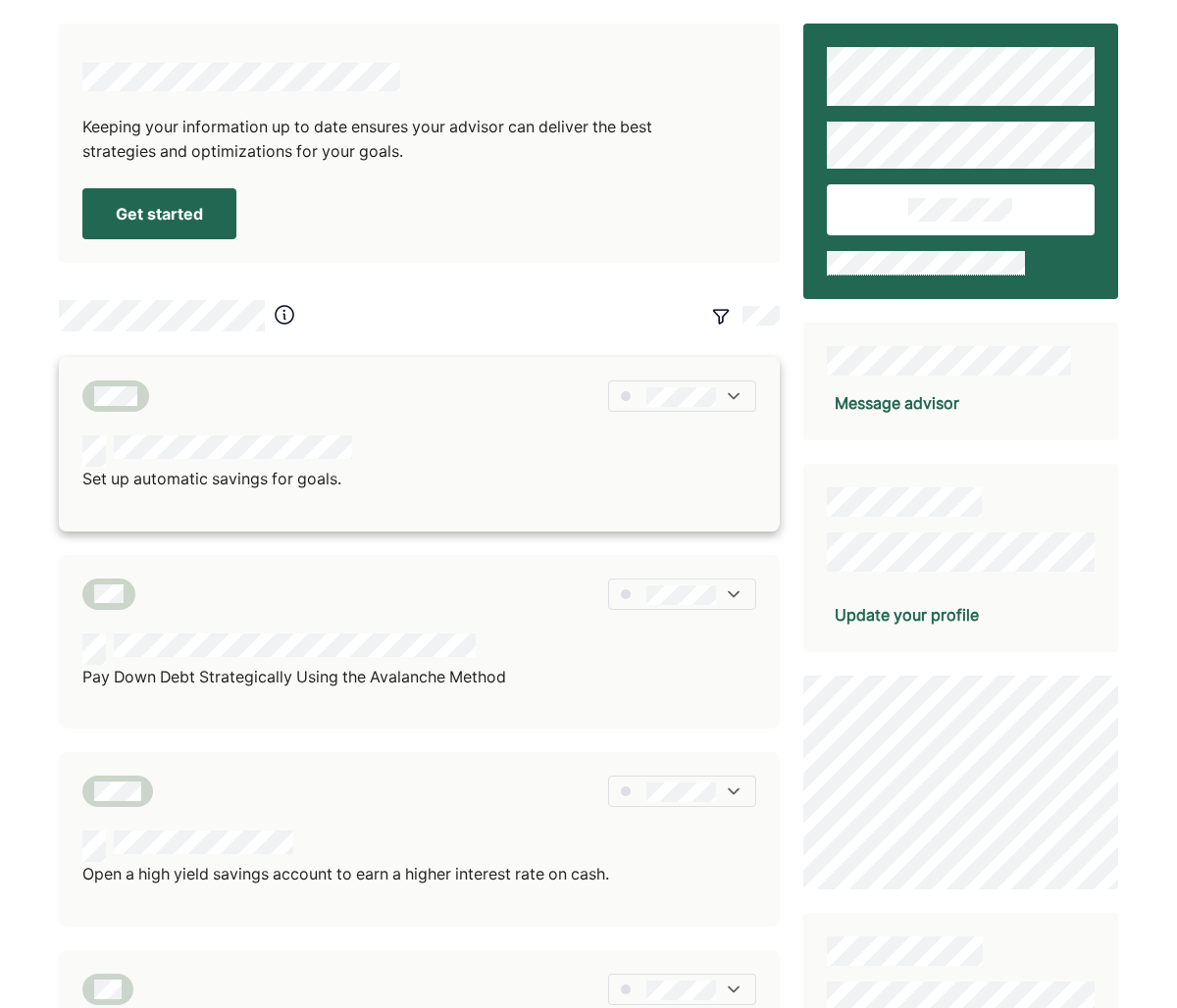
scroll to position [4, 0]
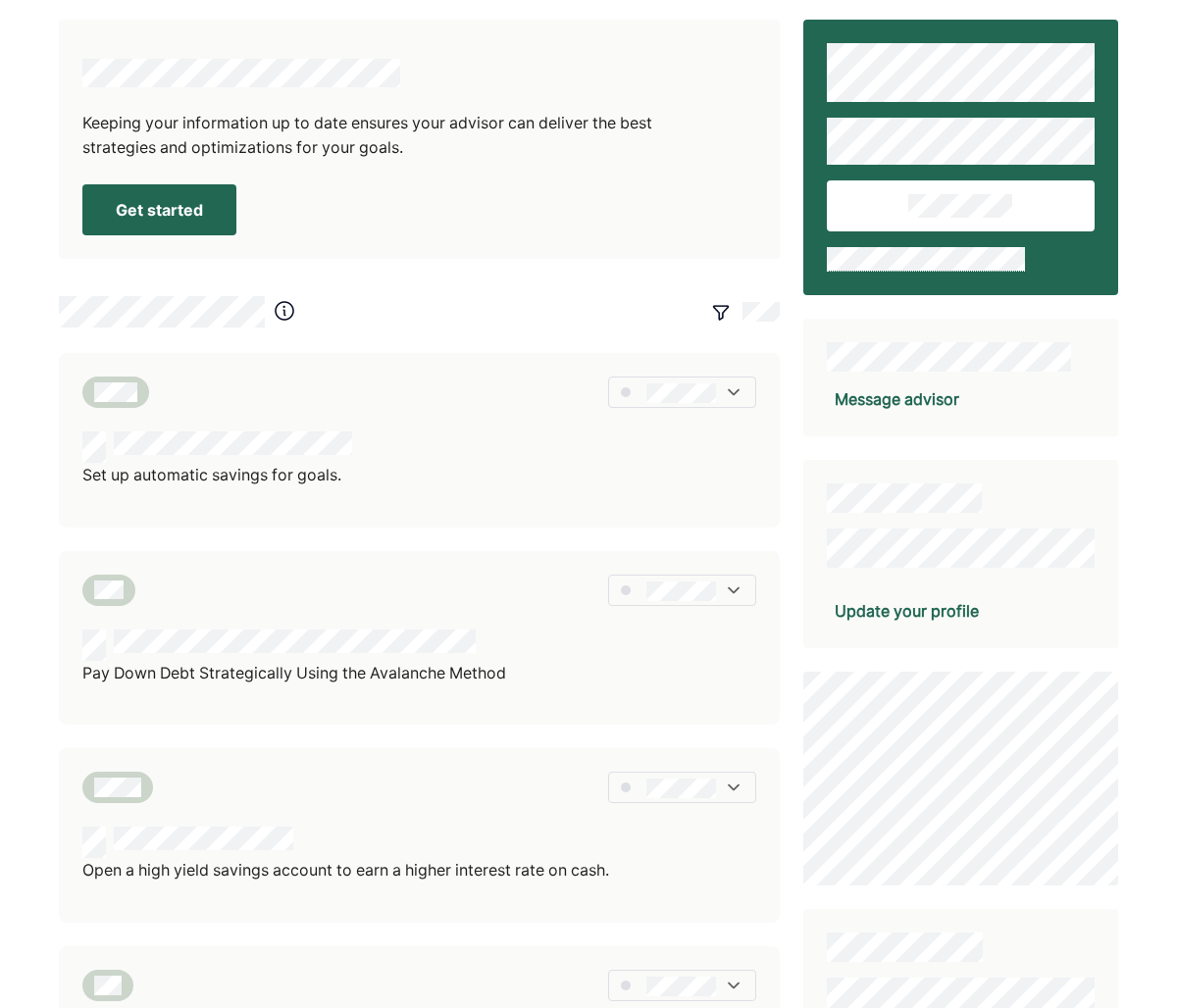
click at [200, 212] on button "Get started" at bounding box center [160, 210] width 154 height 51
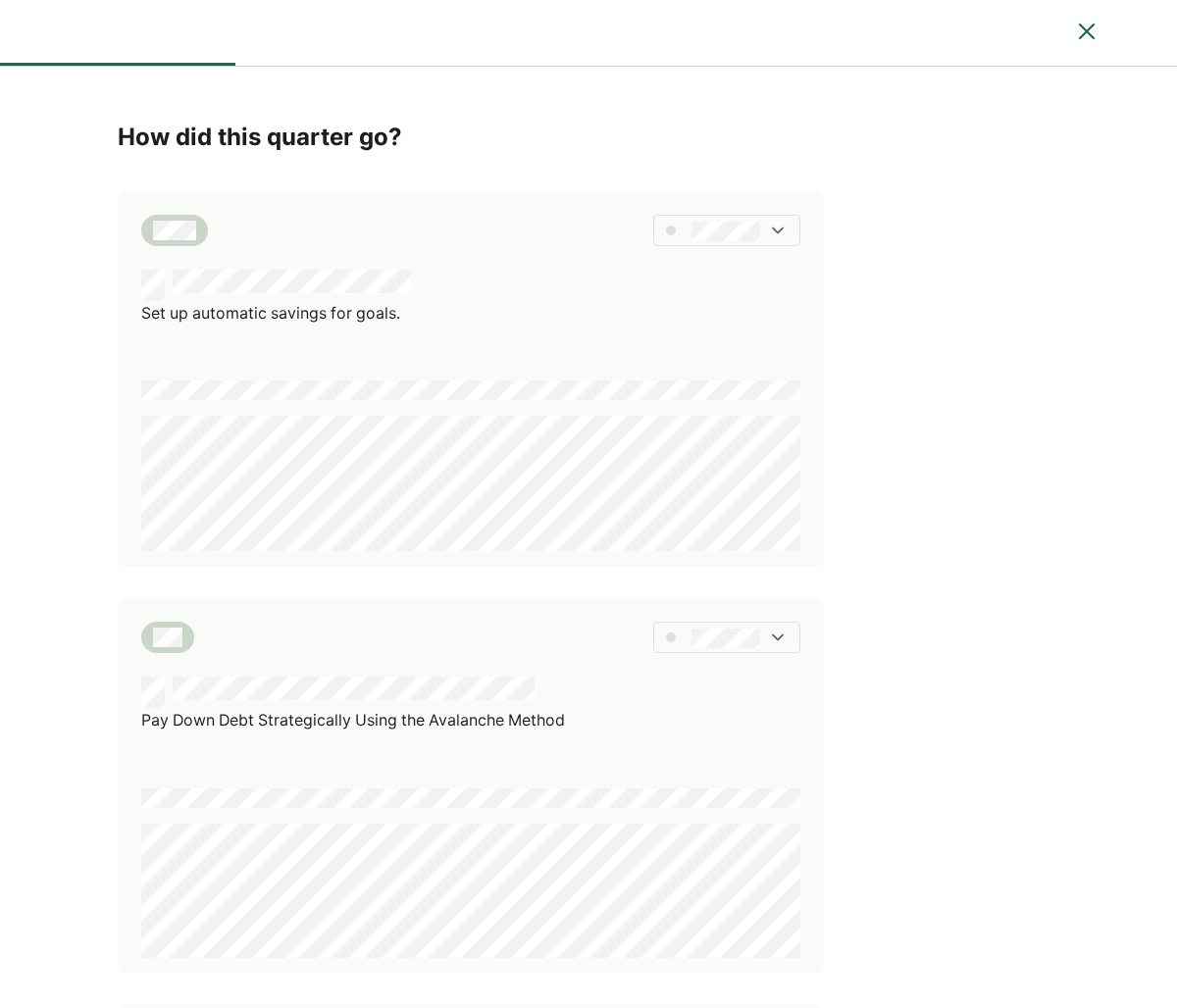
click at [487, 603] on div "Pay Down Debt Strategically Using the Avalanche Method" at bounding box center [471, 786] width 706 height 376
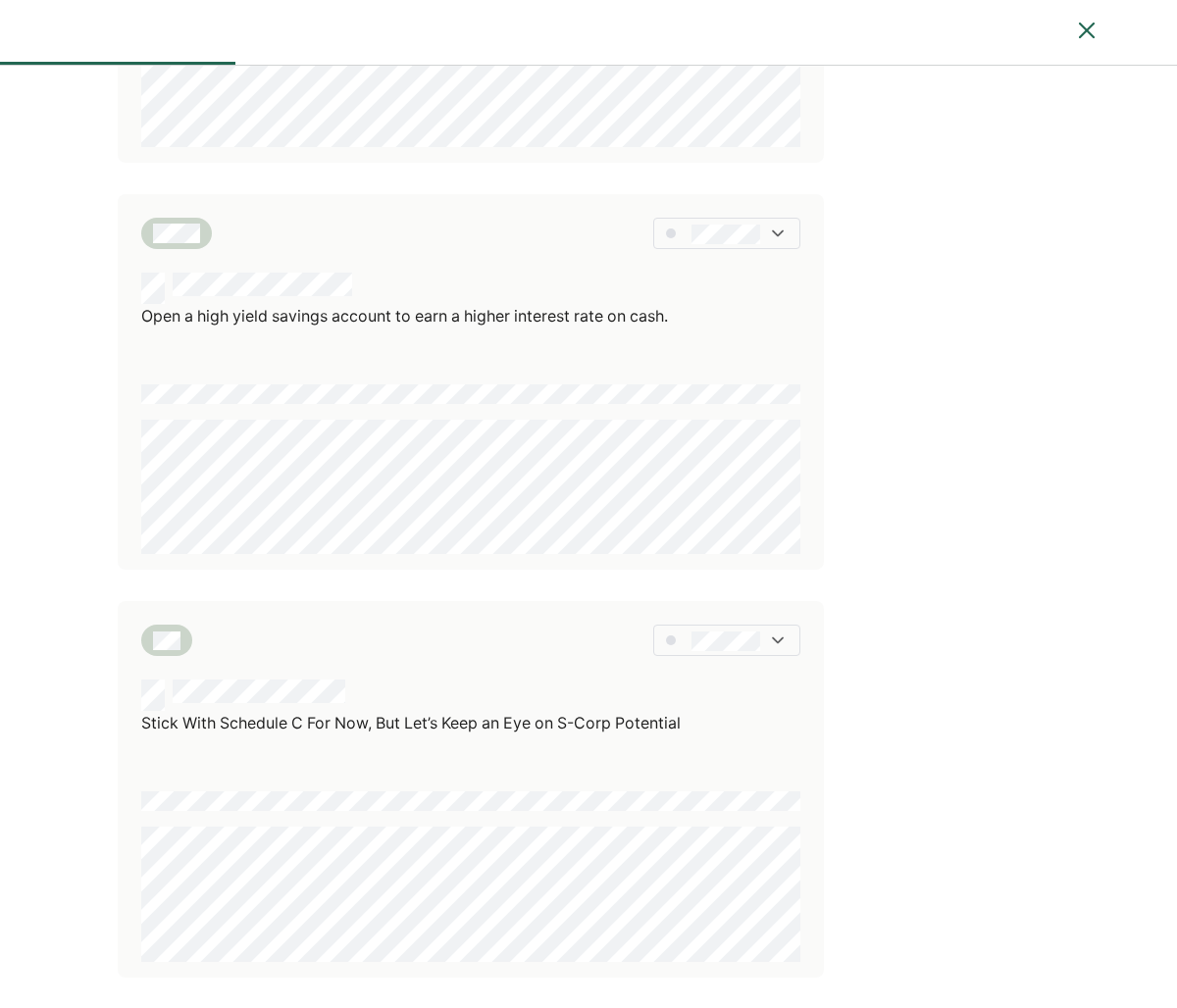
scroll to position [816, 0]
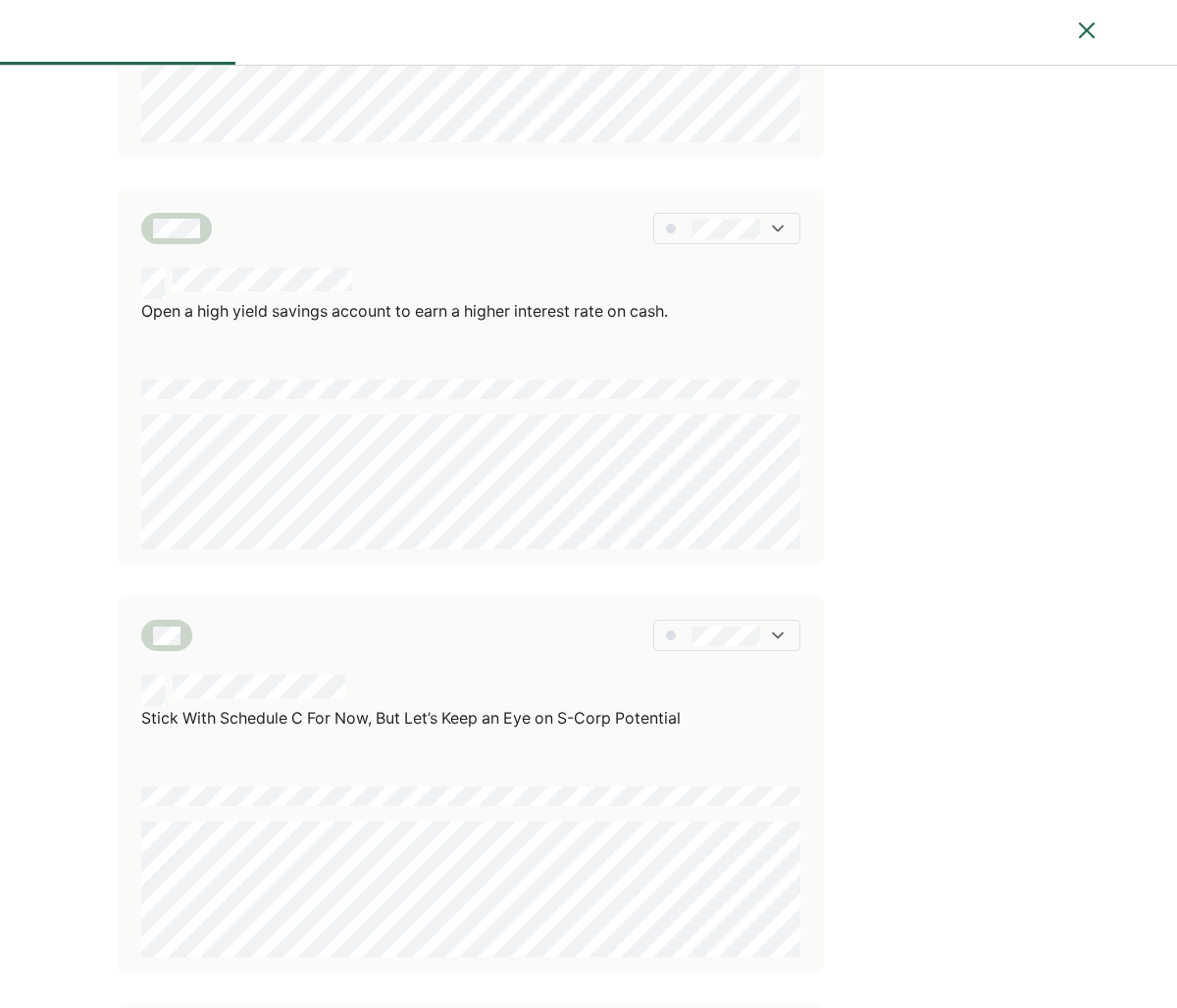
click at [559, 616] on div "Stick With Schedule C For Now, But Let’s Keep an Eye on S-Corp Potential" at bounding box center [471, 784] width 706 height 376
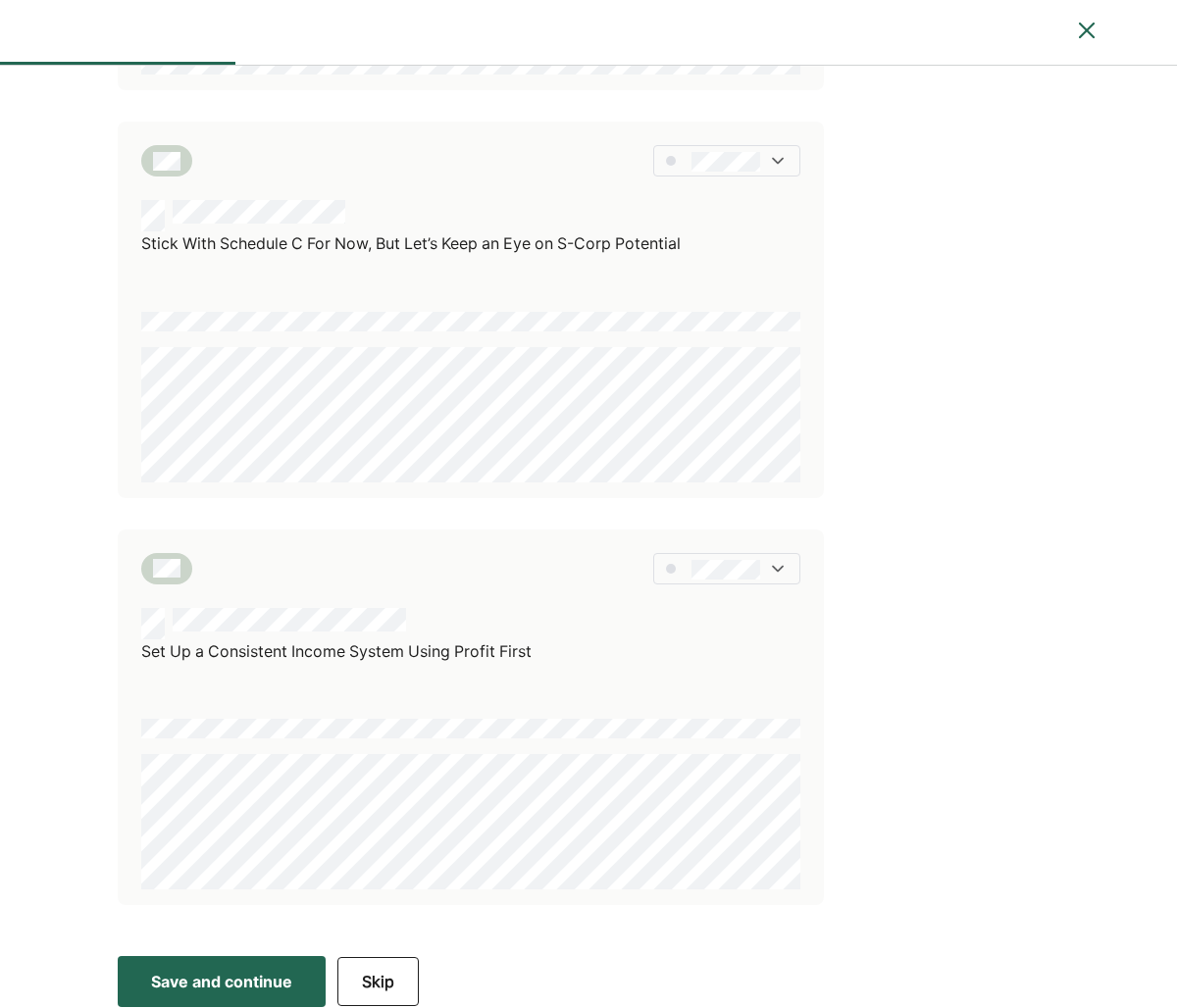
scroll to position [1299, 0]
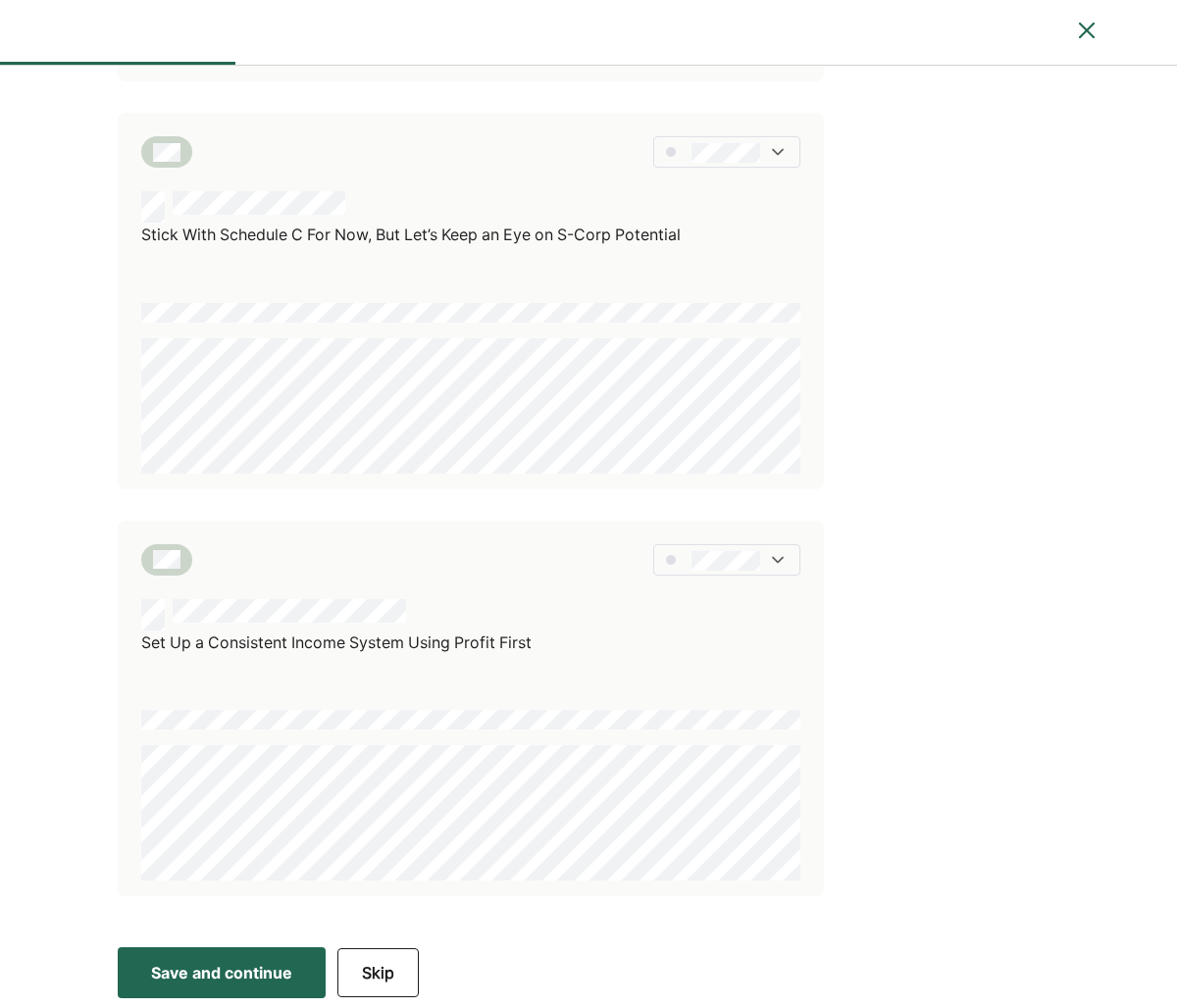
click at [219, 959] on button "Save and continue Save Save and continue" at bounding box center [221, 973] width 208 height 51
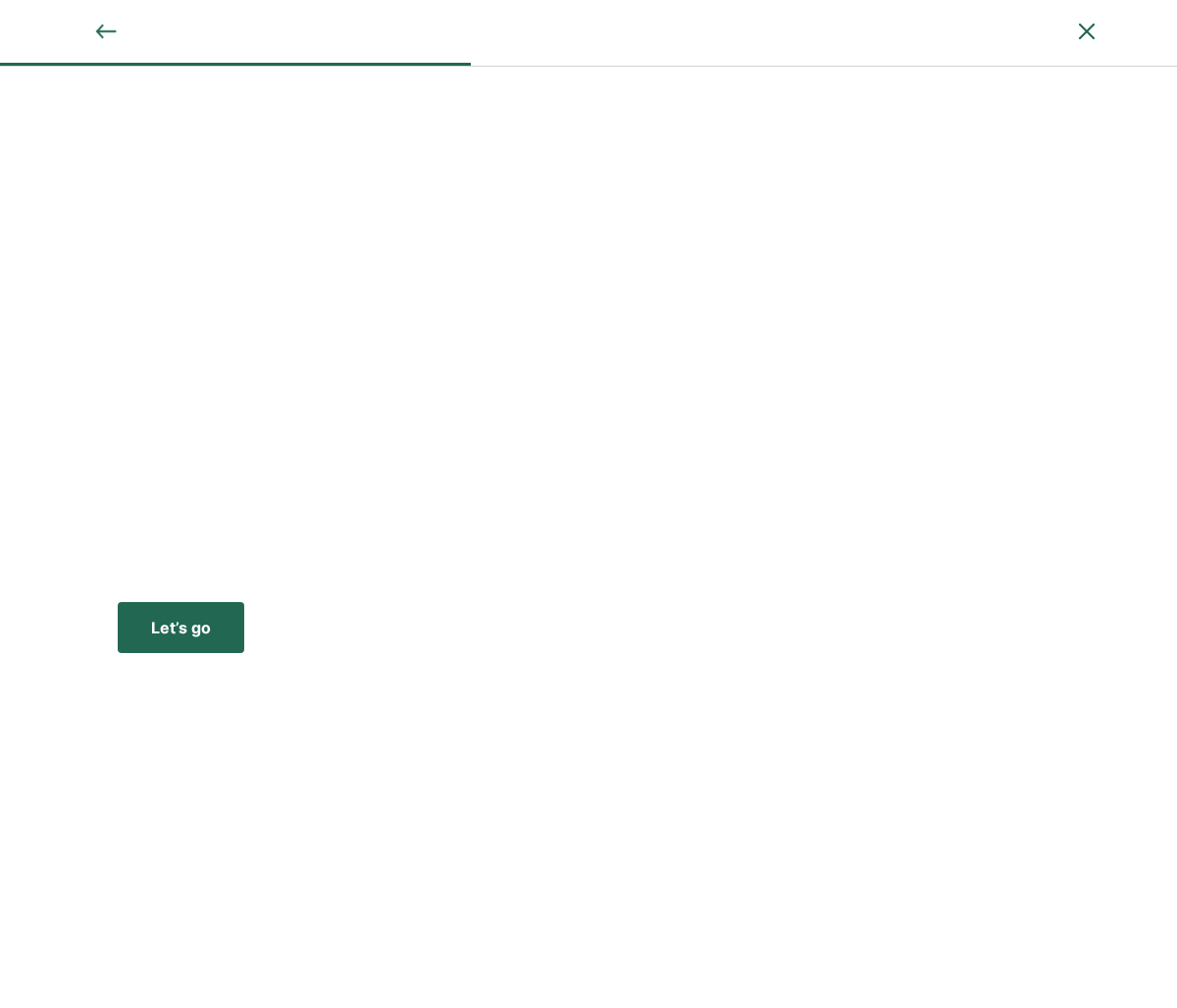
scroll to position [0, 0]
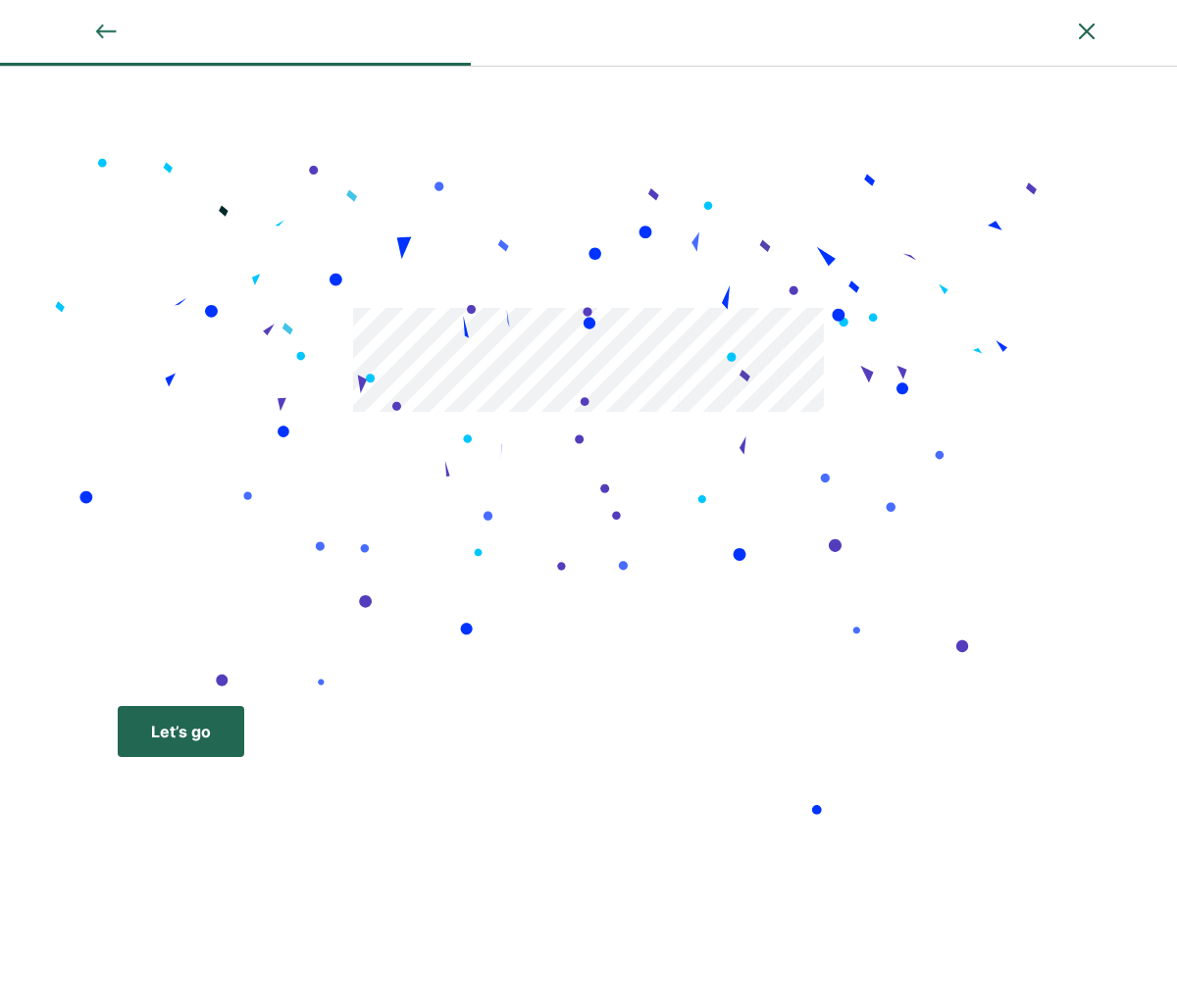
click at [159, 720] on div "Let’s go" at bounding box center [181, 732] width 60 height 24
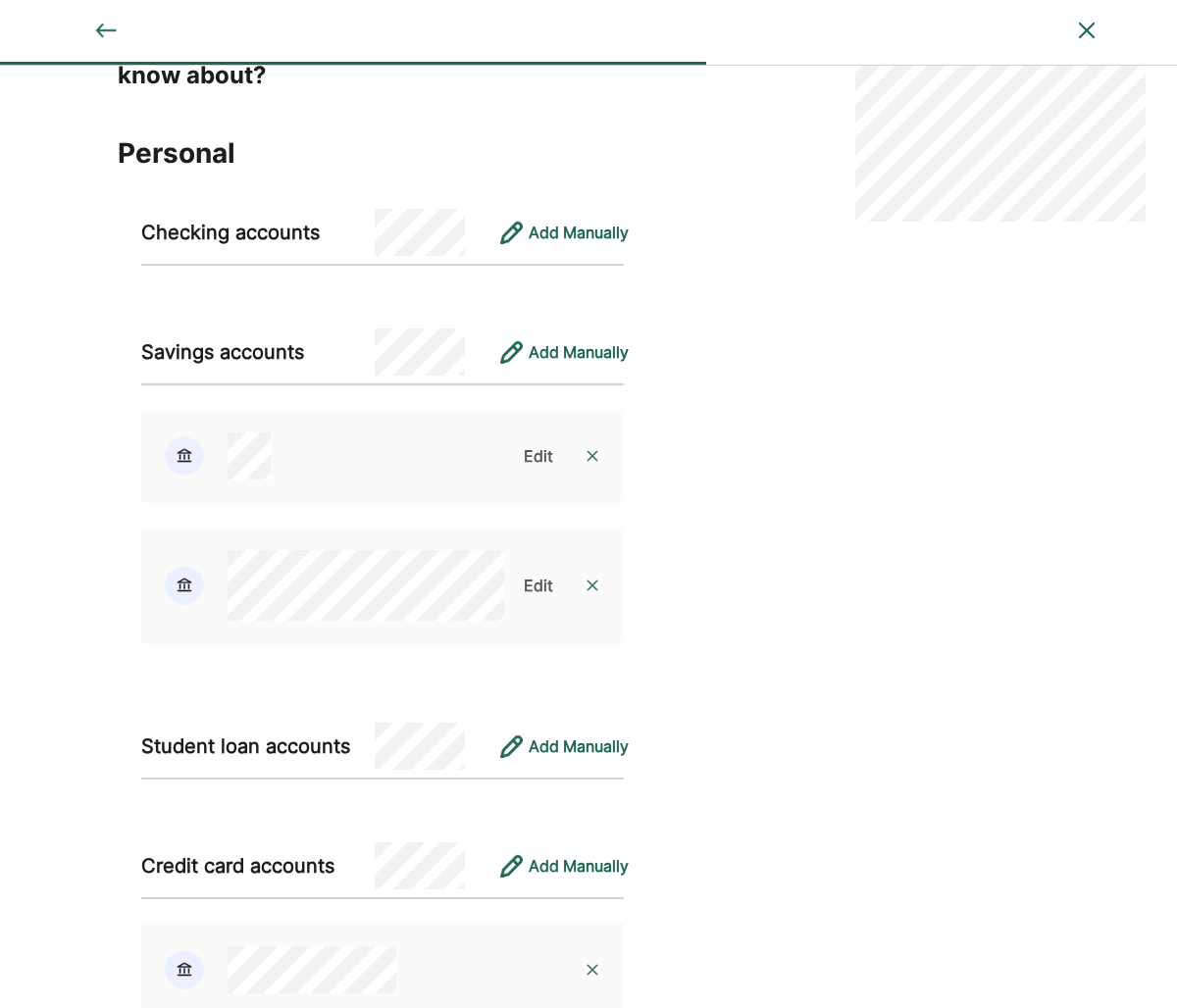
scroll to position [86, 0]
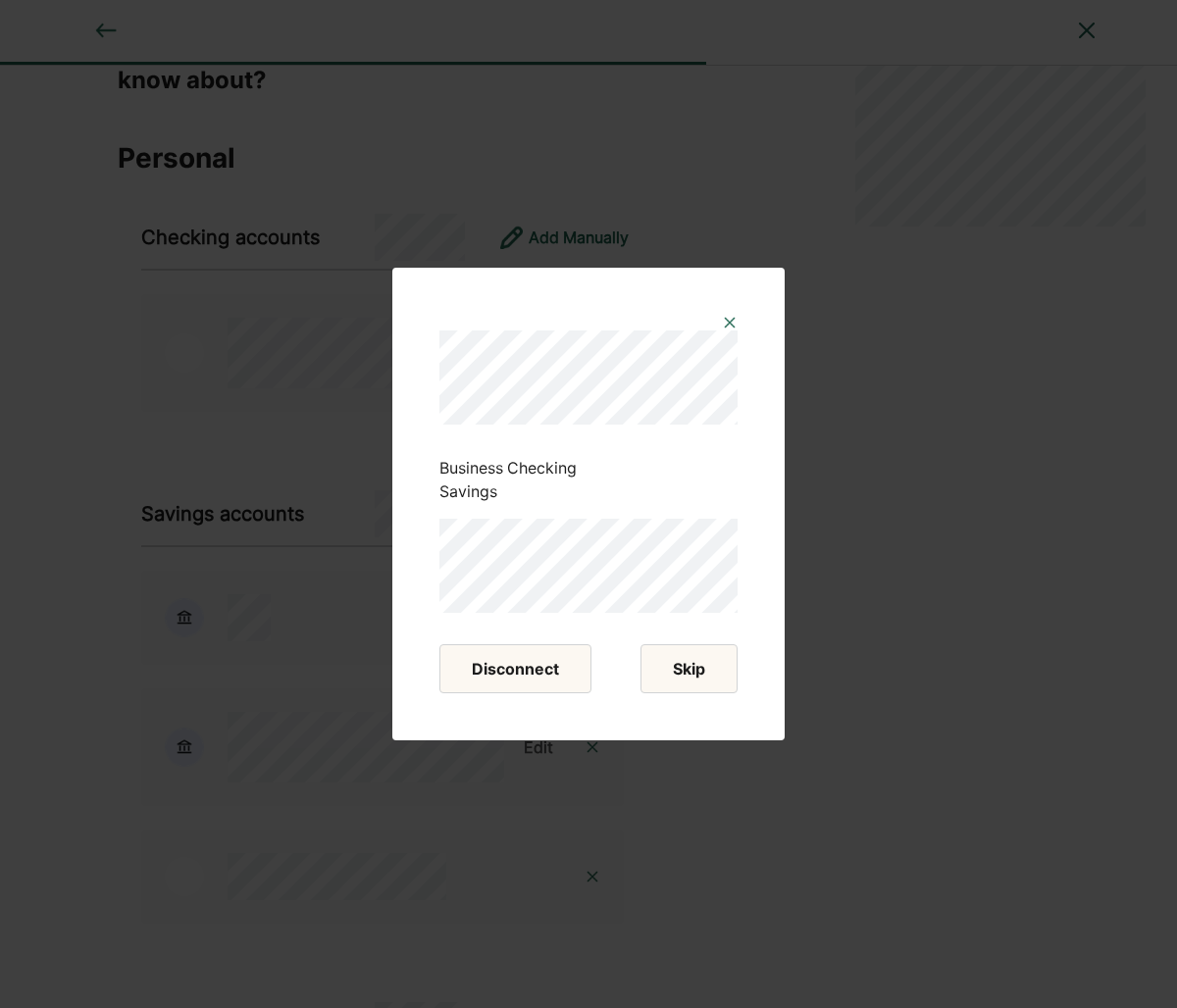
click at [708, 677] on button "Skip" at bounding box center [689, 669] width 97 height 49
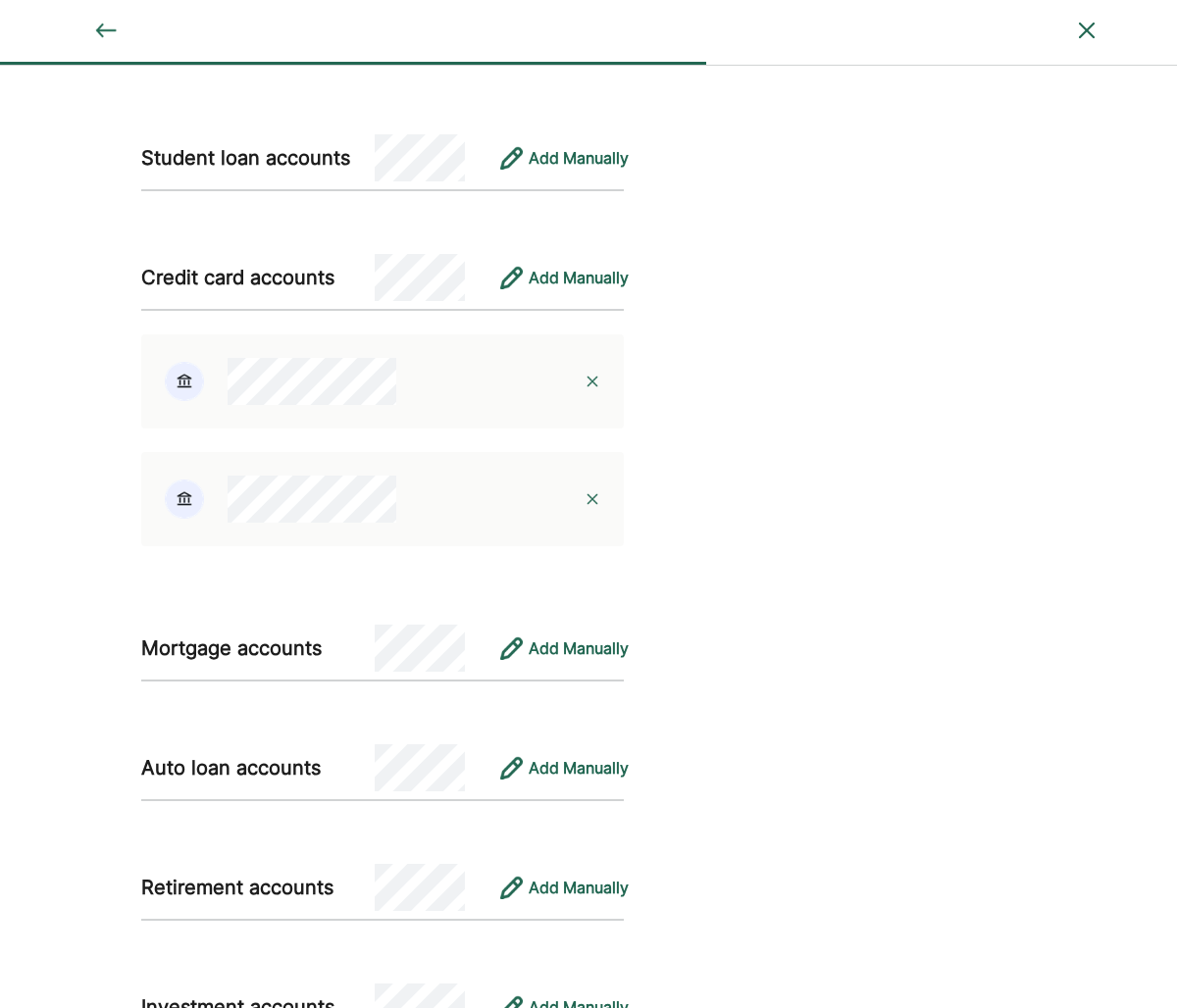
scroll to position [0, 0]
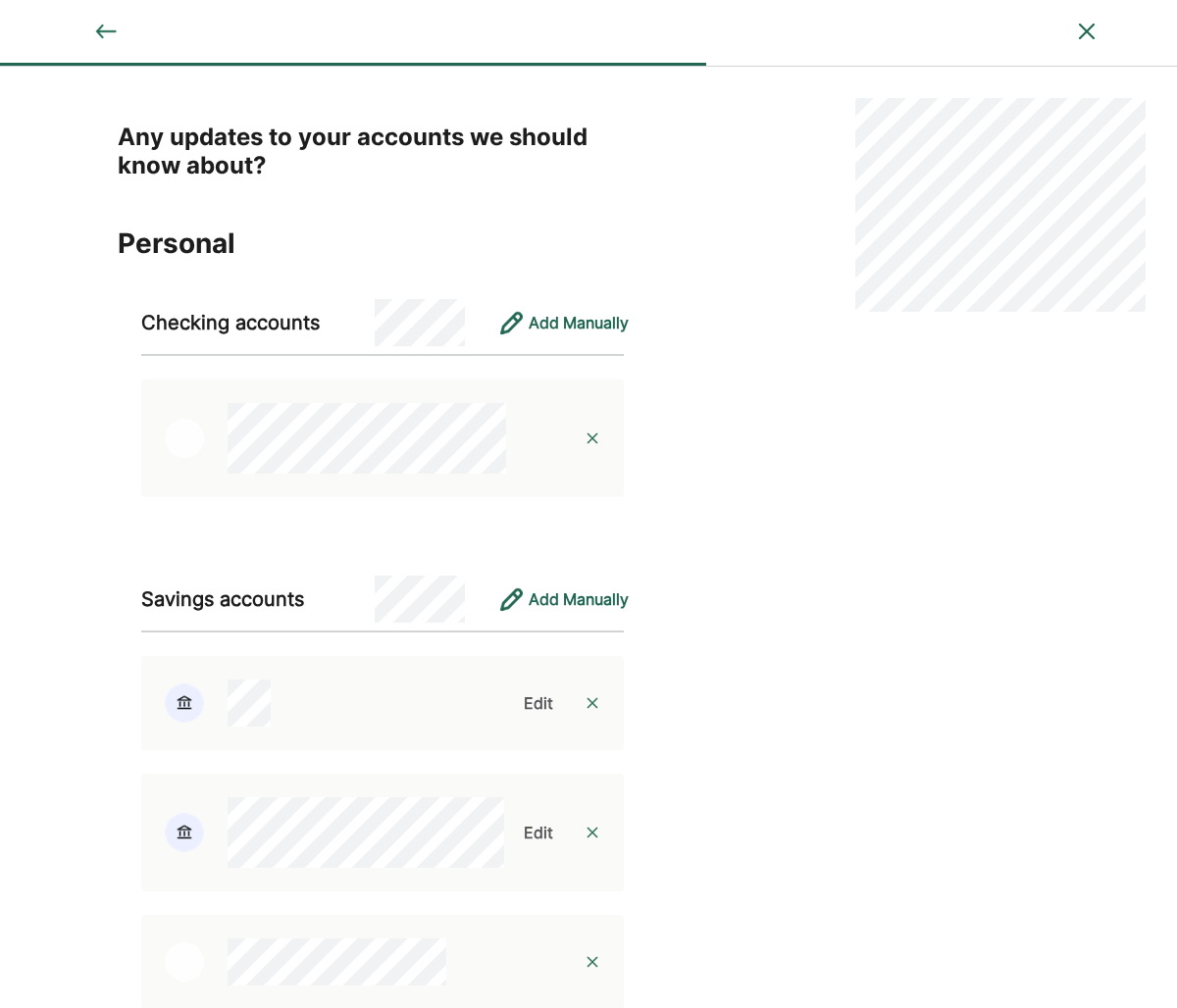
click at [594, 437] on img at bounding box center [593, 439] width 16 height 16
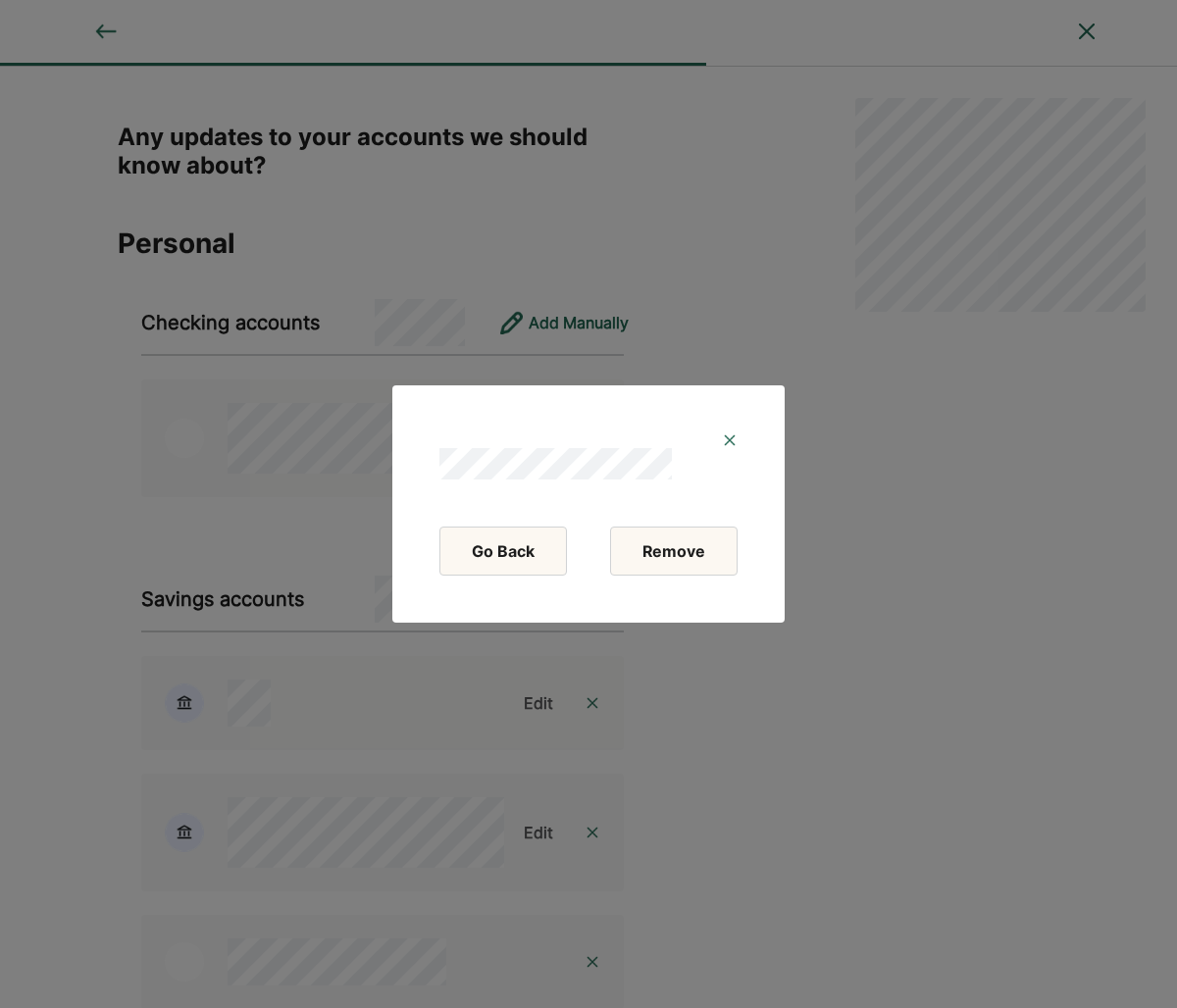
click at [664, 557] on button "Remove" at bounding box center [673, 551] width 127 height 49
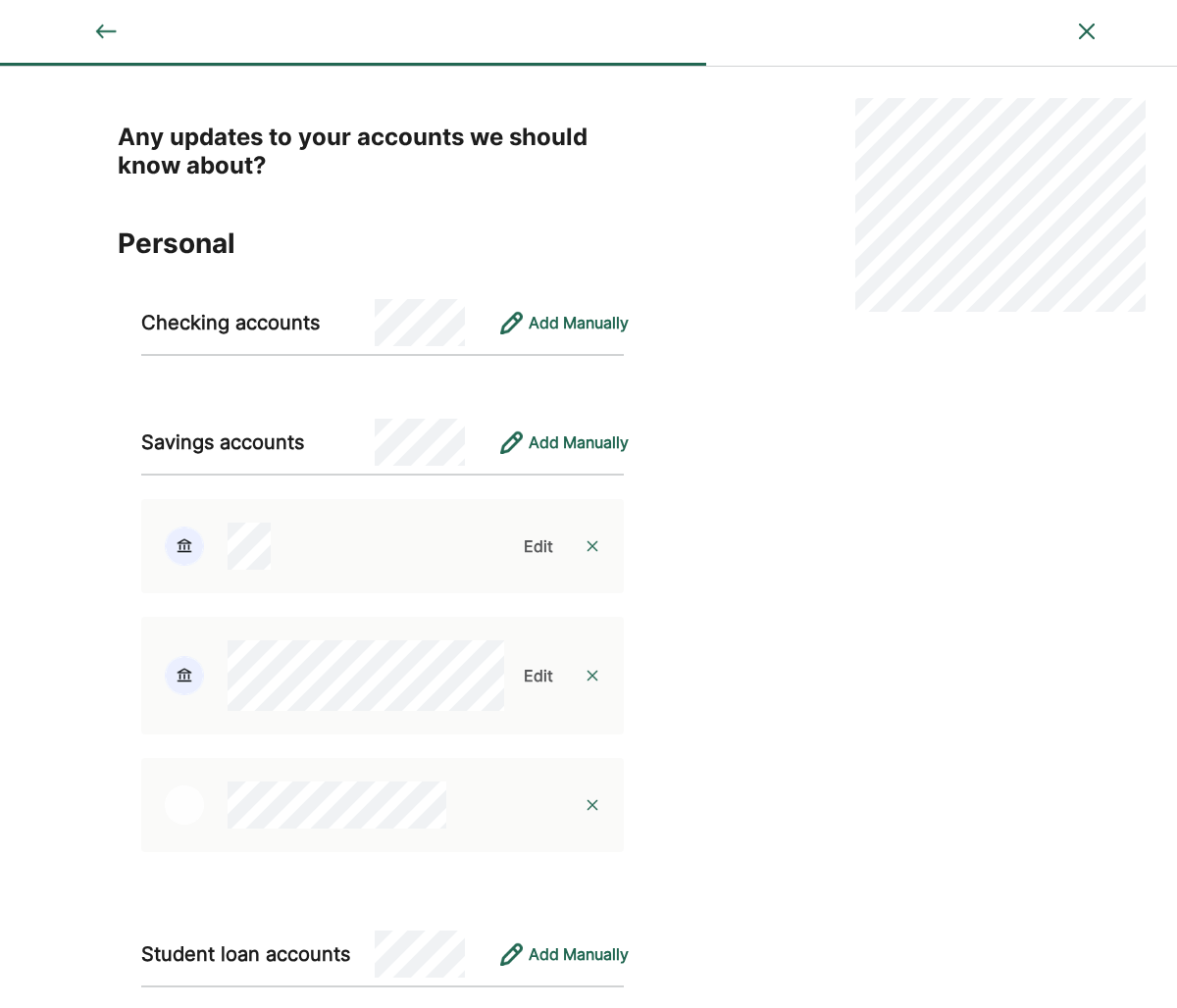
click at [596, 803] on img at bounding box center [593, 805] width 16 height 16
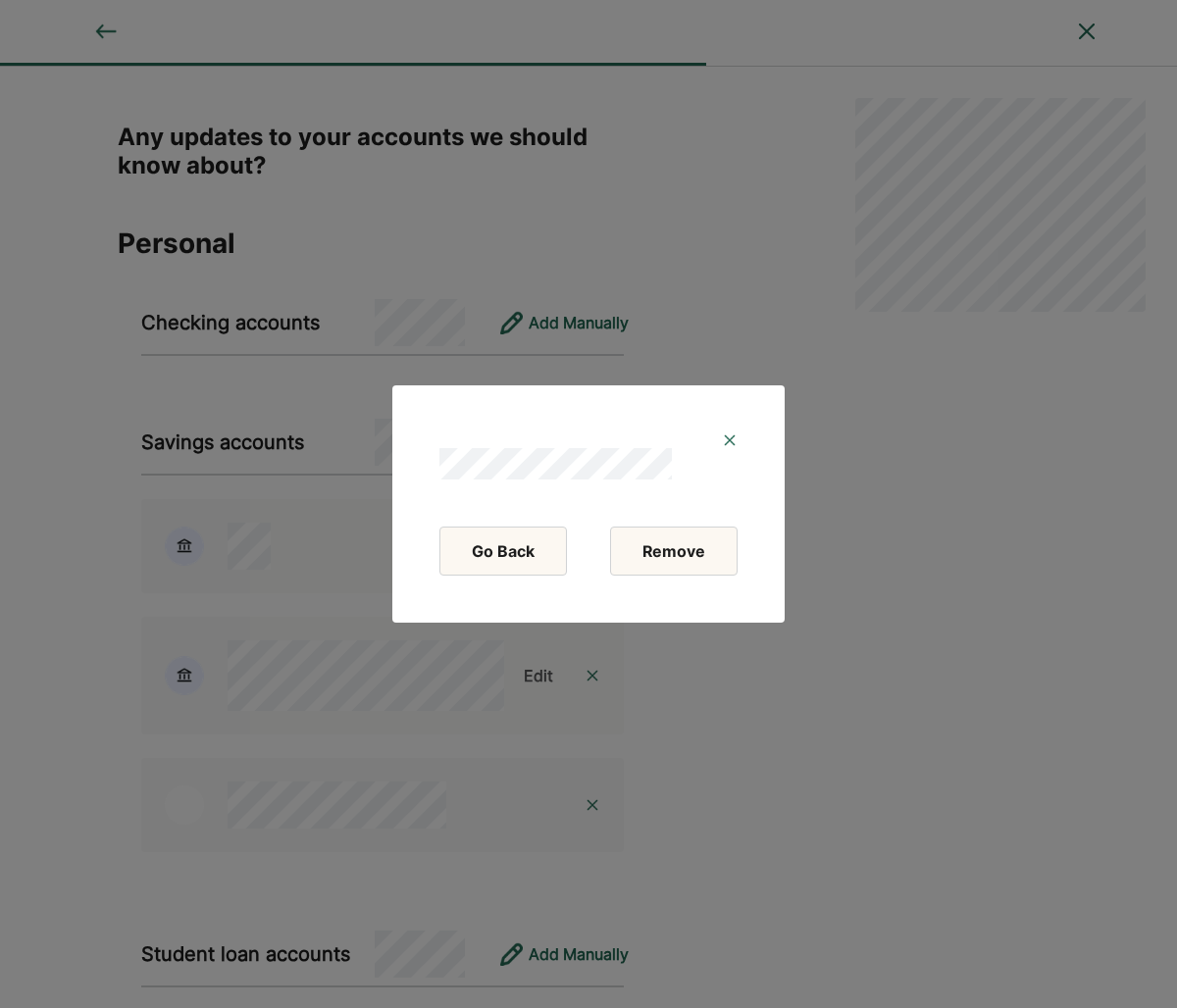
click at [694, 555] on button "Remove" at bounding box center [673, 551] width 127 height 49
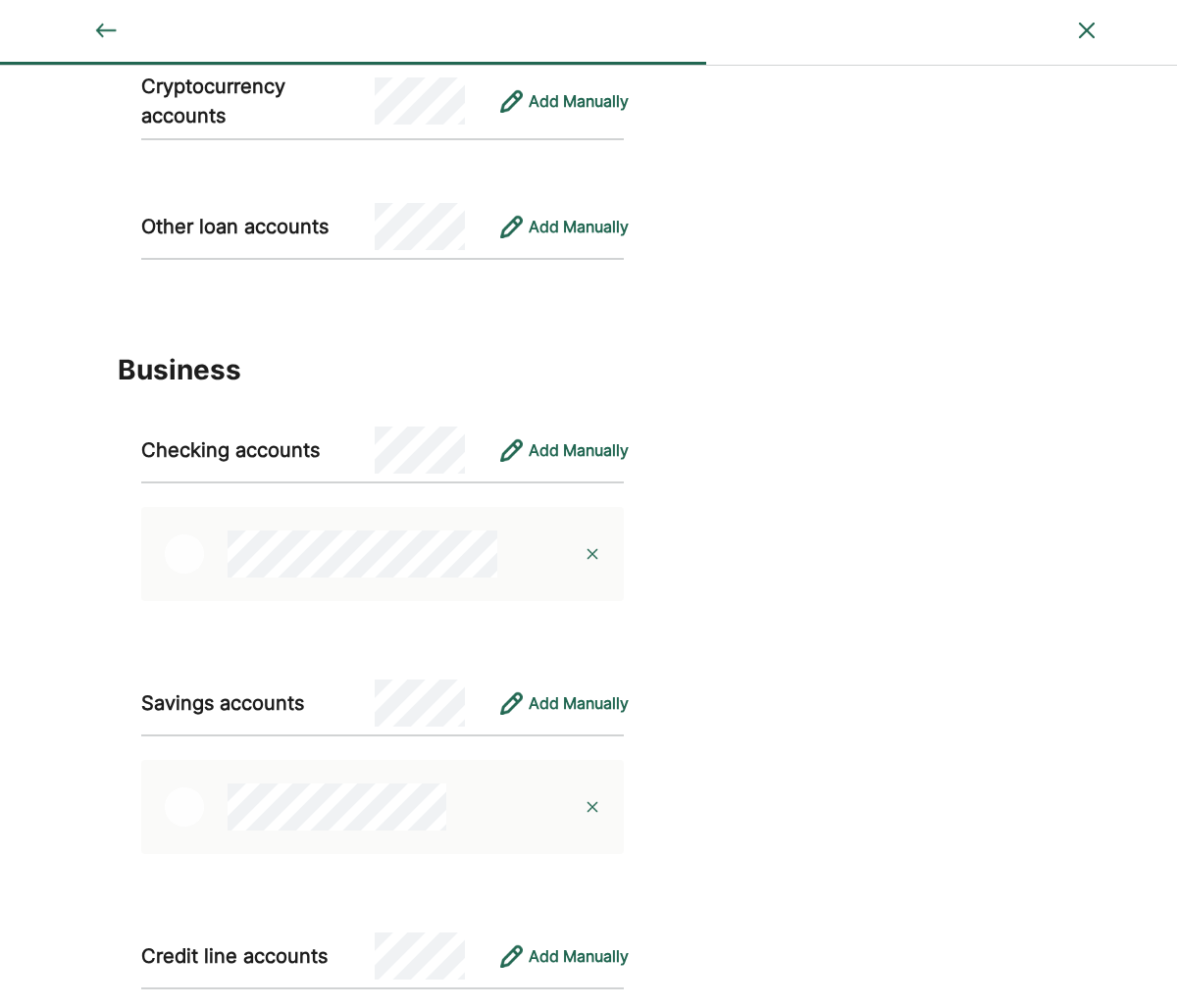
scroll to position [1711, 0]
click at [589, 809] on img at bounding box center [593, 806] width 16 height 16
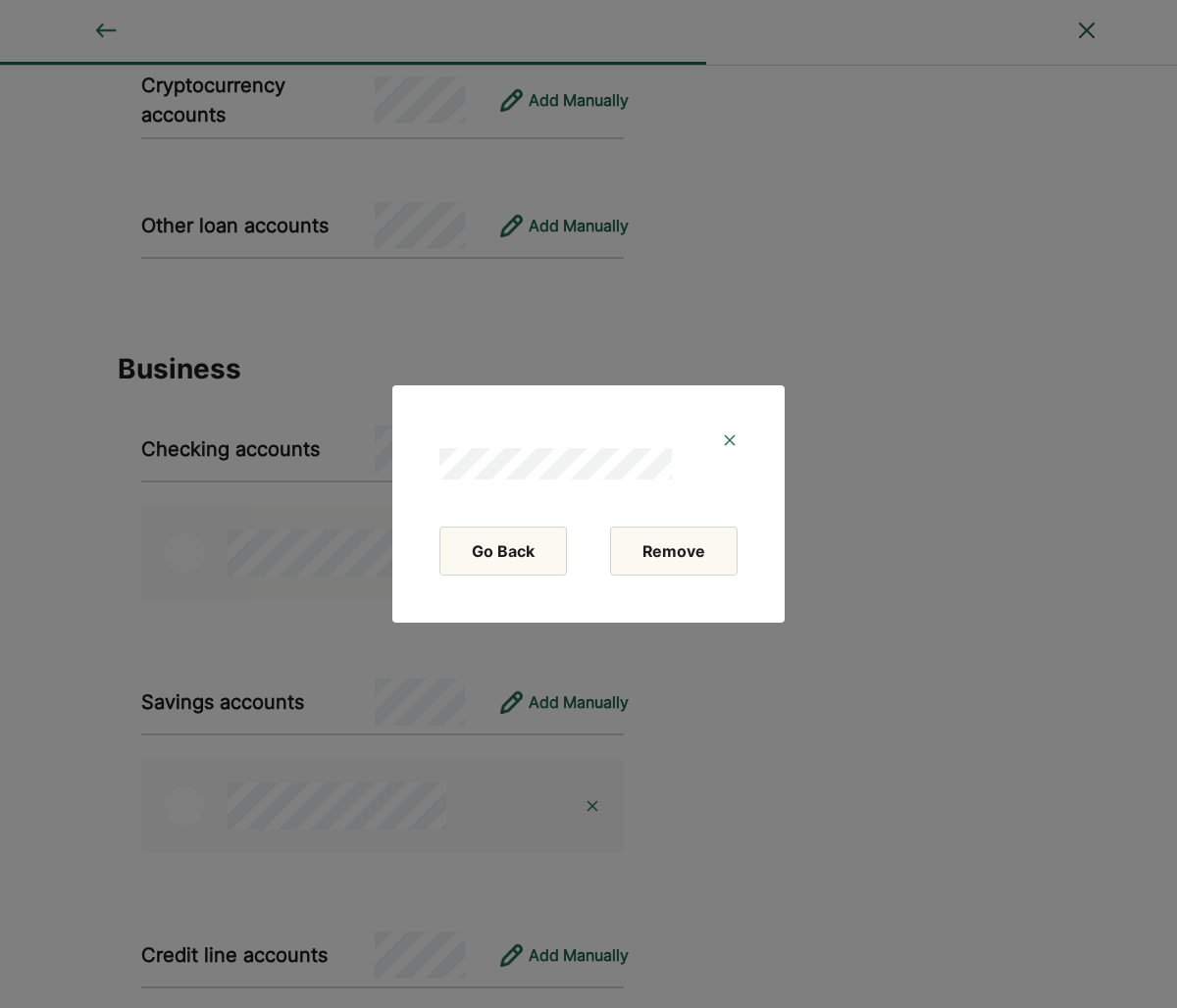
click at [677, 560] on button "Remove" at bounding box center [673, 551] width 127 height 49
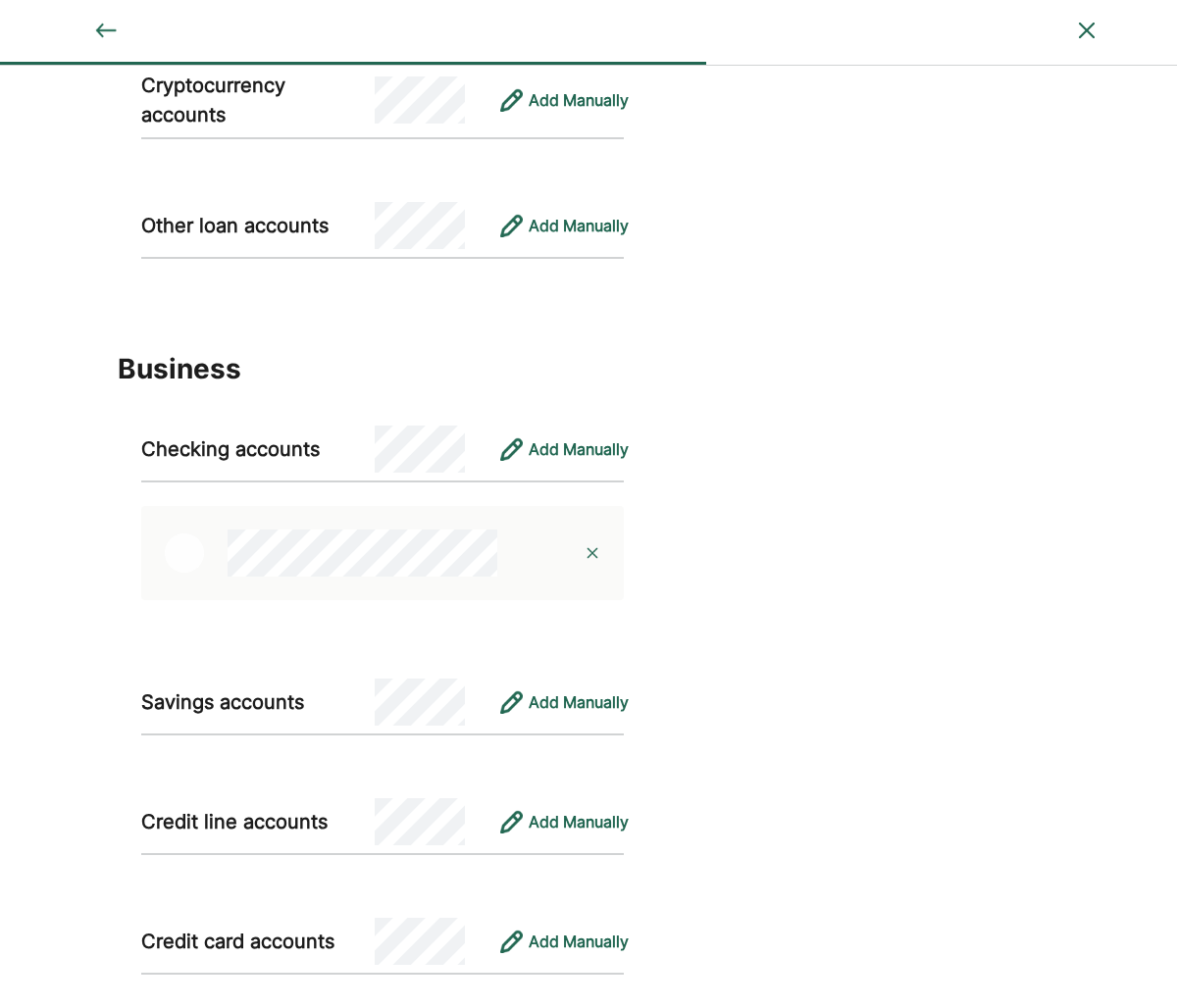
click at [591, 555] on img at bounding box center [593, 553] width 16 height 16
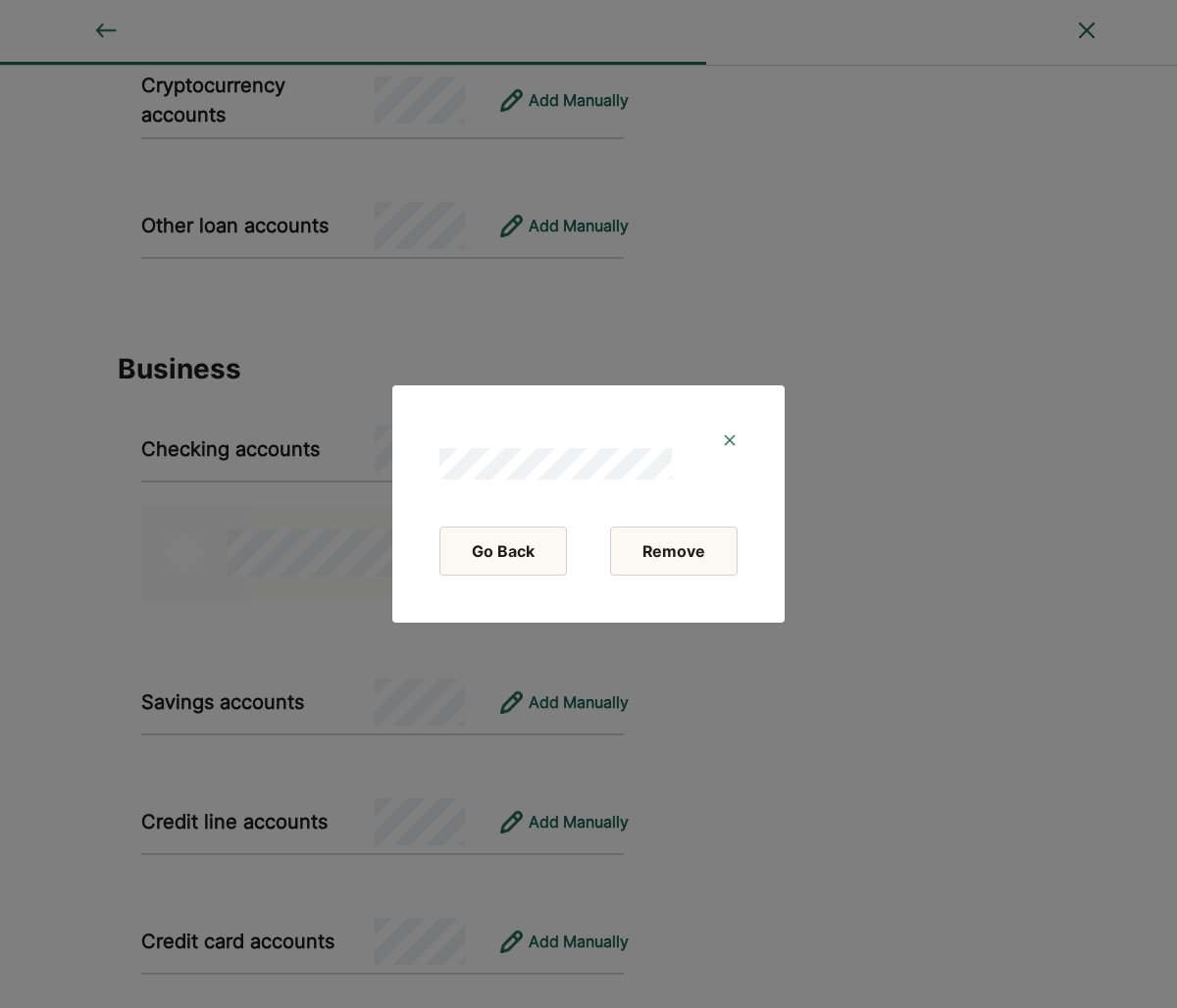
click at [689, 543] on button "Remove" at bounding box center [673, 551] width 127 height 49
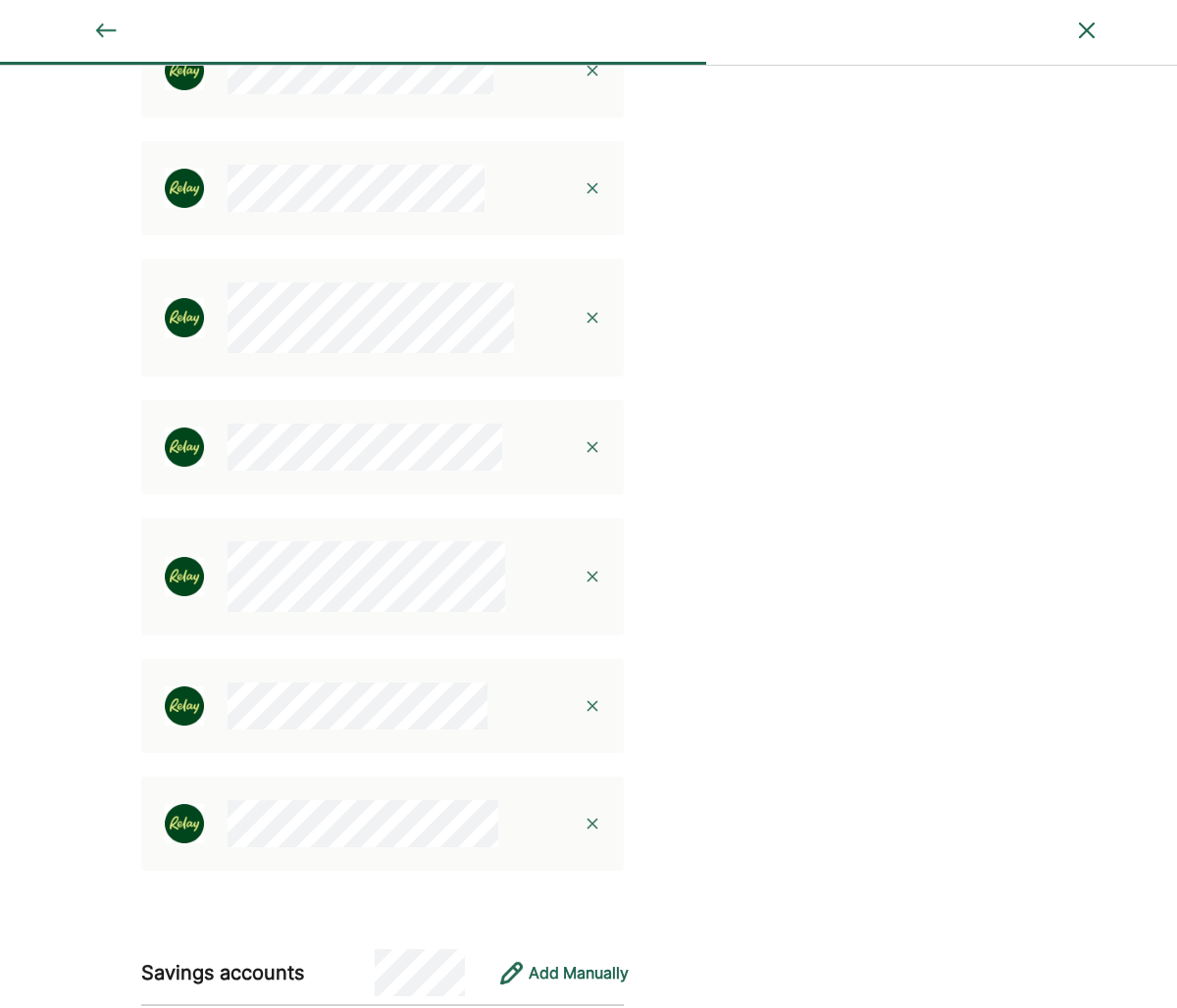
scroll to position [2364, 0]
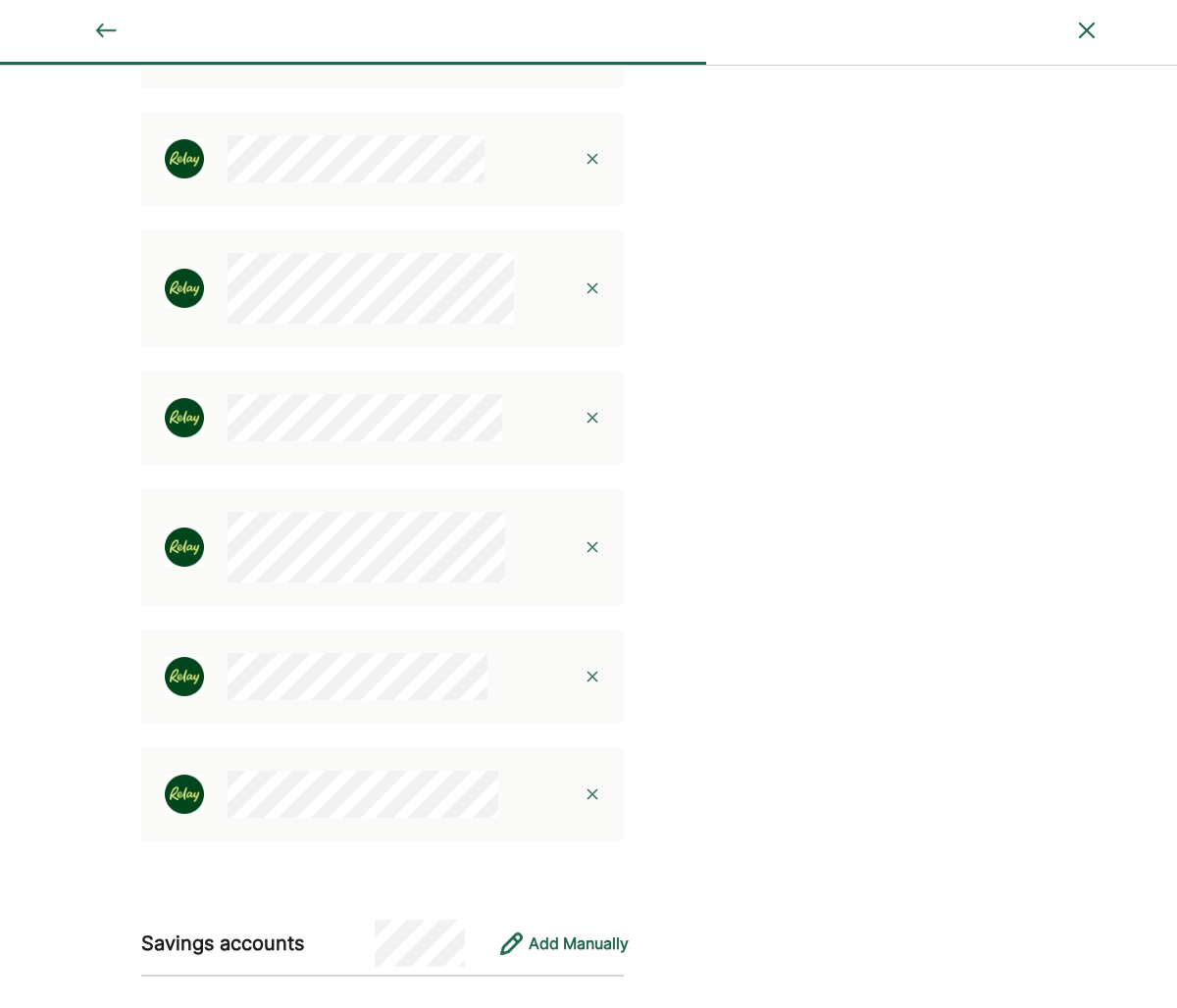
click at [594, 421] on img at bounding box center [593, 418] width 16 height 16
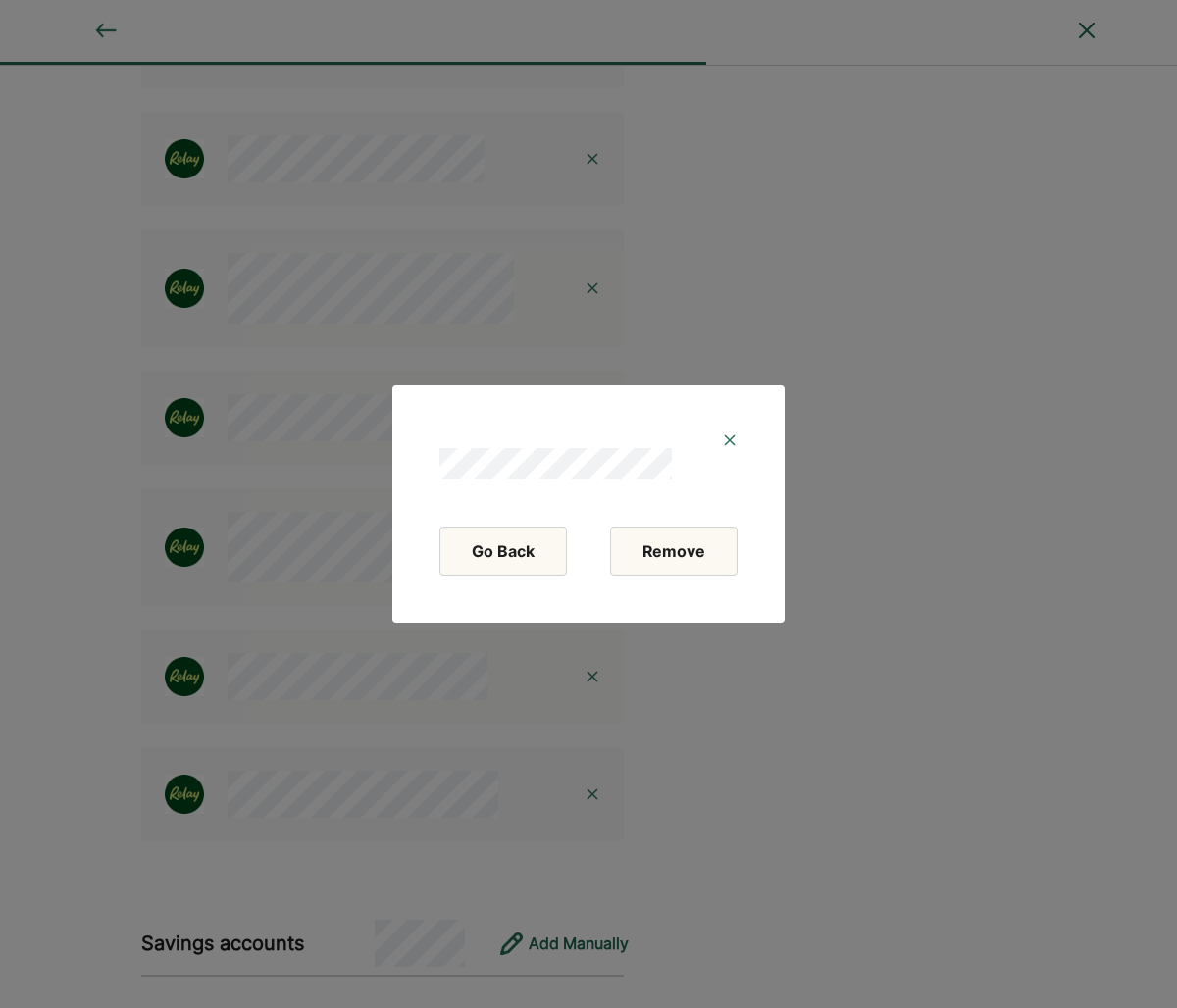
click at [662, 547] on button "Remove" at bounding box center [673, 551] width 127 height 49
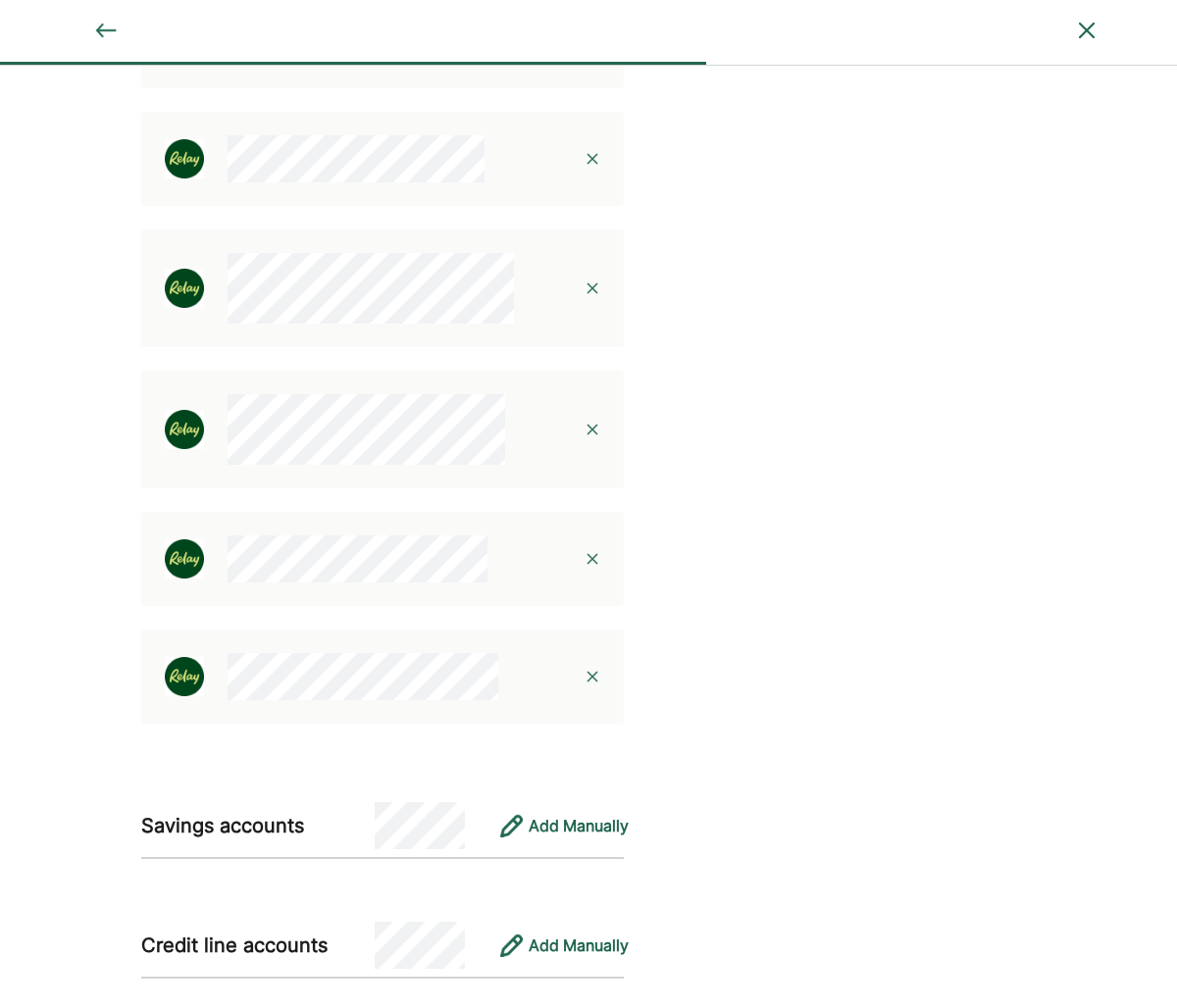
click at [598, 158] on img at bounding box center [593, 159] width 16 height 16
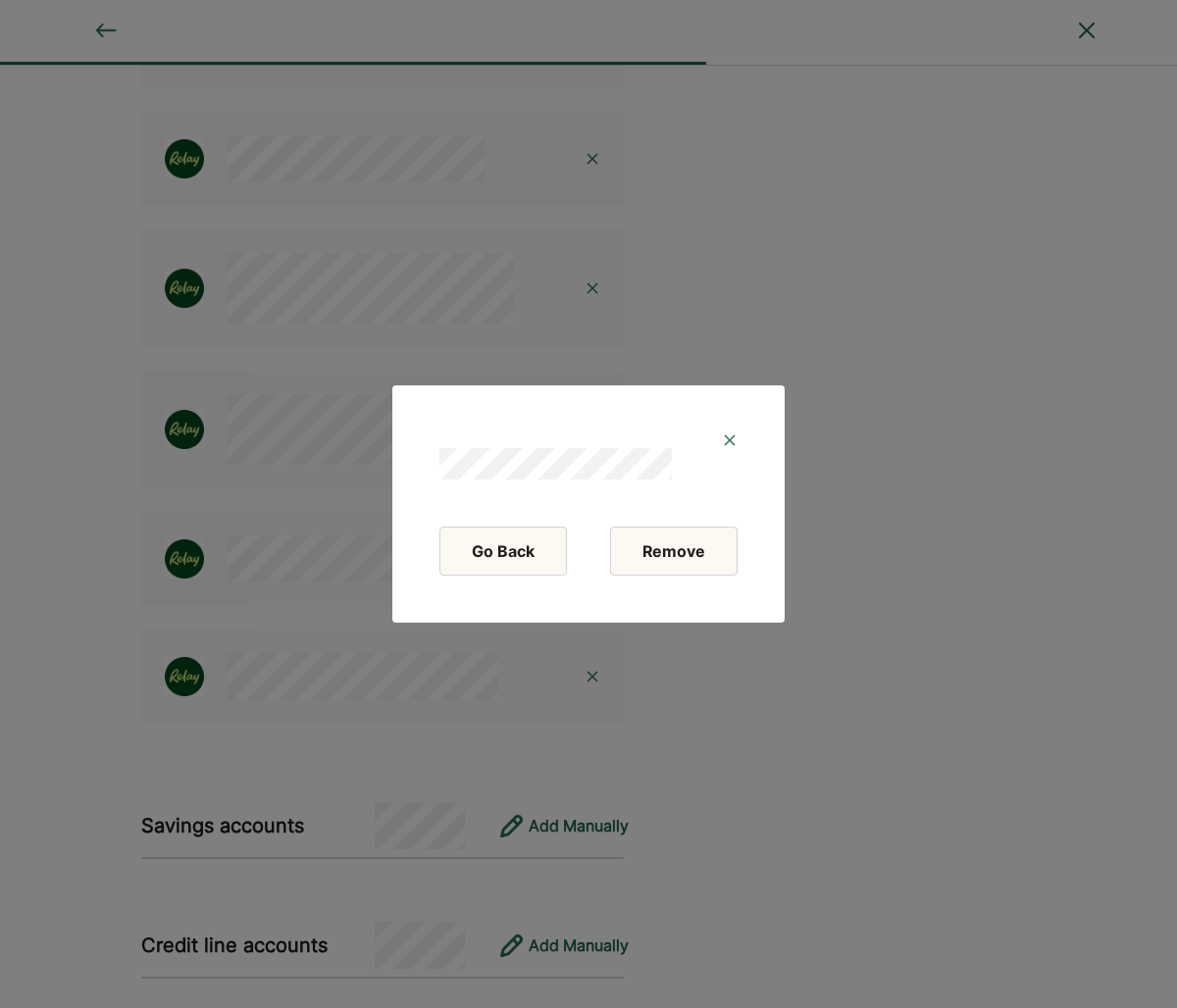
click at [682, 552] on button "Remove" at bounding box center [673, 551] width 127 height 49
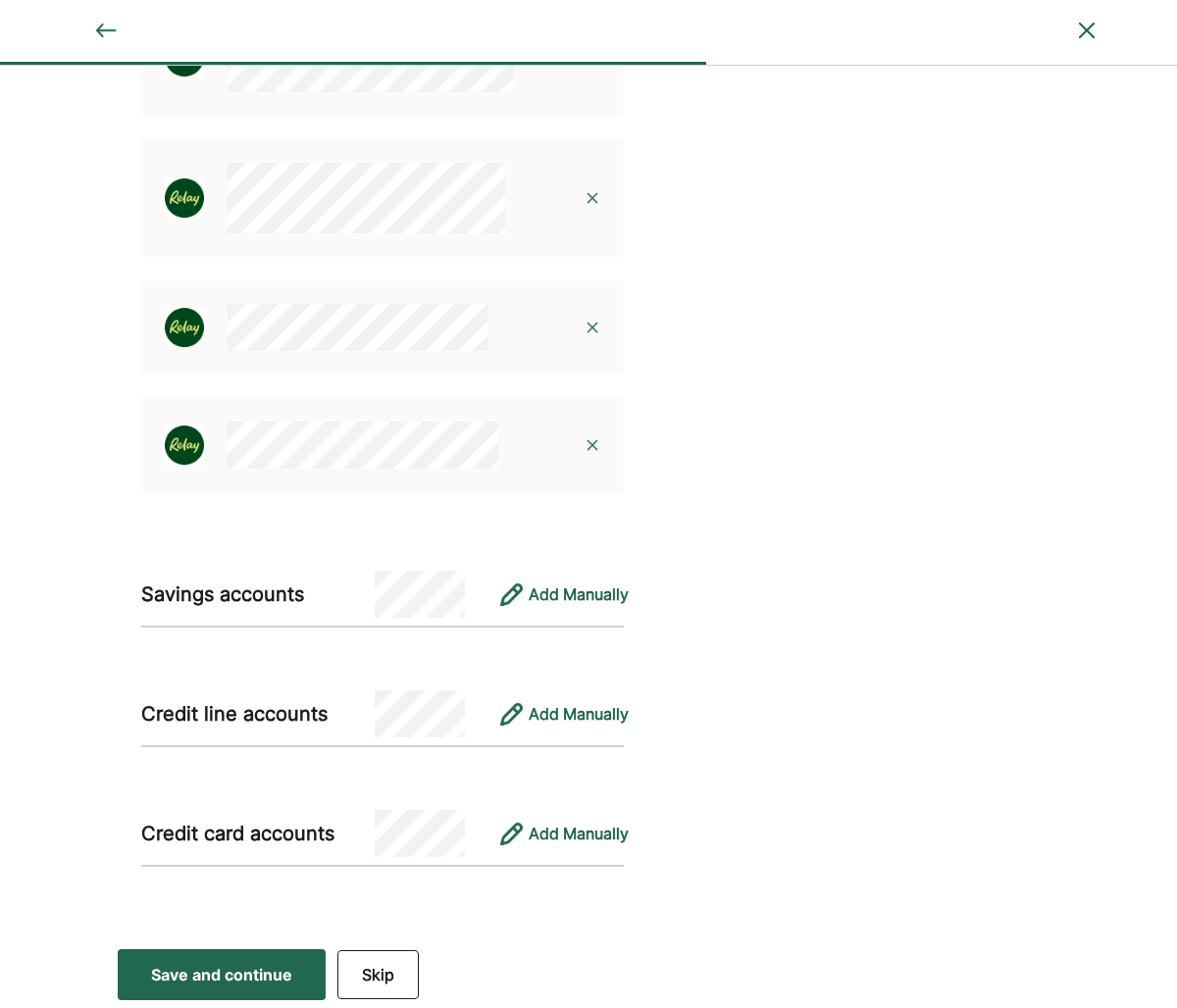
scroll to position [2482, 0]
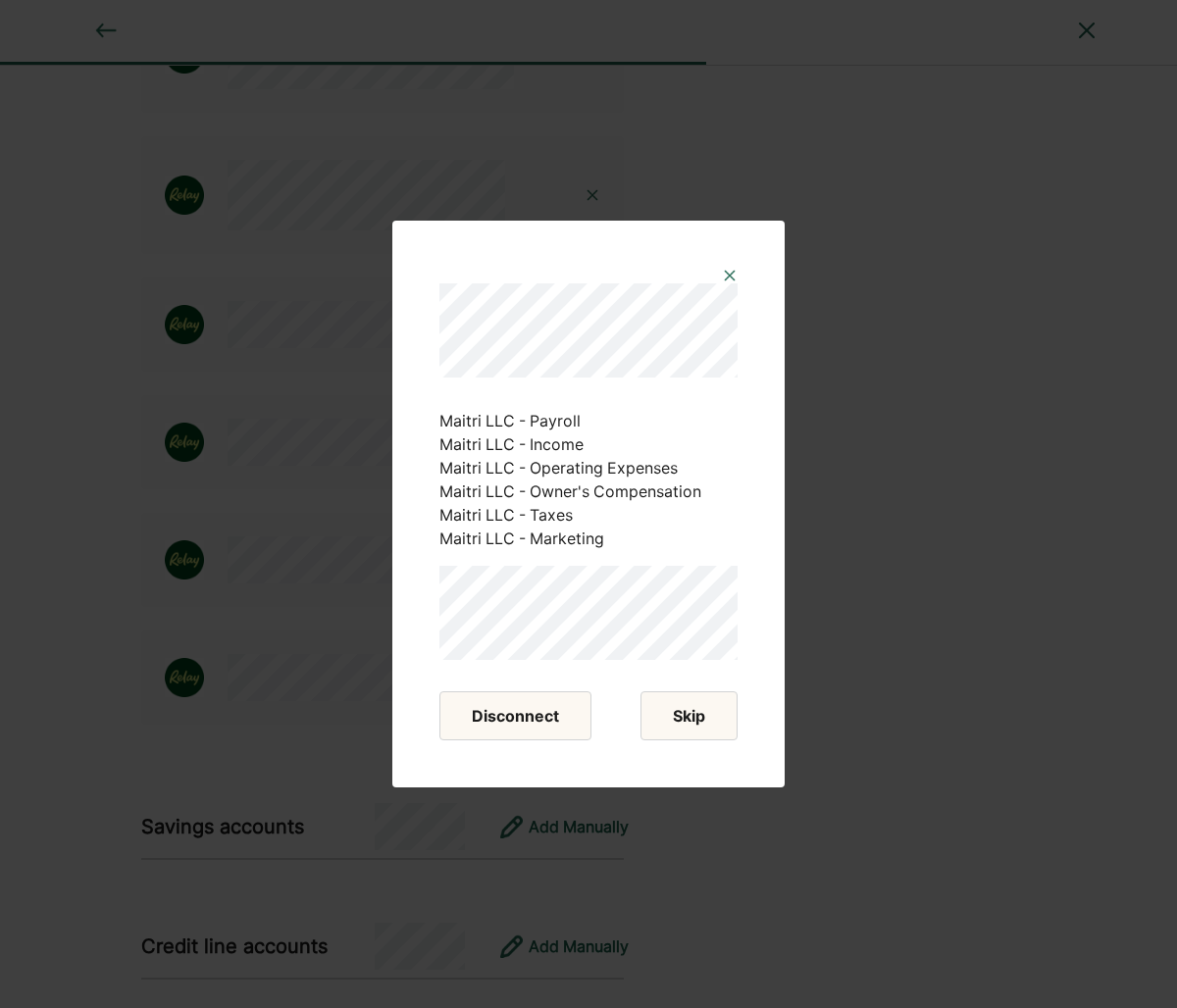
click at [716, 717] on button "Skip" at bounding box center [689, 716] width 97 height 49
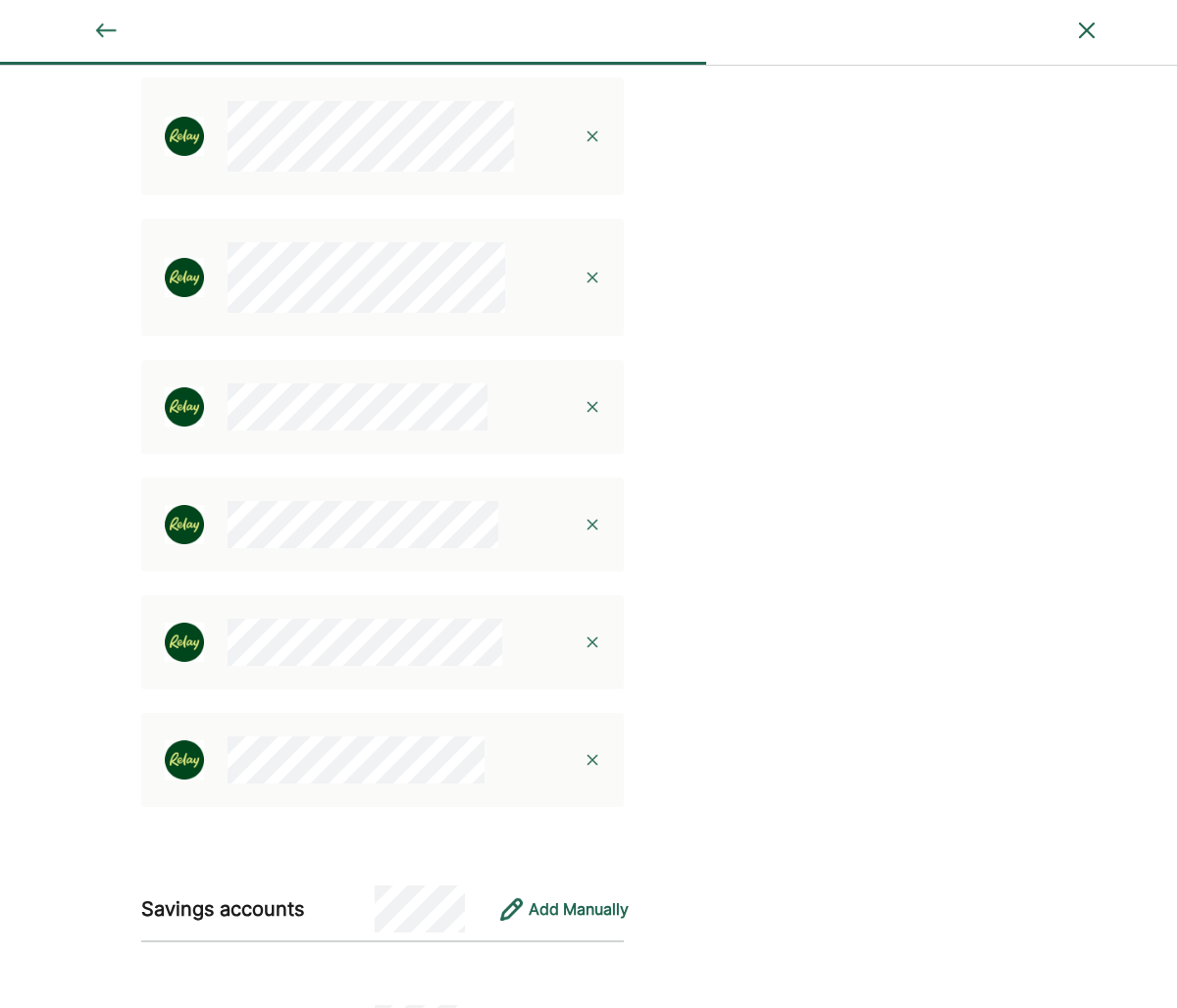
scroll to position [2400, 0]
click at [595, 643] on img at bounding box center [593, 641] width 16 height 16
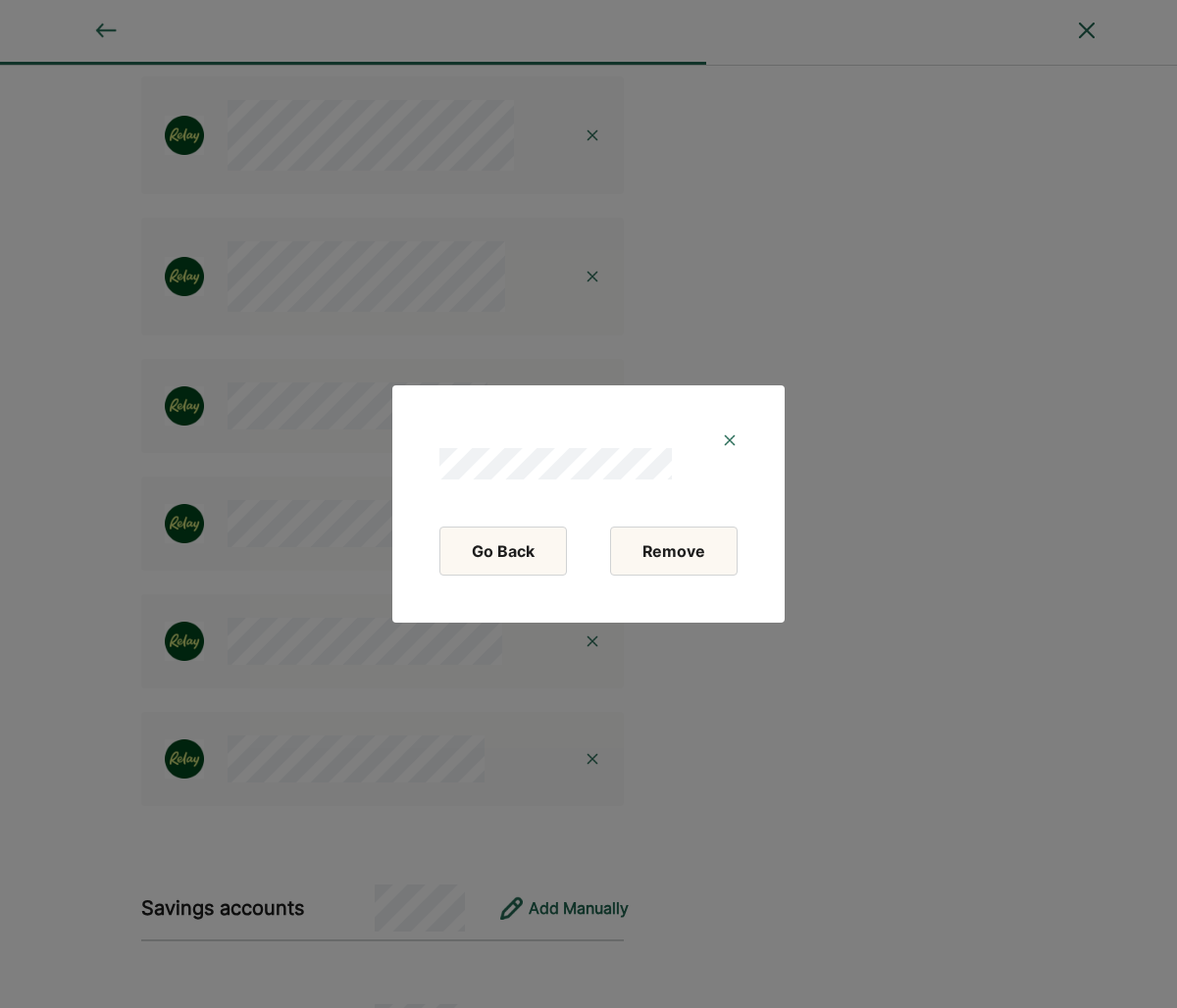
click at [689, 552] on button "Remove" at bounding box center [673, 551] width 127 height 49
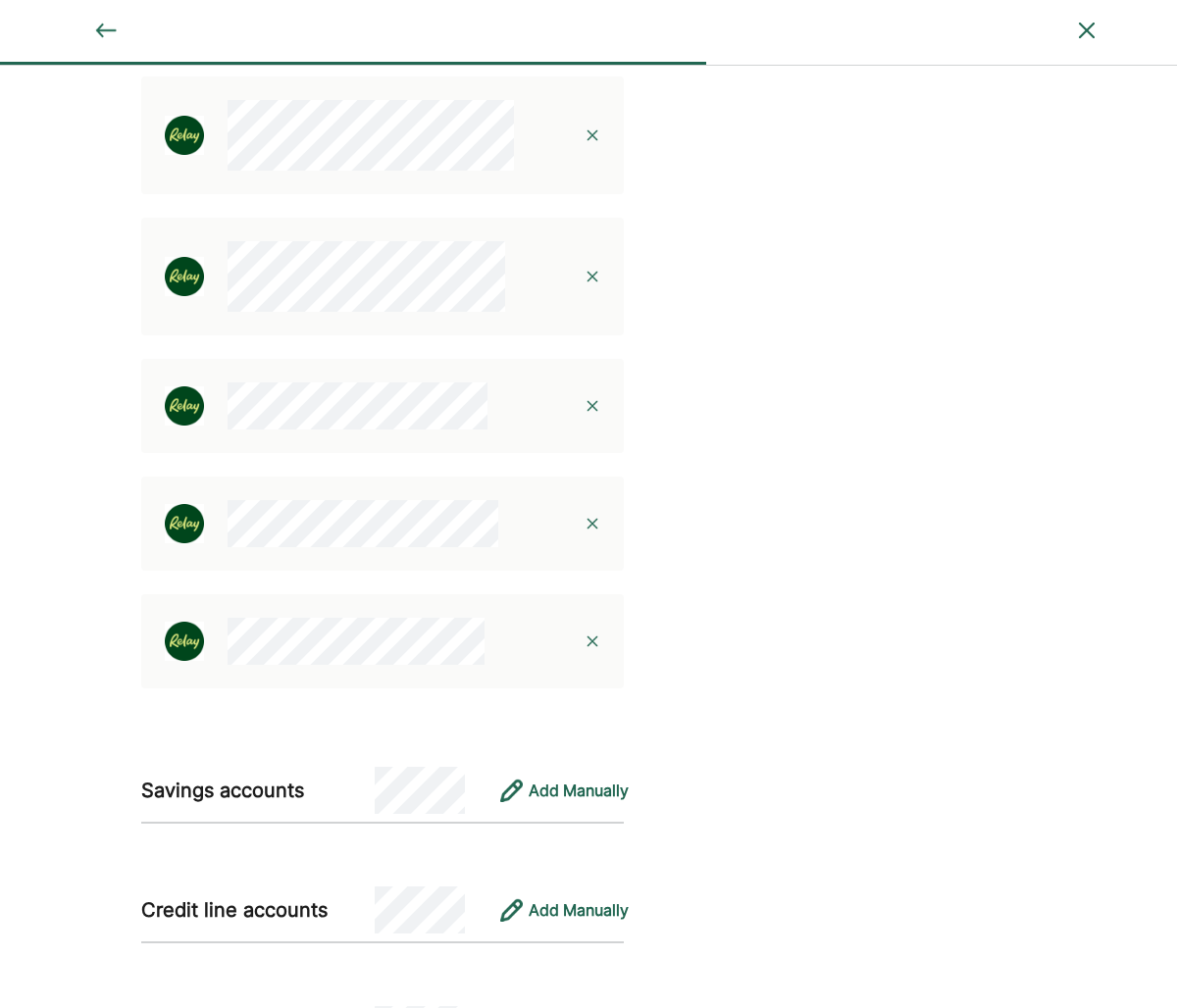
click at [592, 644] on img at bounding box center [593, 641] width 16 height 16
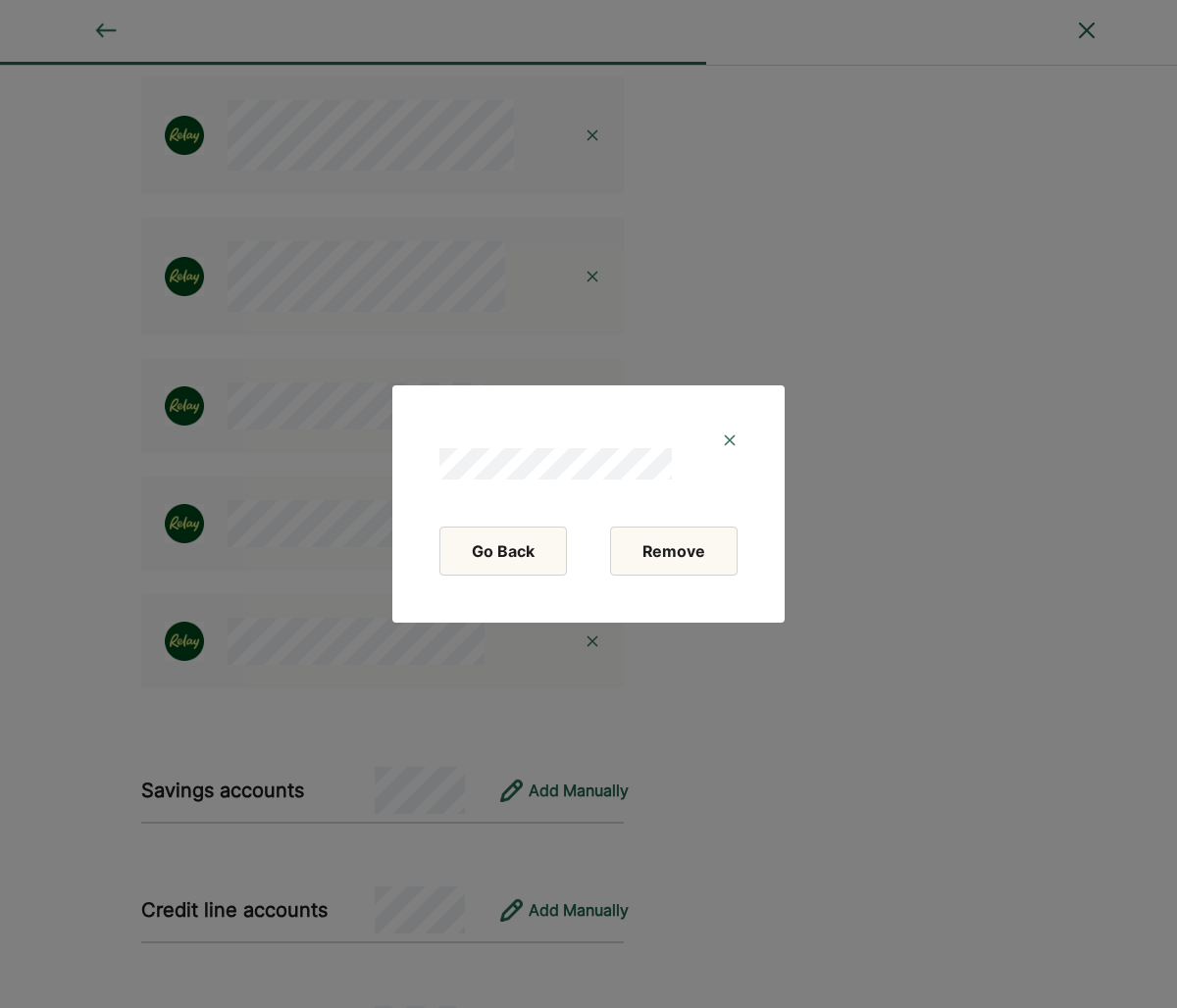
click at [696, 550] on button "Remove" at bounding box center [673, 551] width 127 height 49
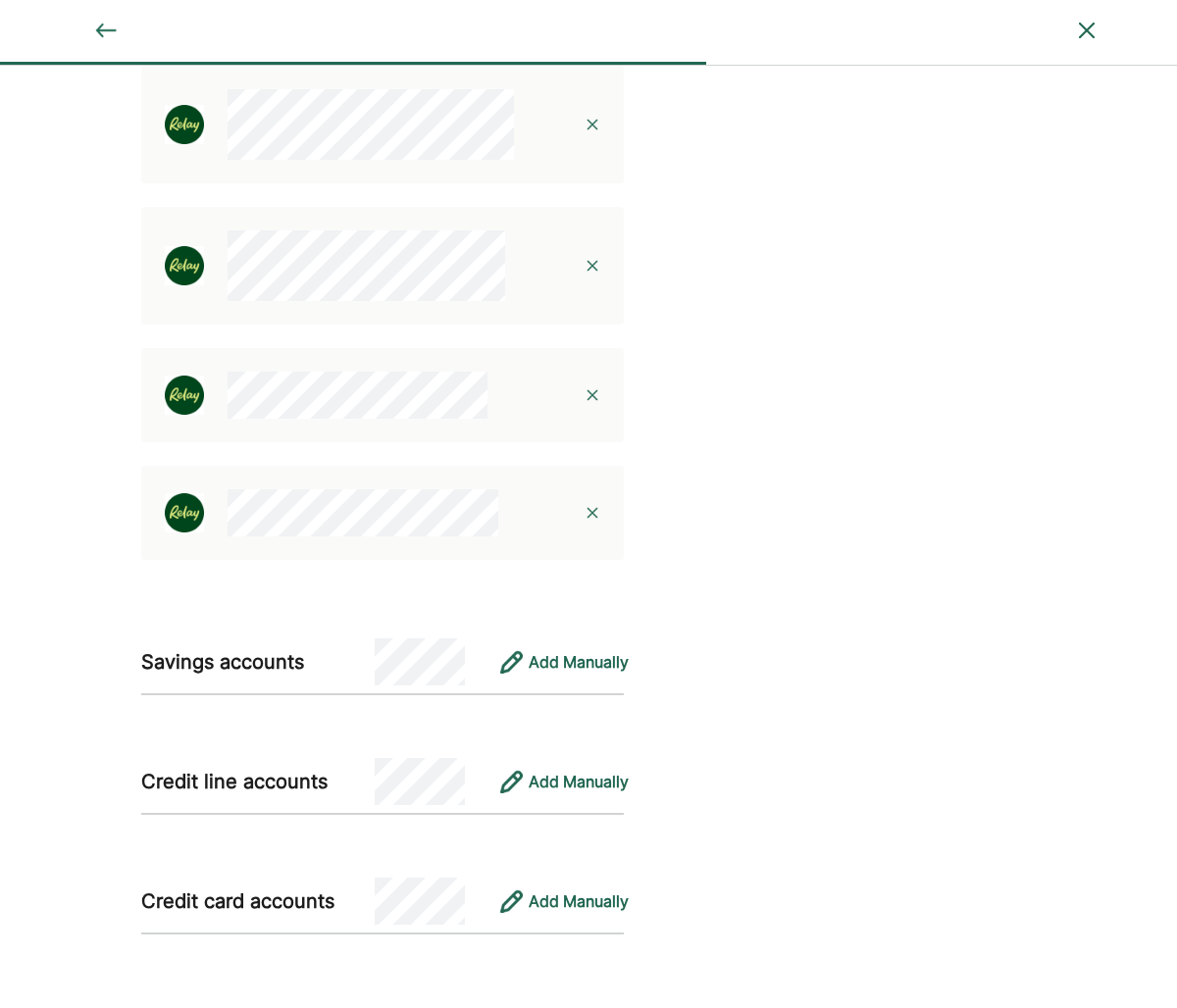
scroll to position [2482, 0]
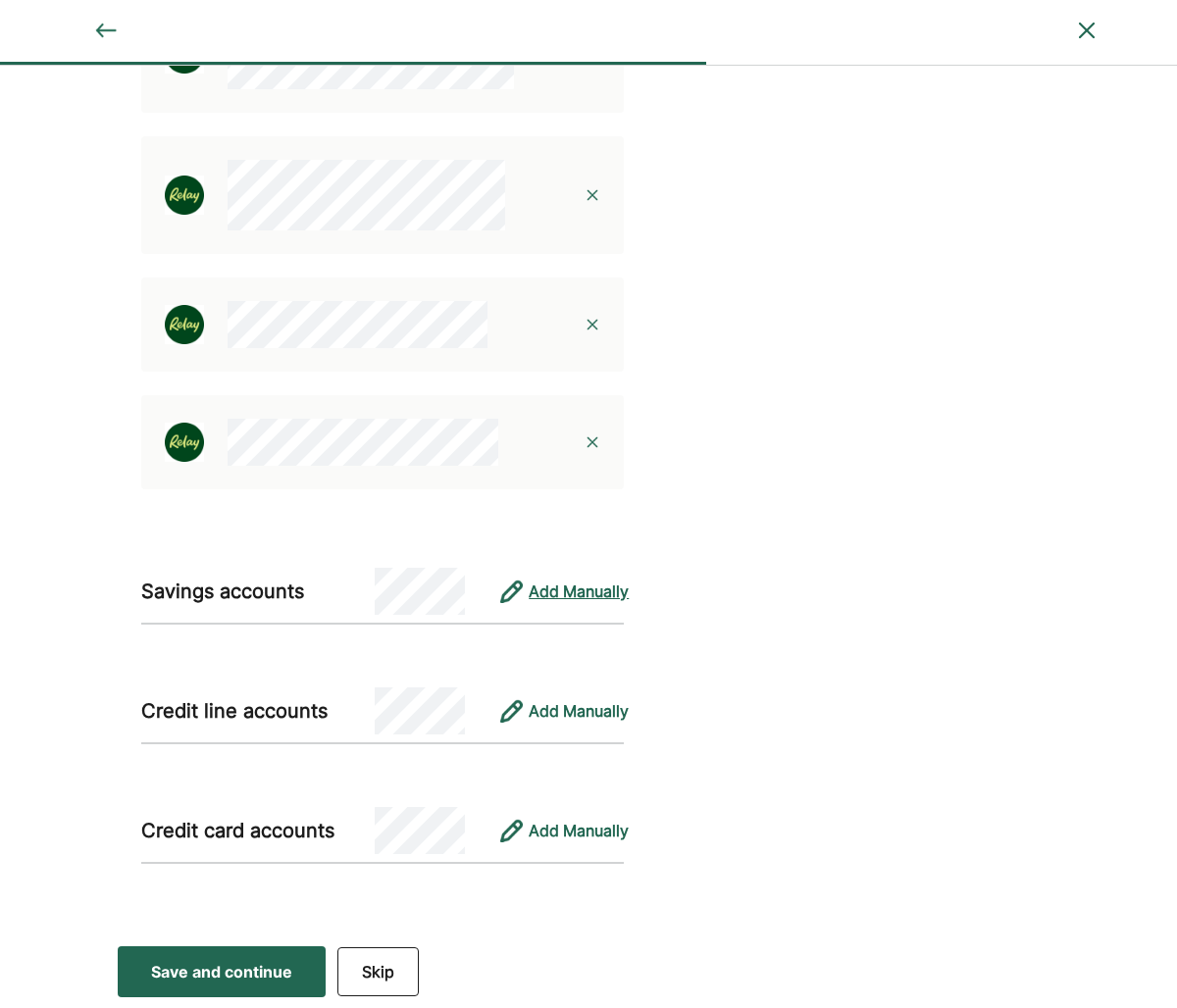
click at [609, 597] on div "Add Manually" at bounding box center [578, 592] width 100 height 24
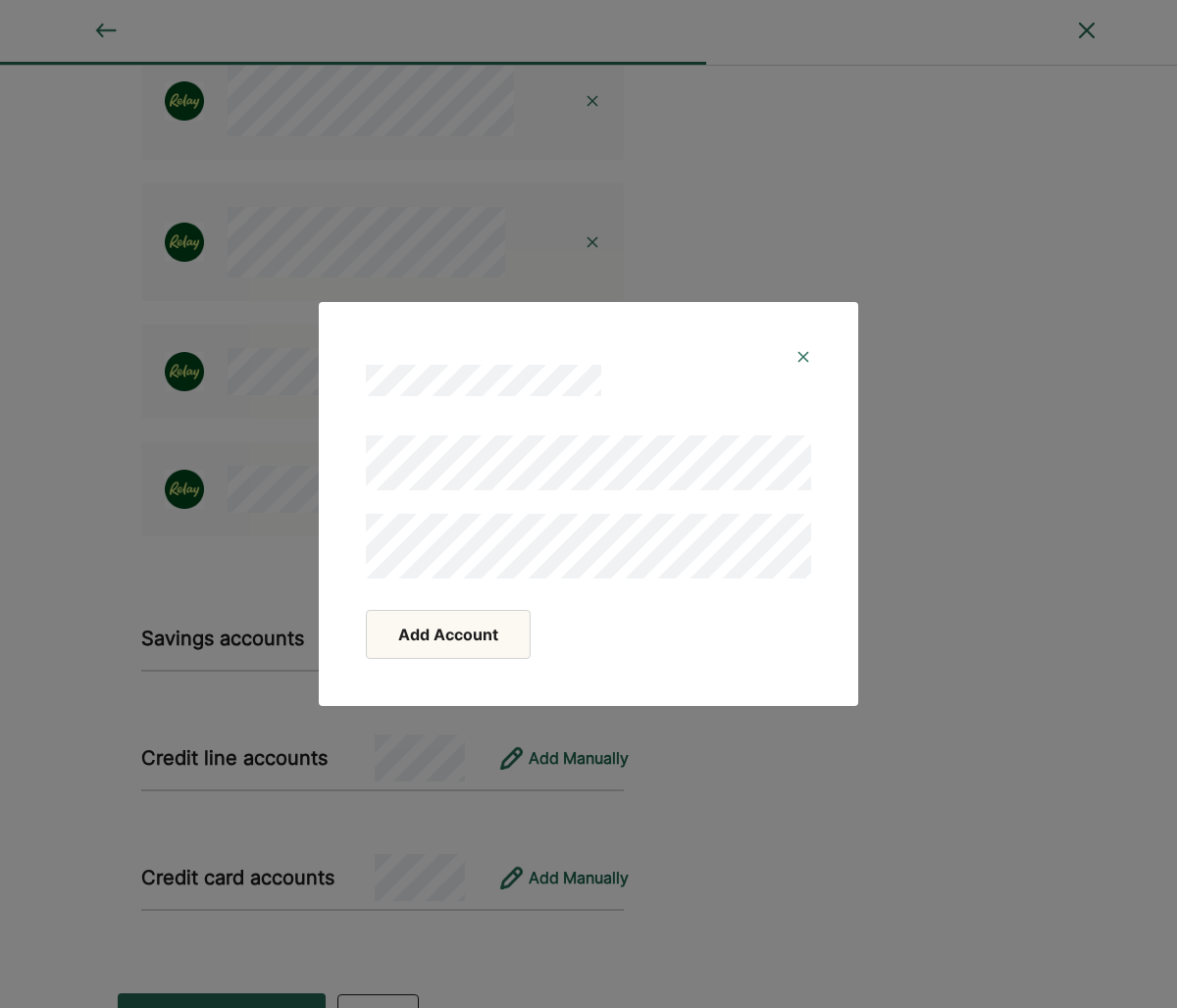
click at [460, 639] on button "Add Account" at bounding box center [448, 634] width 165 height 49
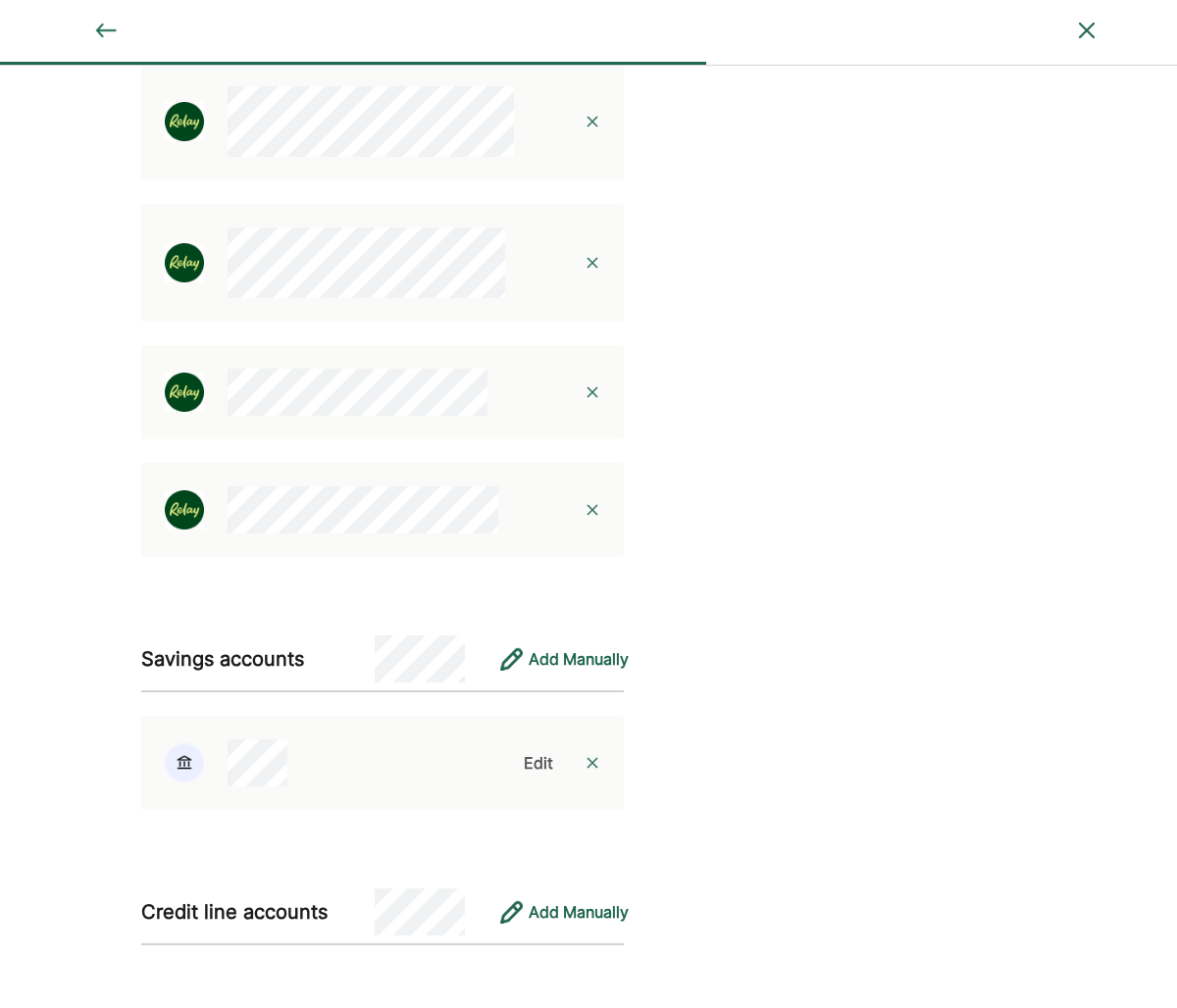
scroll to position [2408, 0]
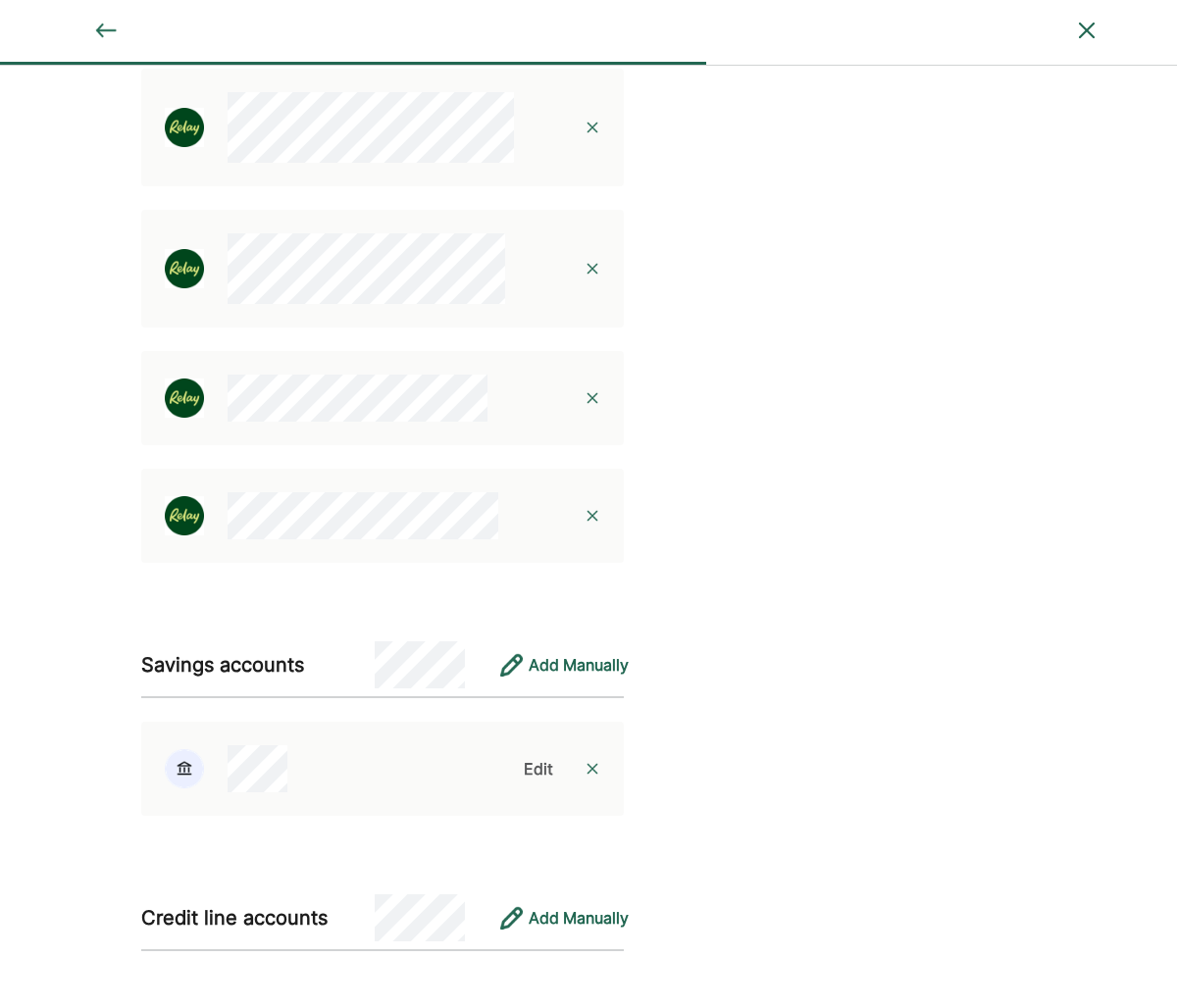
click at [540, 765] on div "Edit" at bounding box center [539, 769] width 30 height 24
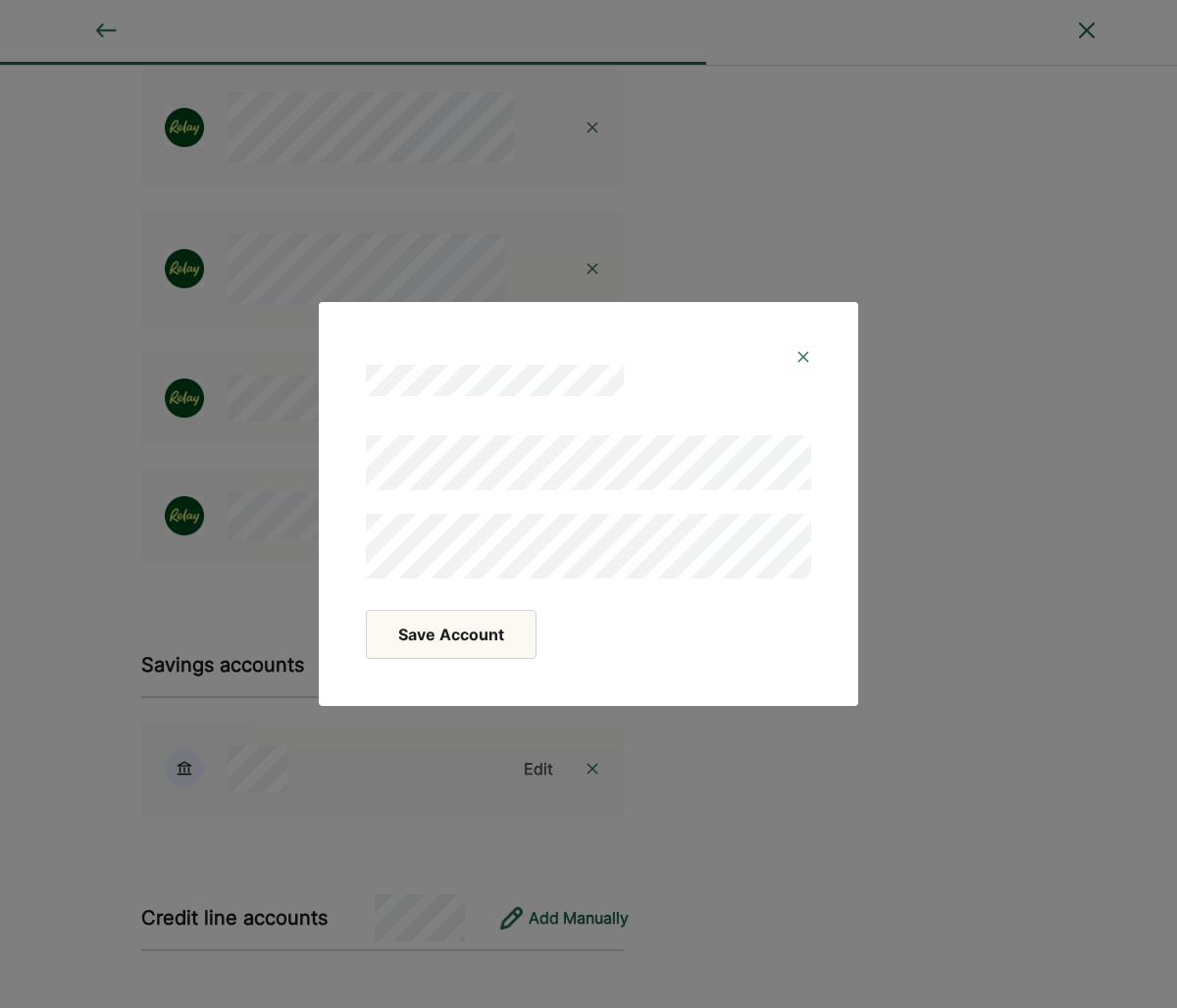
click at [444, 643] on button "Save Account" at bounding box center [451, 634] width 171 height 49
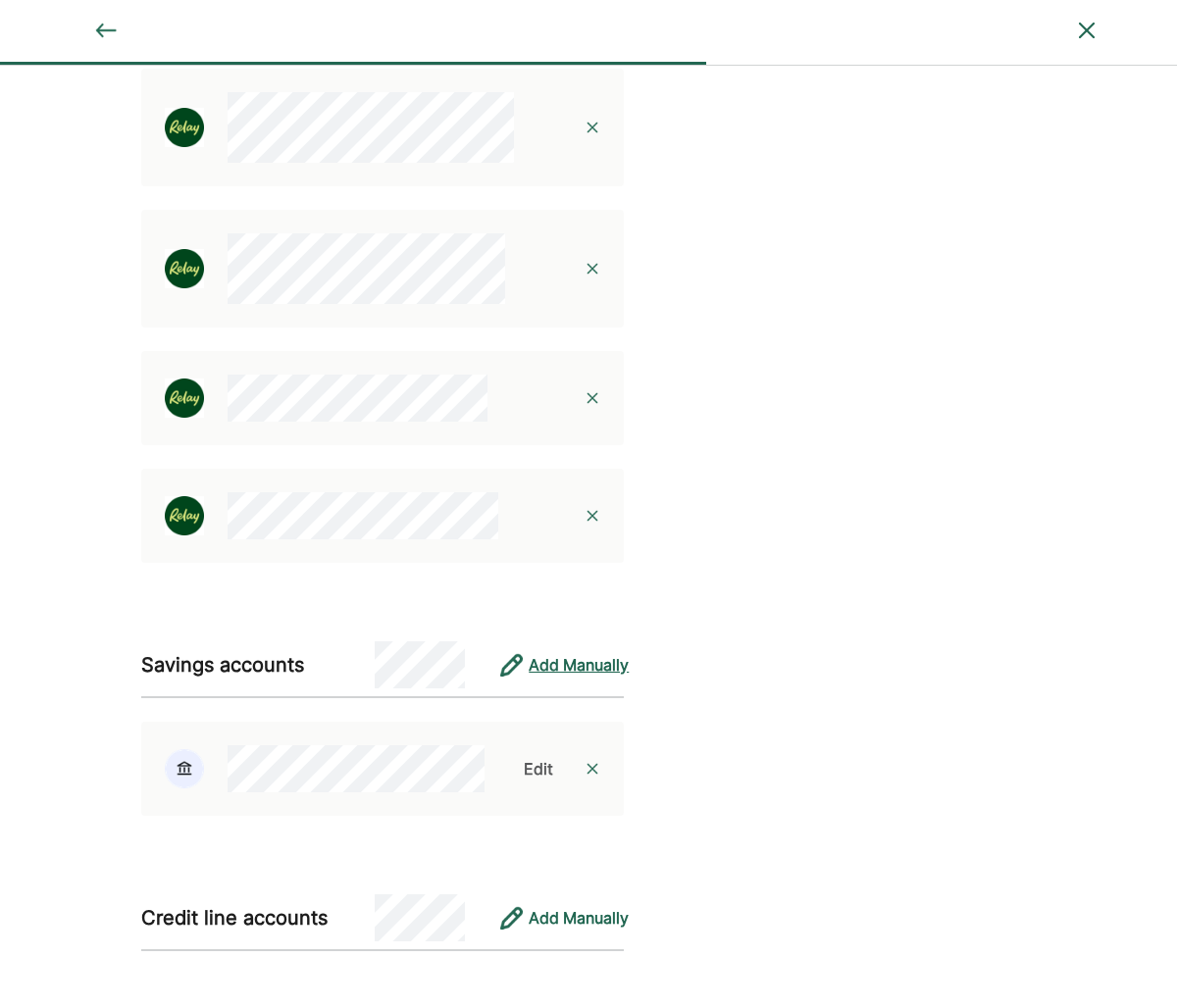
click at [585, 660] on div "Add Manually" at bounding box center [578, 665] width 100 height 24
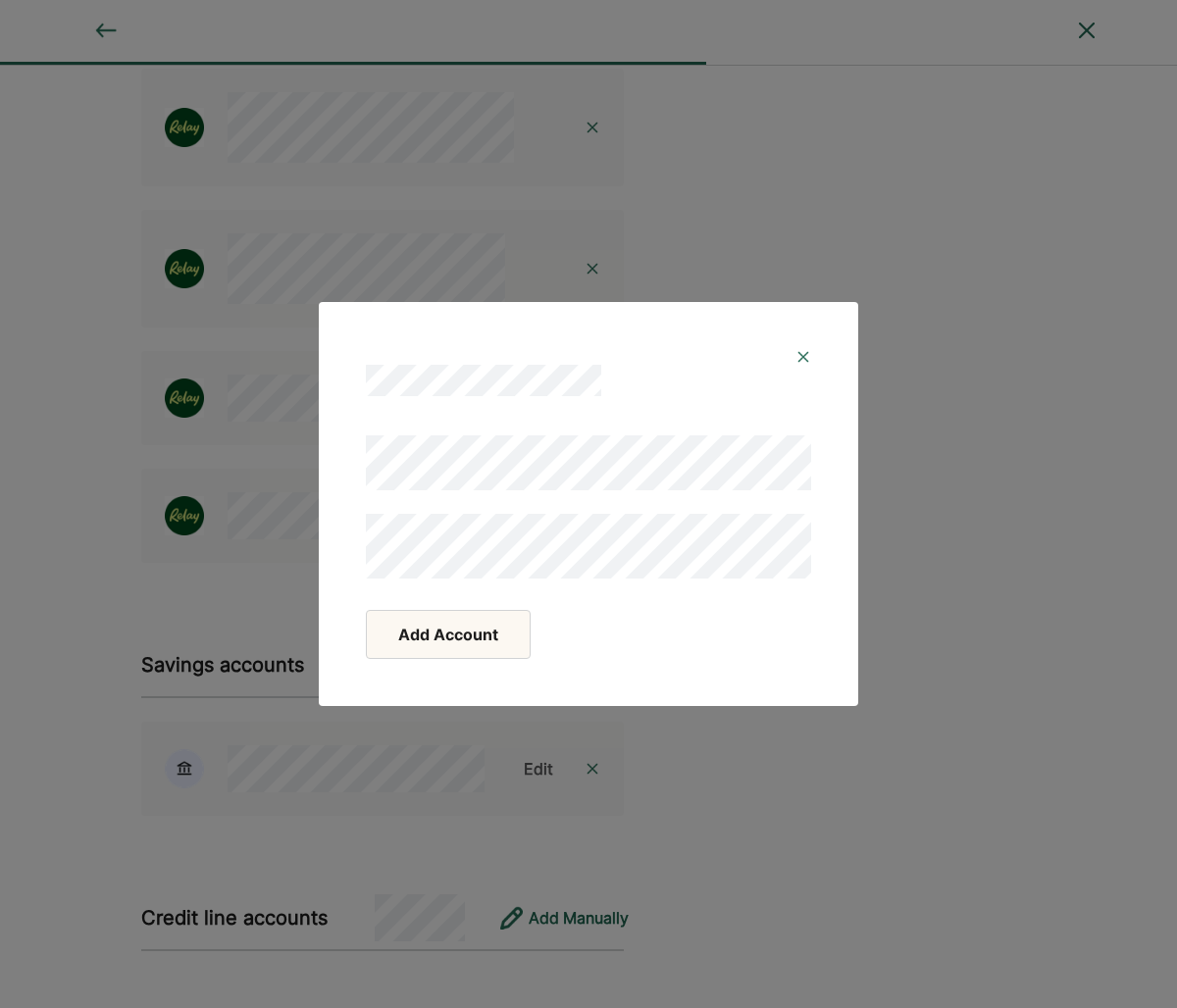
click at [463, 633] on button "Add Account" at bounding box center [448, 634] width 165 height 49
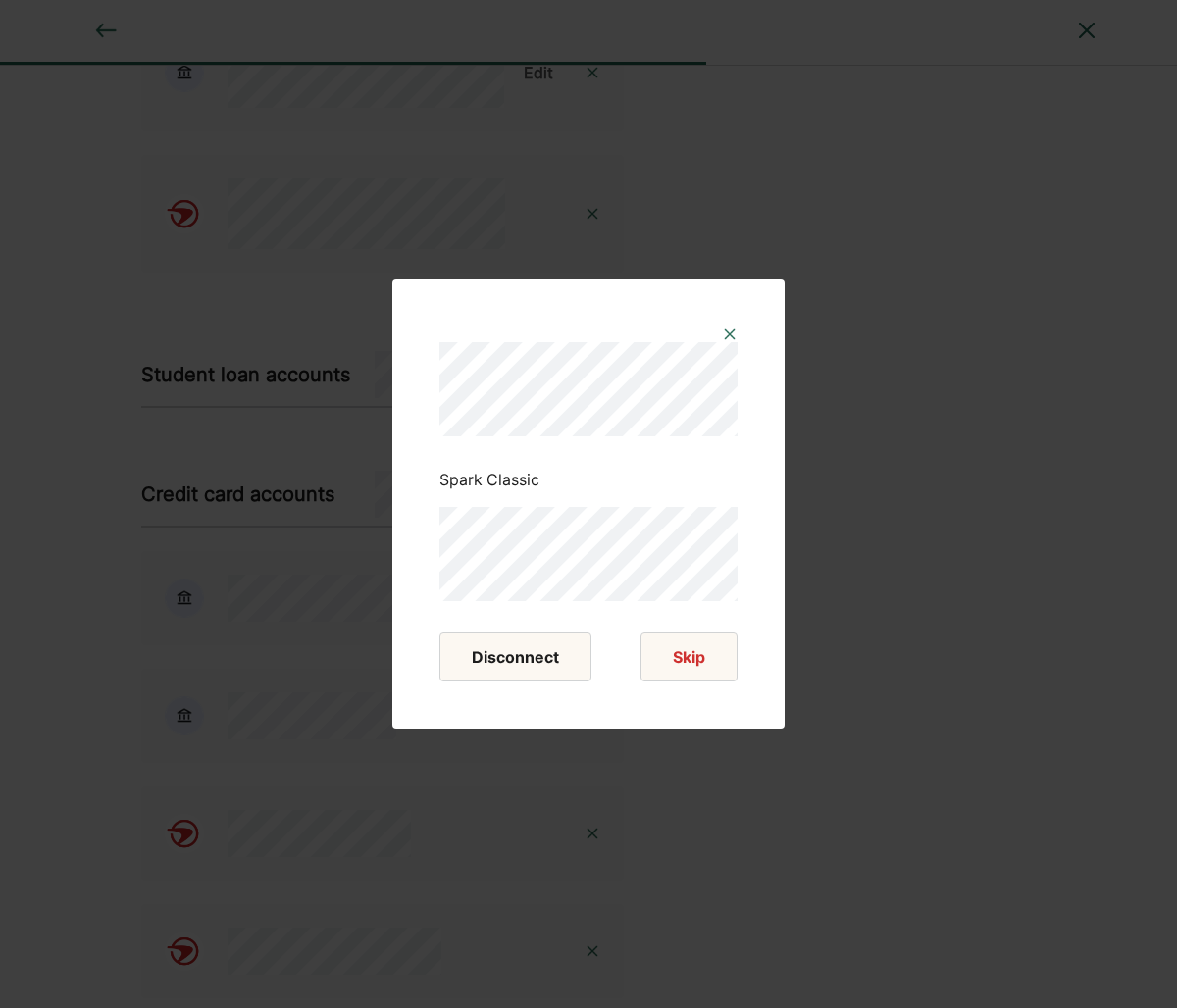
scroll to position [736, 0]
click at [698, 657] on button "Skip" at bounding box center [689, 657] width 97 height 49
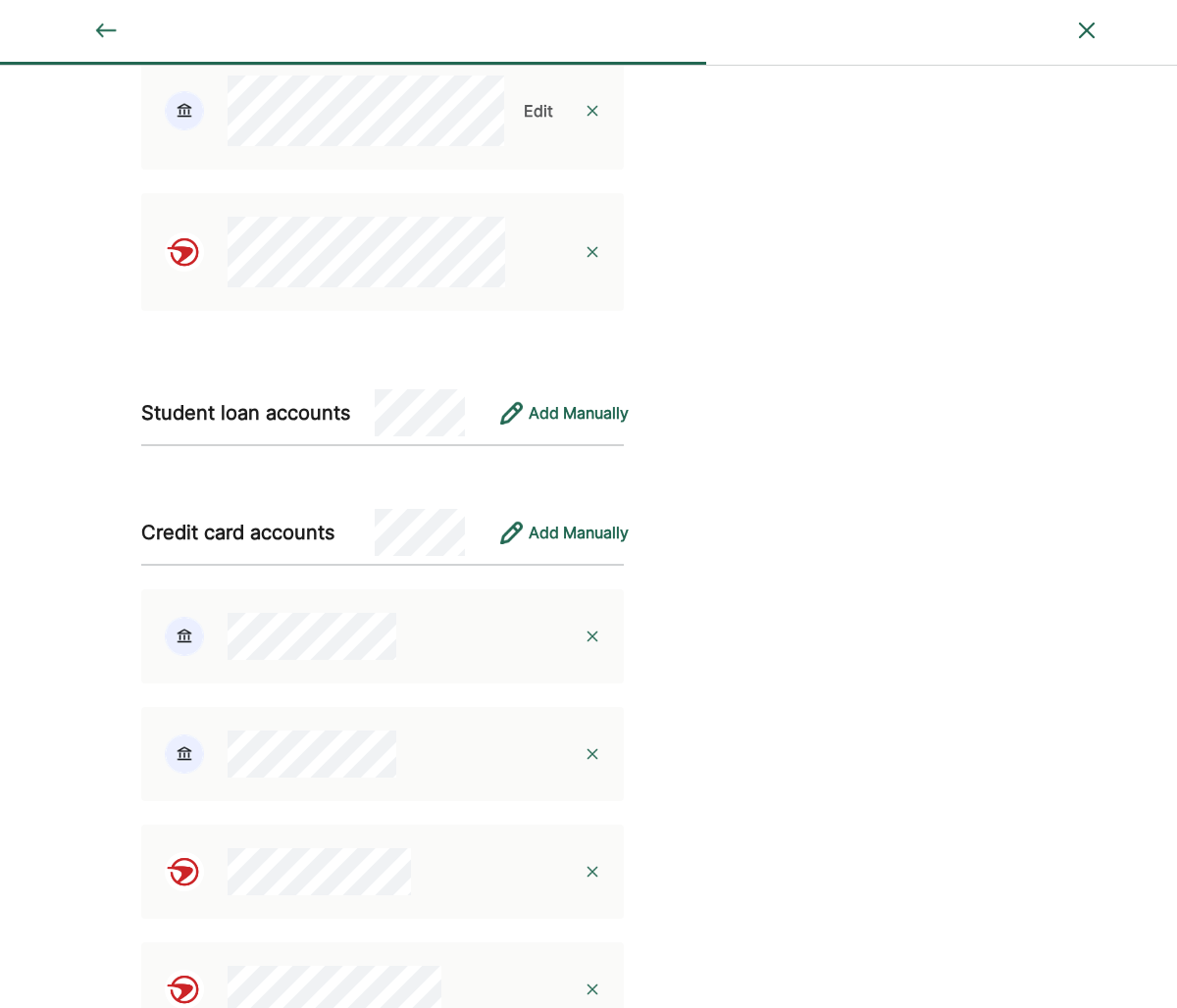
scroll to position [695, 0]
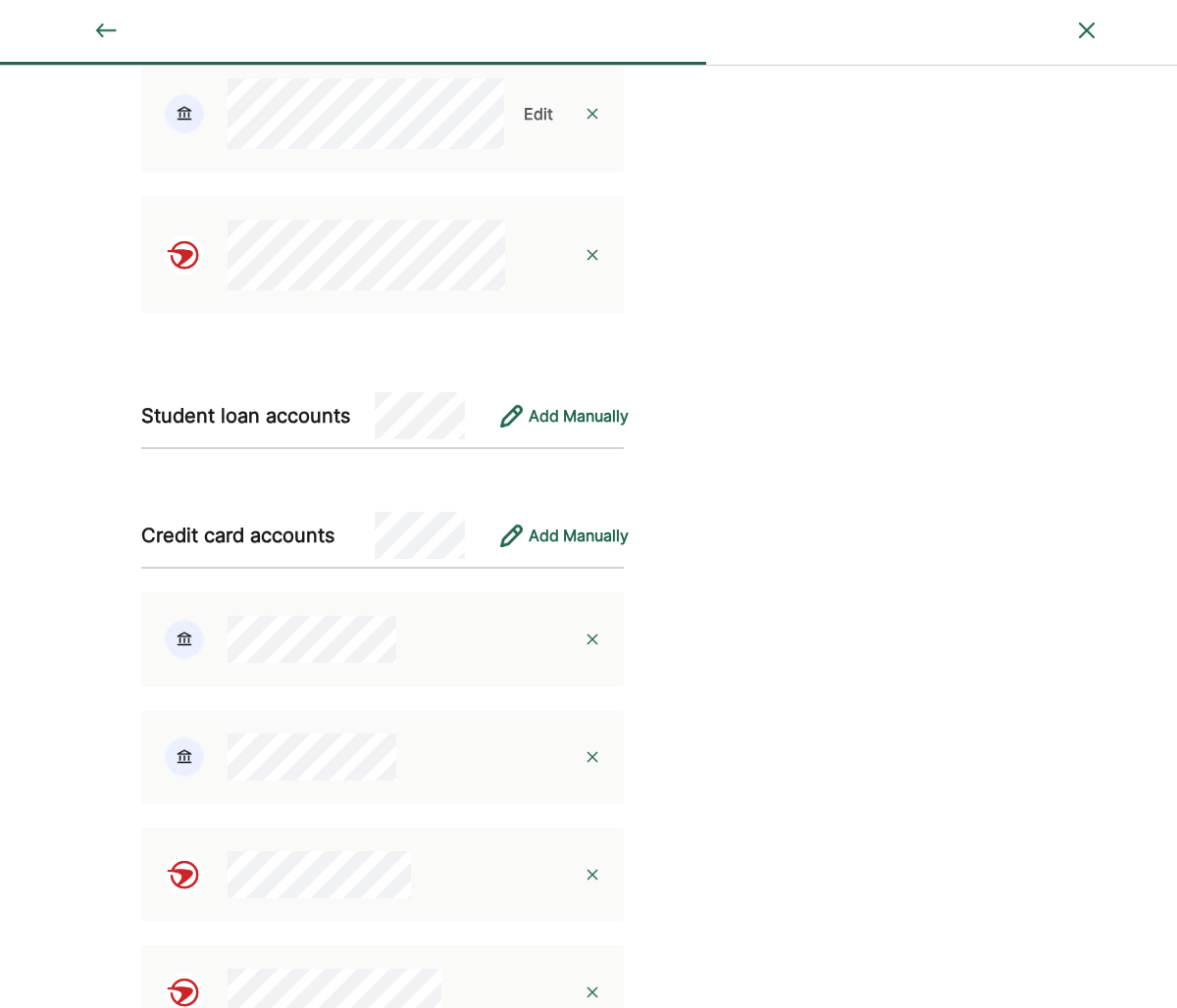
click at [591, 638] on img at bounding box center [593, 639] width 16 height 16
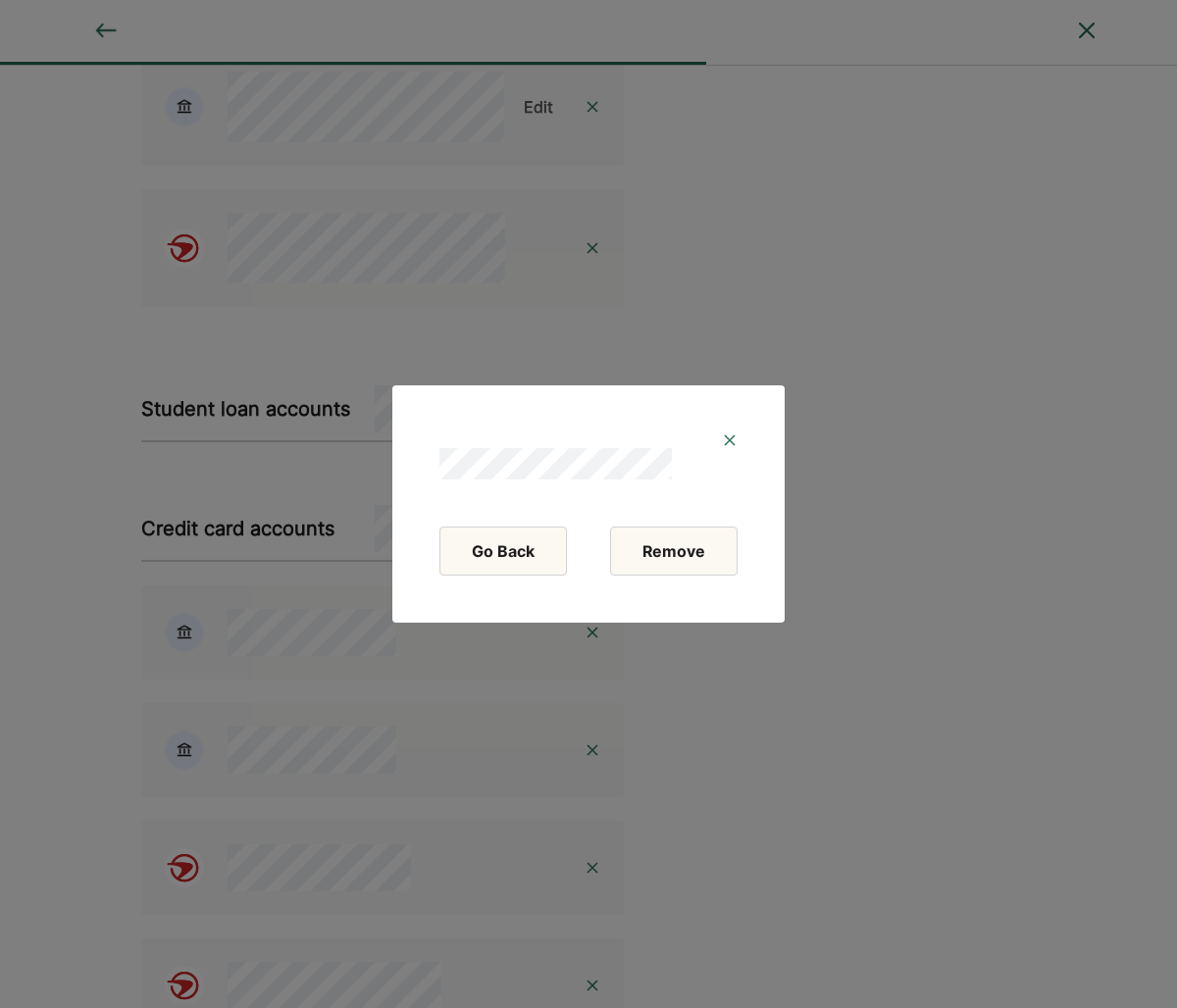
click at [674, 556] on button "Remove" at bounding box center [673, 551] width 127 height 49
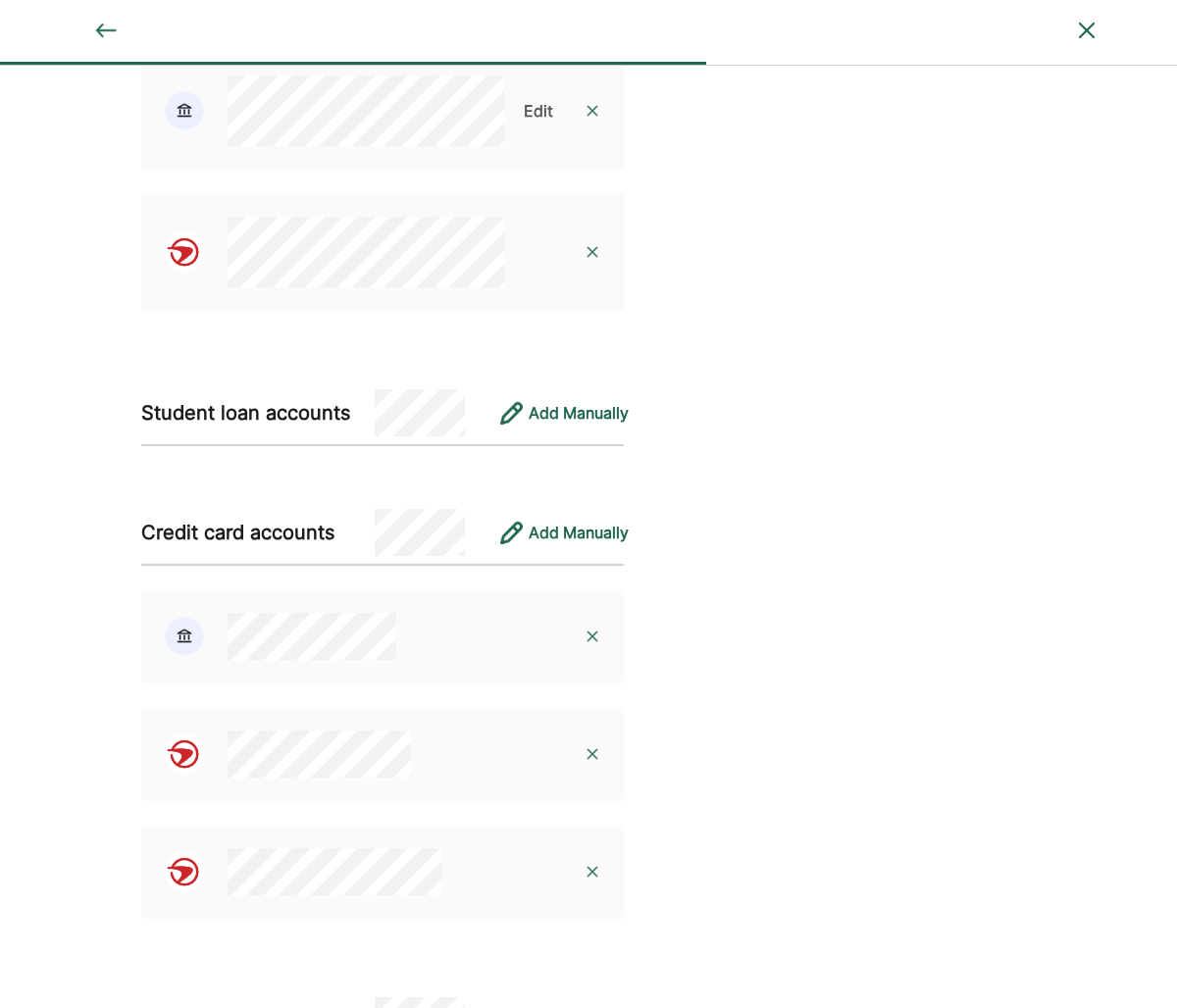
click at [592, 636] on img at bounding box center [593, 636] width 16 height 16
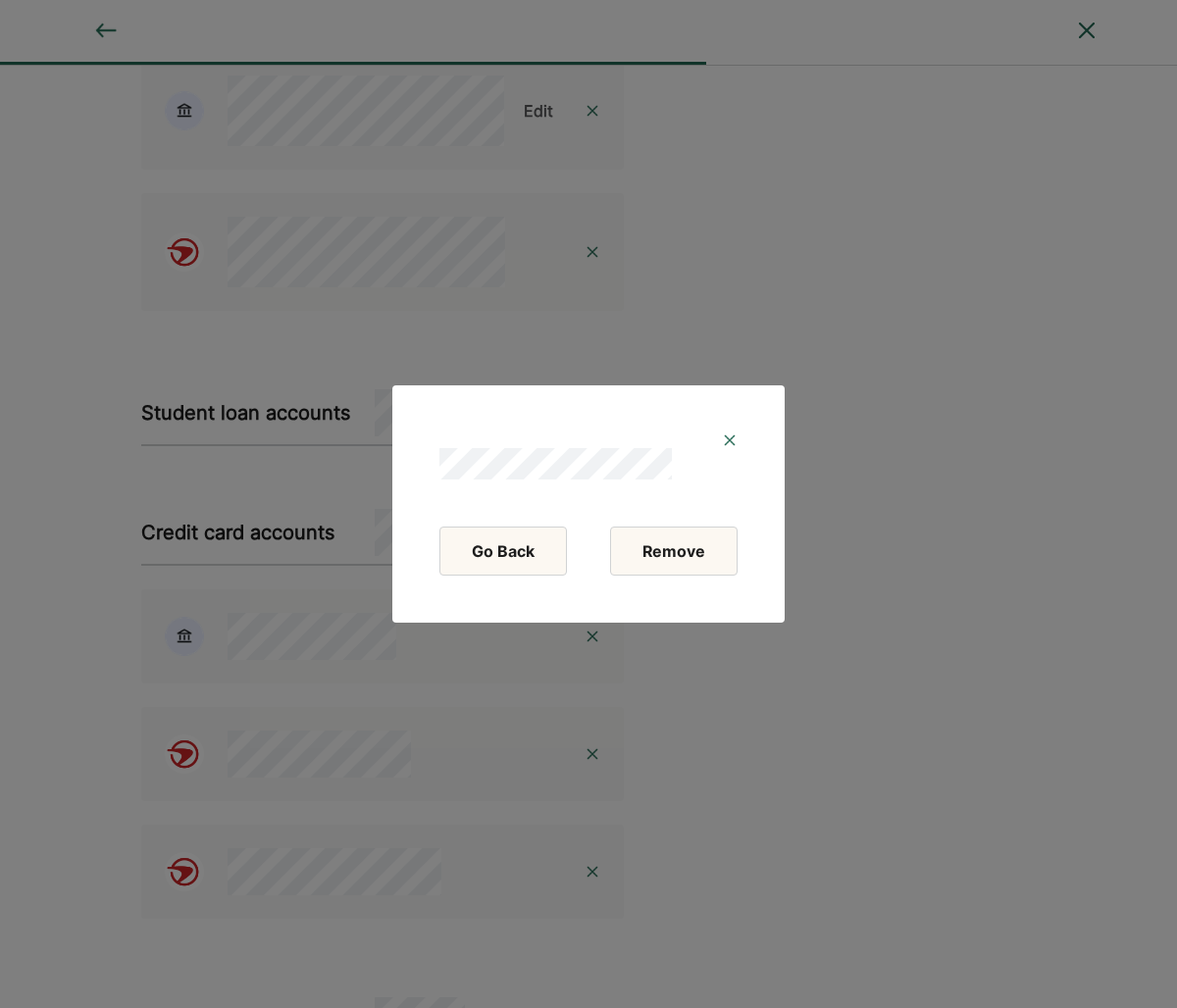
click at [669, 559] on button "Remove" at bounding box center [673, 551] width 127 height 49
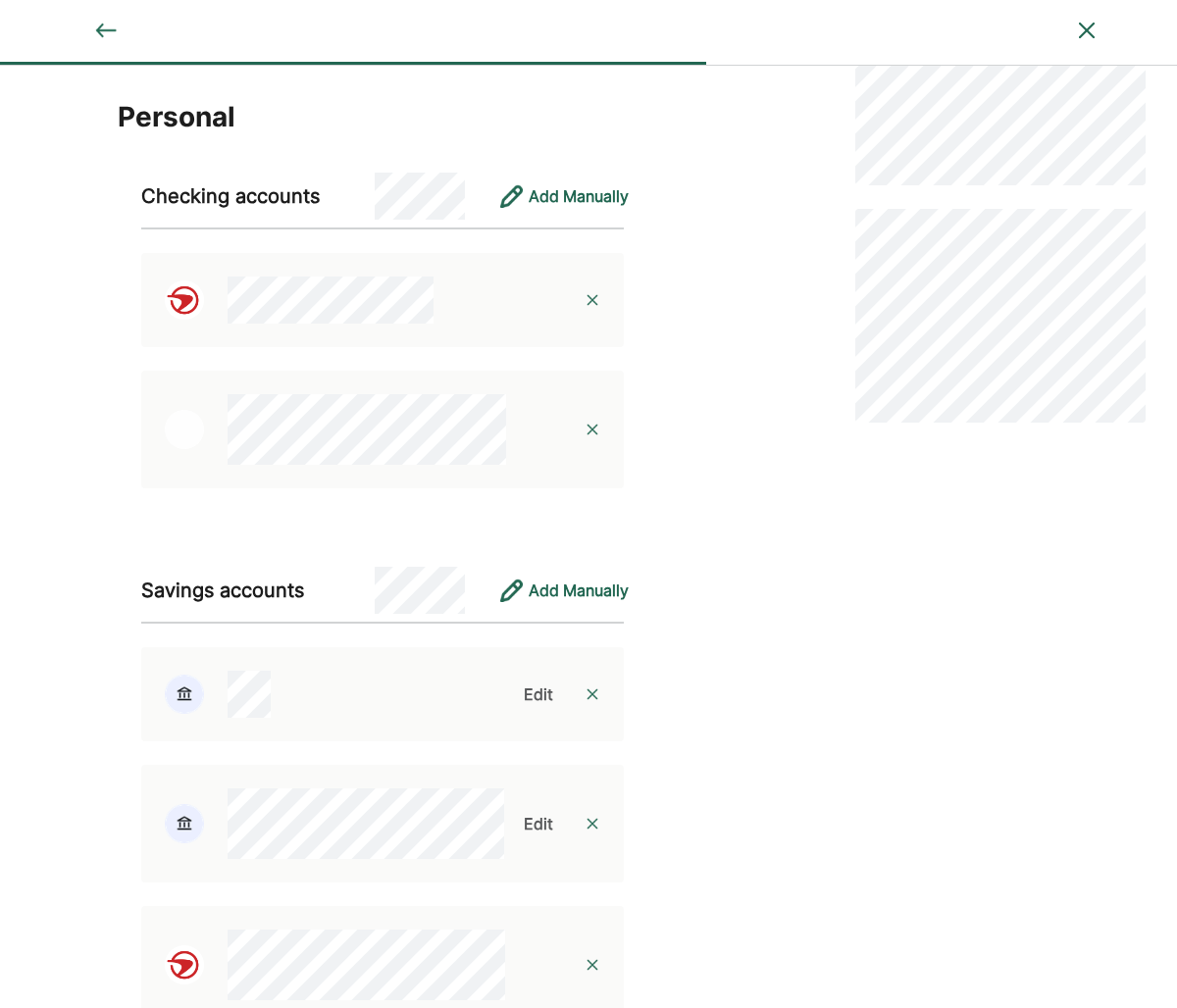
scroll to position [0, 0]
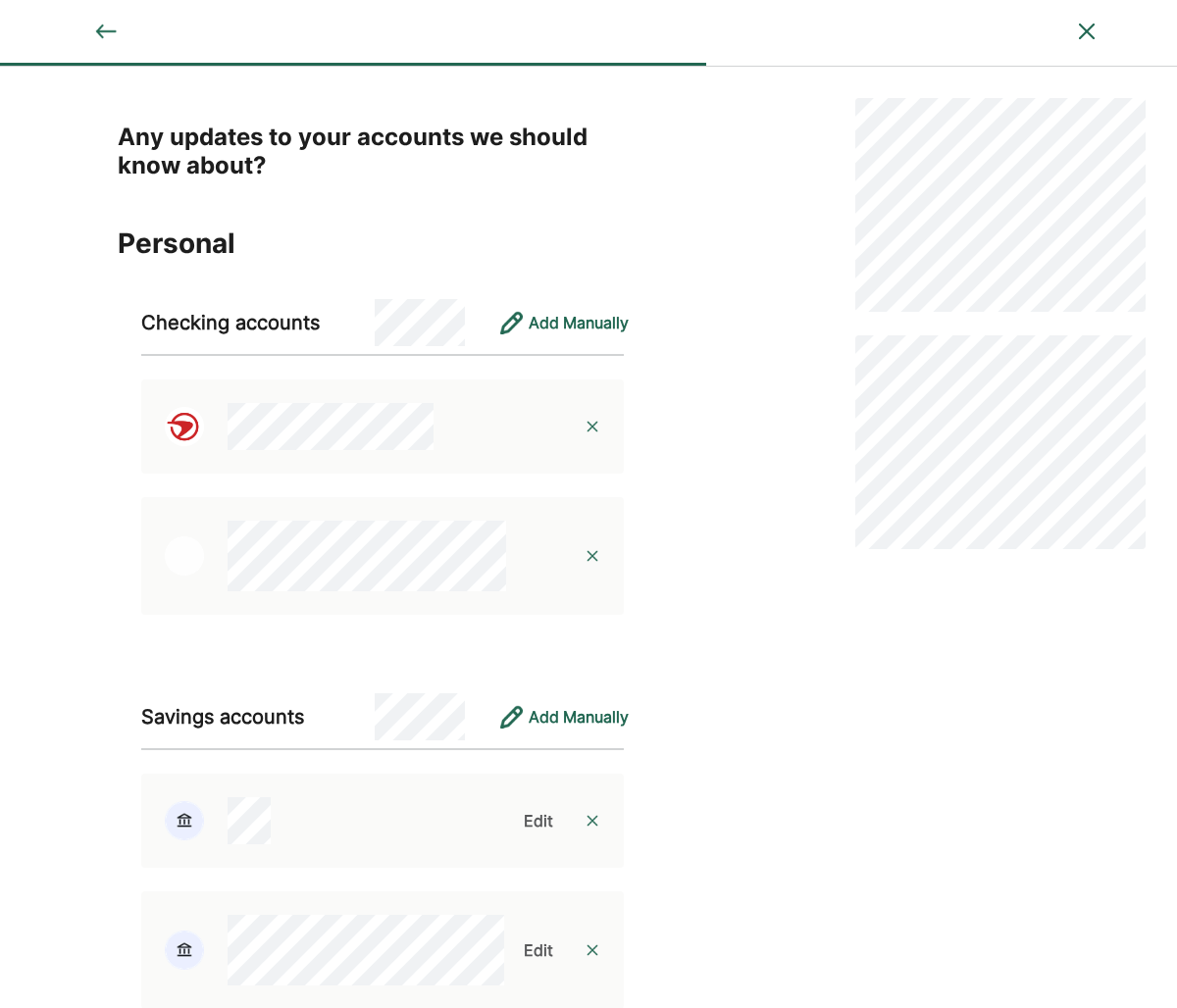
click at [593, 559] on img at bounding box center [593, 556] width 16 height 16
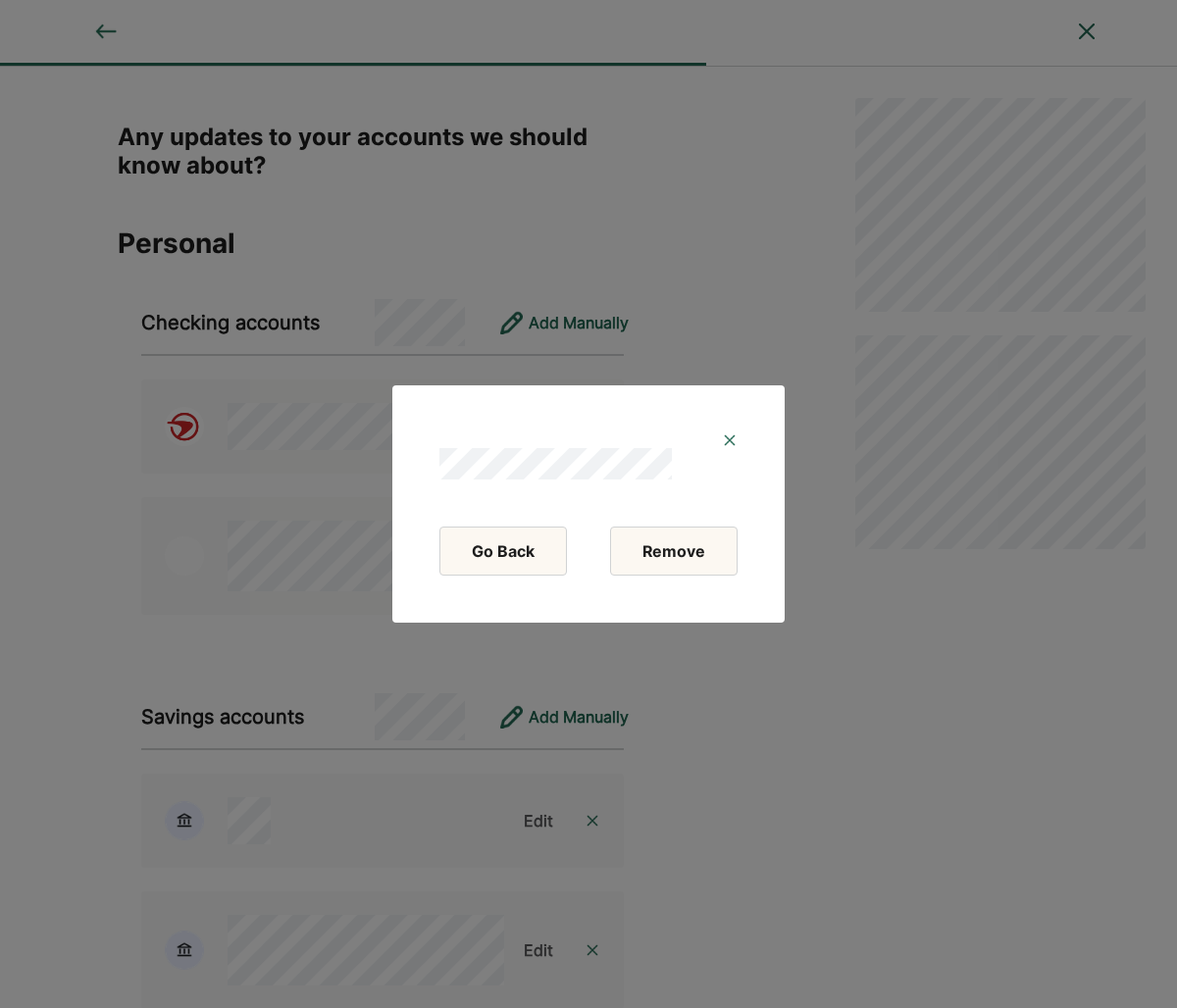
click at [693, 546] on button "Remove" at bounding box center [673, 551] width 127 height 49
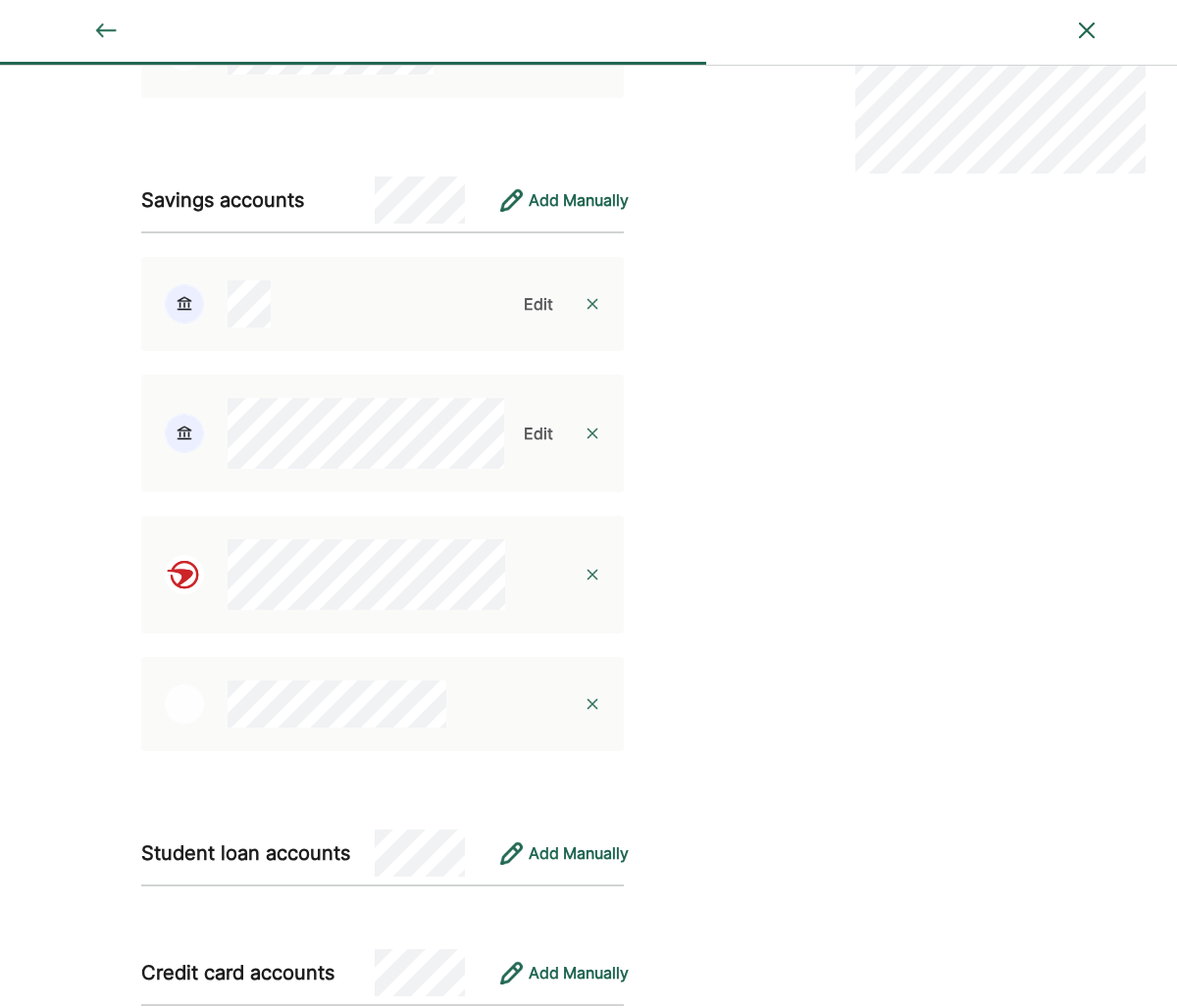
scroll to position [377, 0]
click at [592, 699] on img at bounding box center [593, 703] width 16 height 16
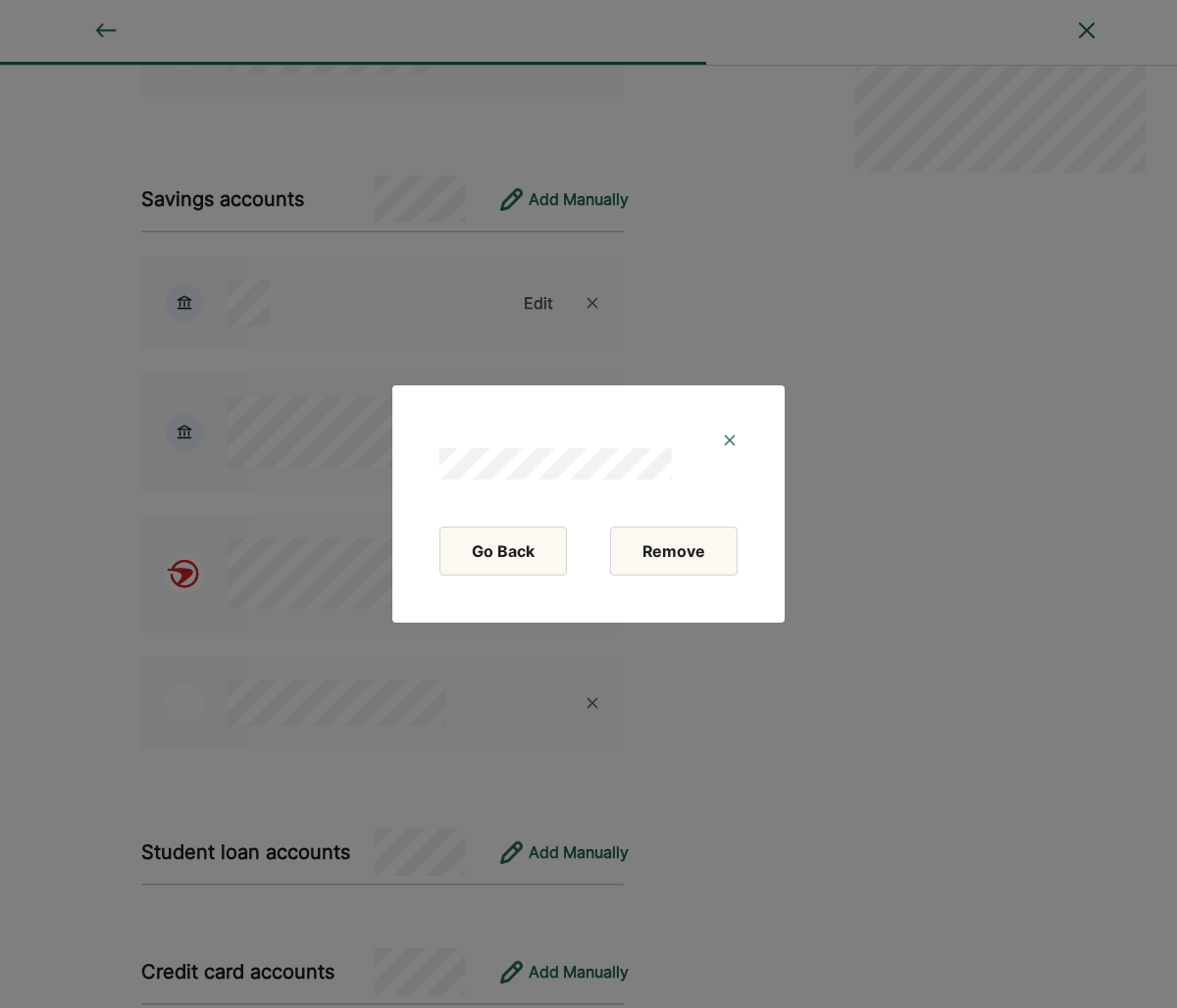
click at [672, 542] on button "Remove" at bounding box center [673, 551] width 127 height 49
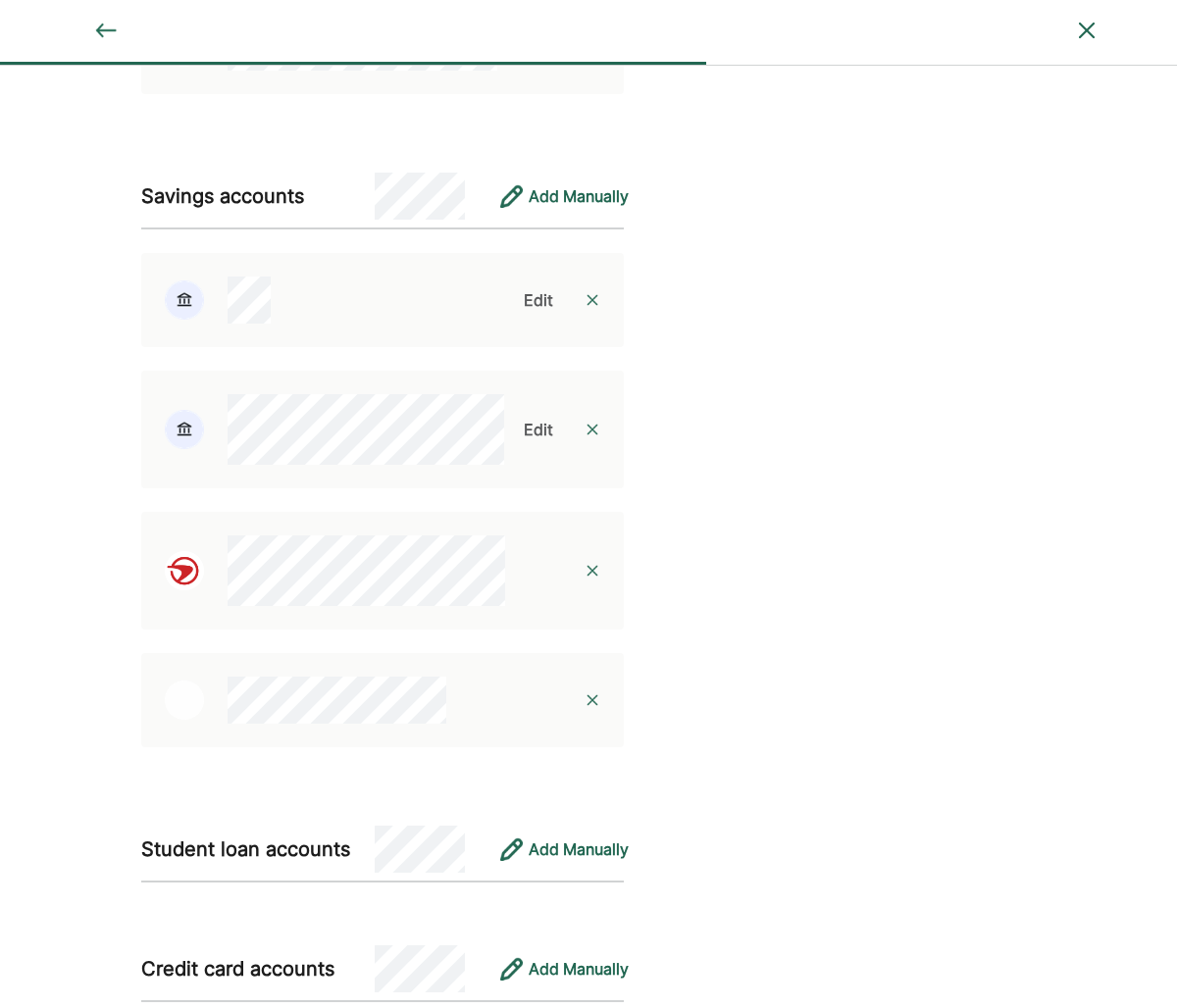
scroll to position [498, 0]
click at [597, 428] on img at bounding box center [593, 429] width 16 height 16
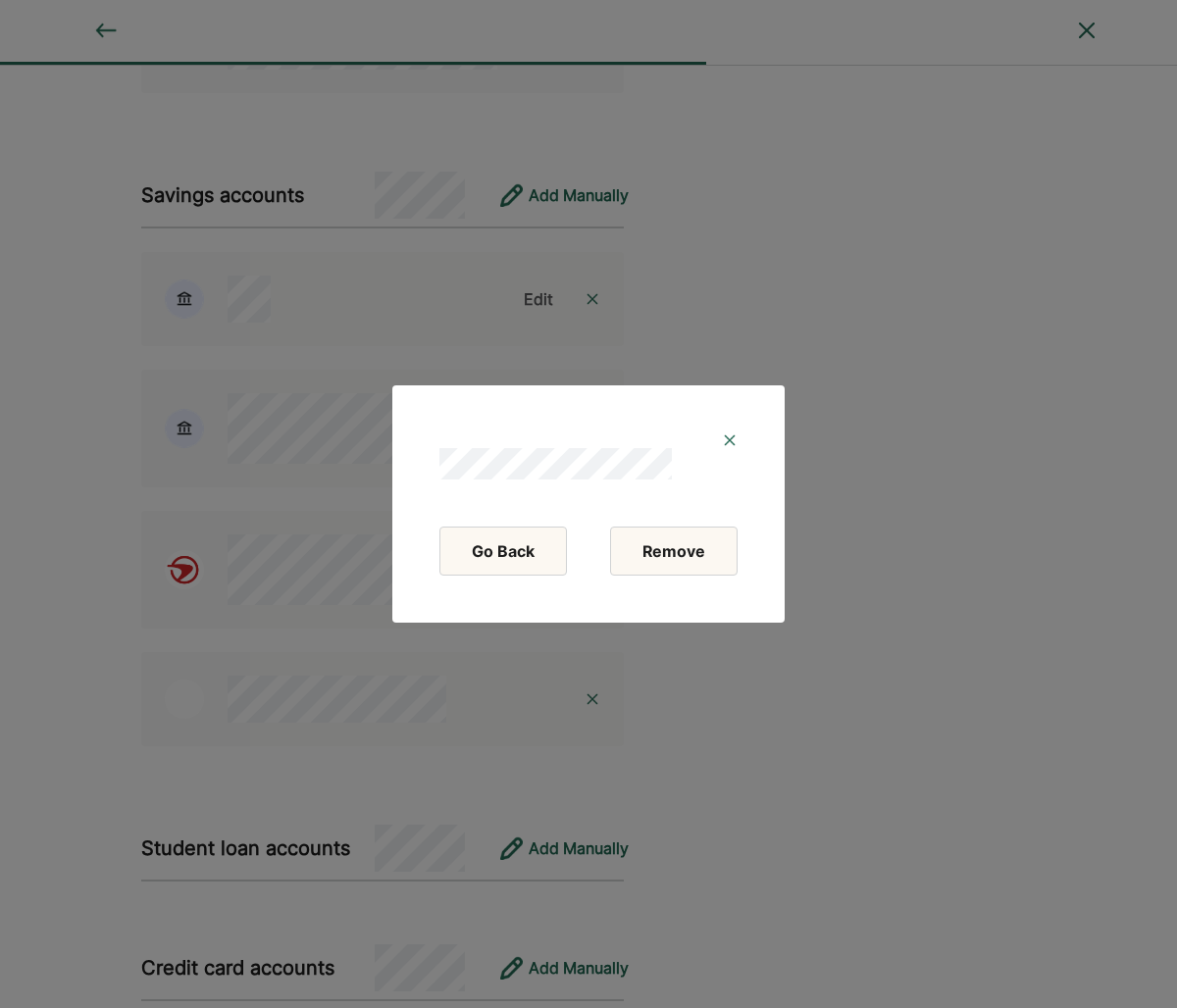
click at [644, 553] on button "Remove" at bounding box center [673, 551] width 127 height 49
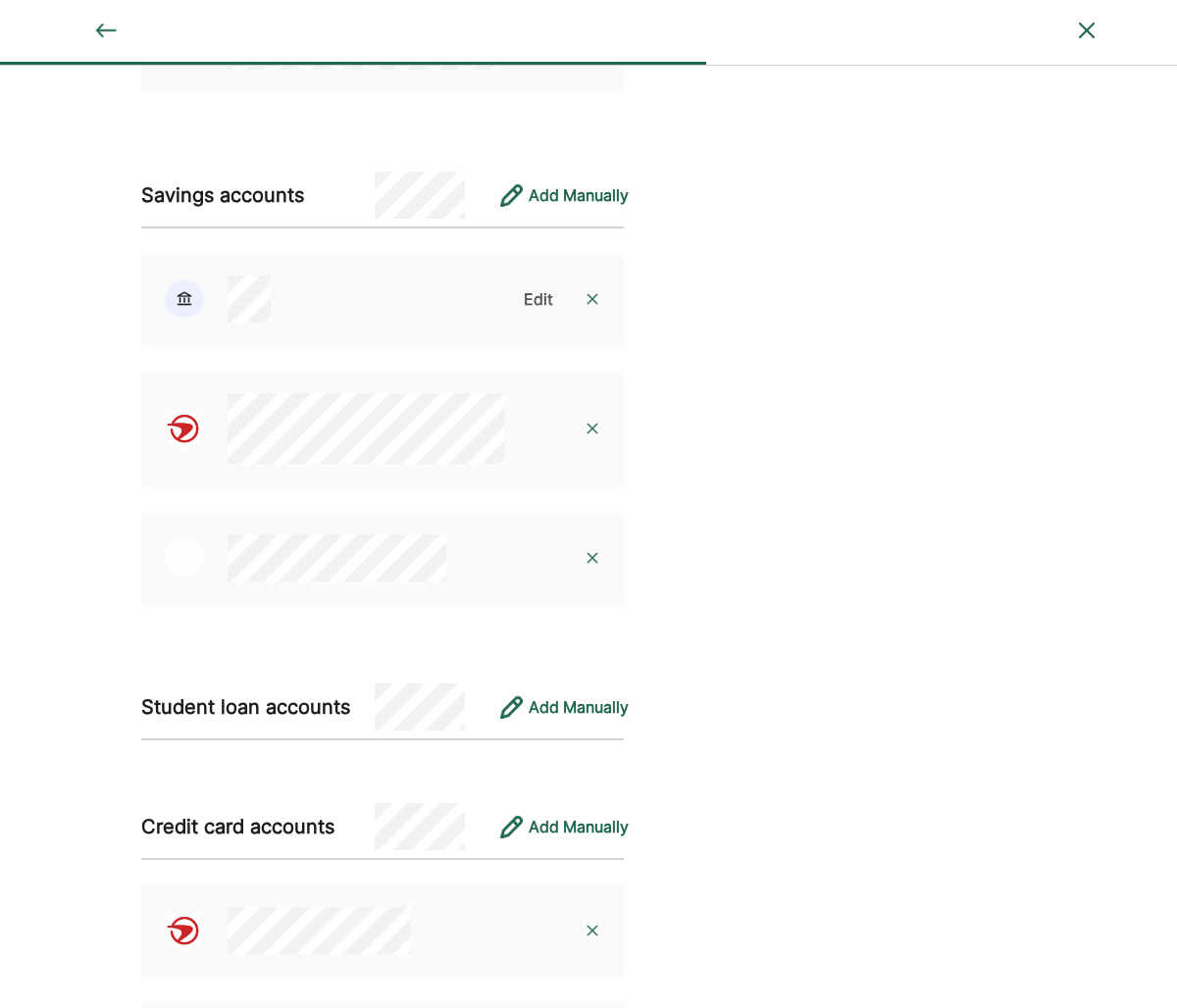
click at [592, 555] on img at bounding box center [593, 558] width 16 height 16
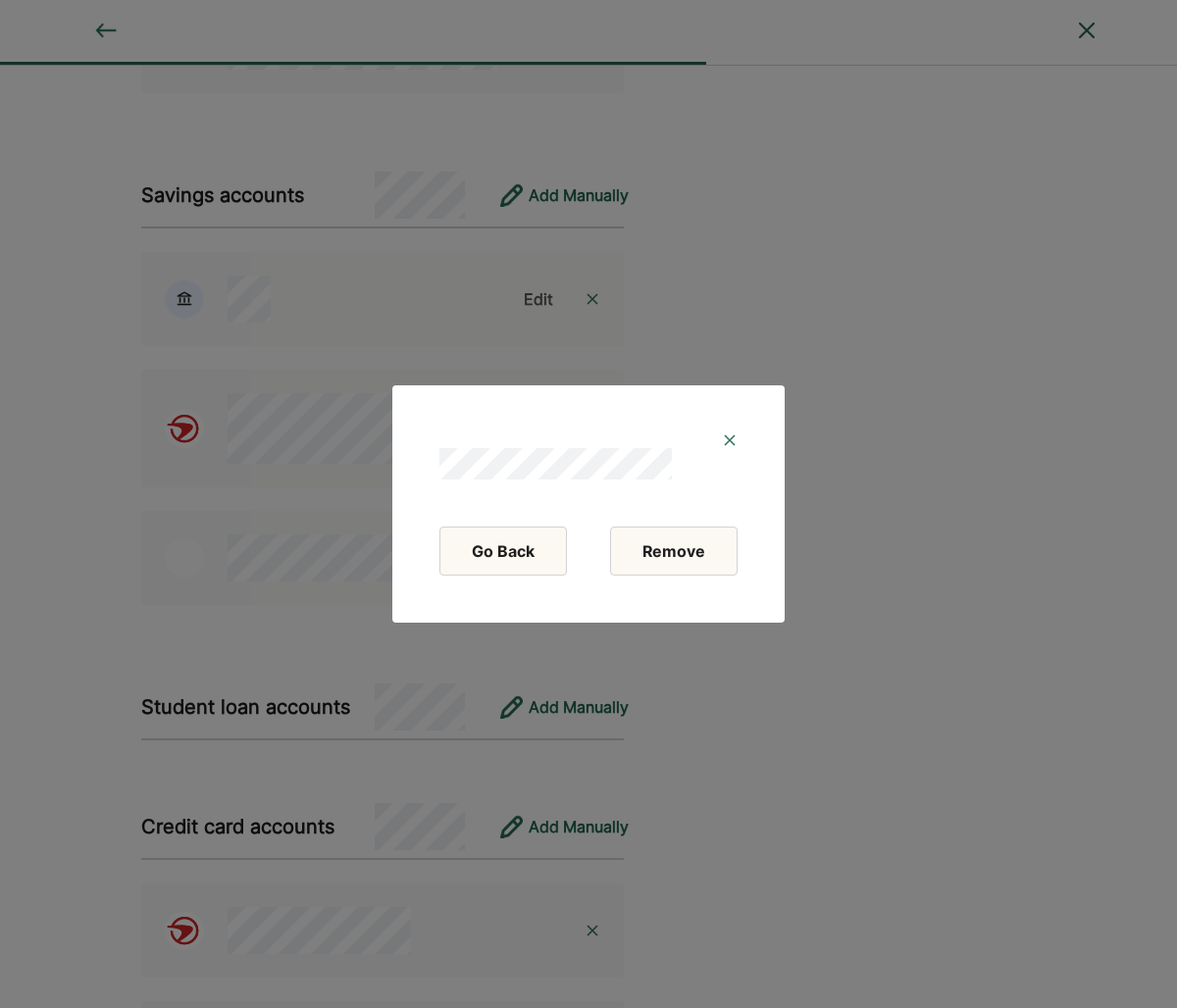
click at [659, 547] on button "Remove" at bounding box center [673, 551] width 127 height 49
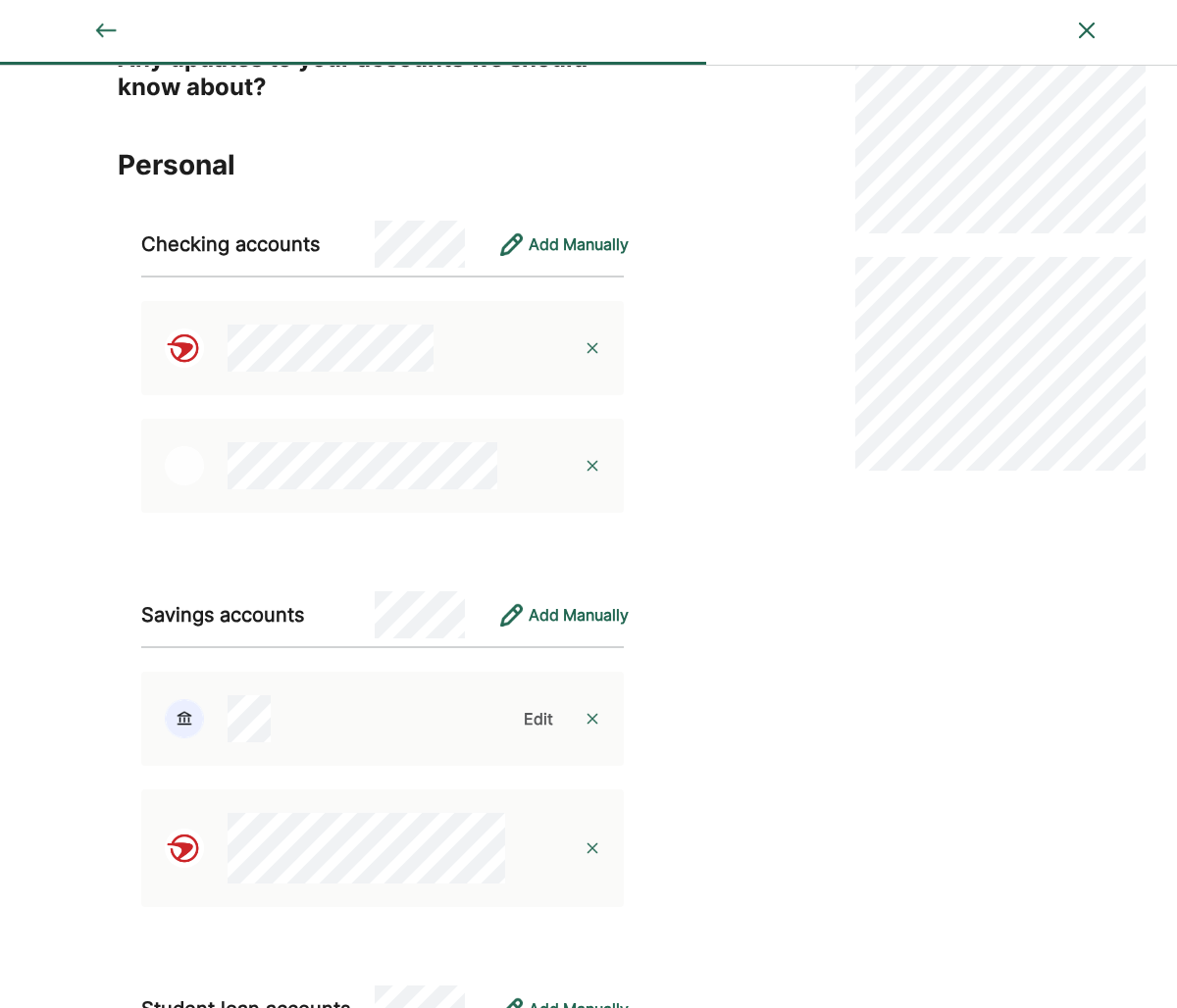
scroll to position [20, 0]
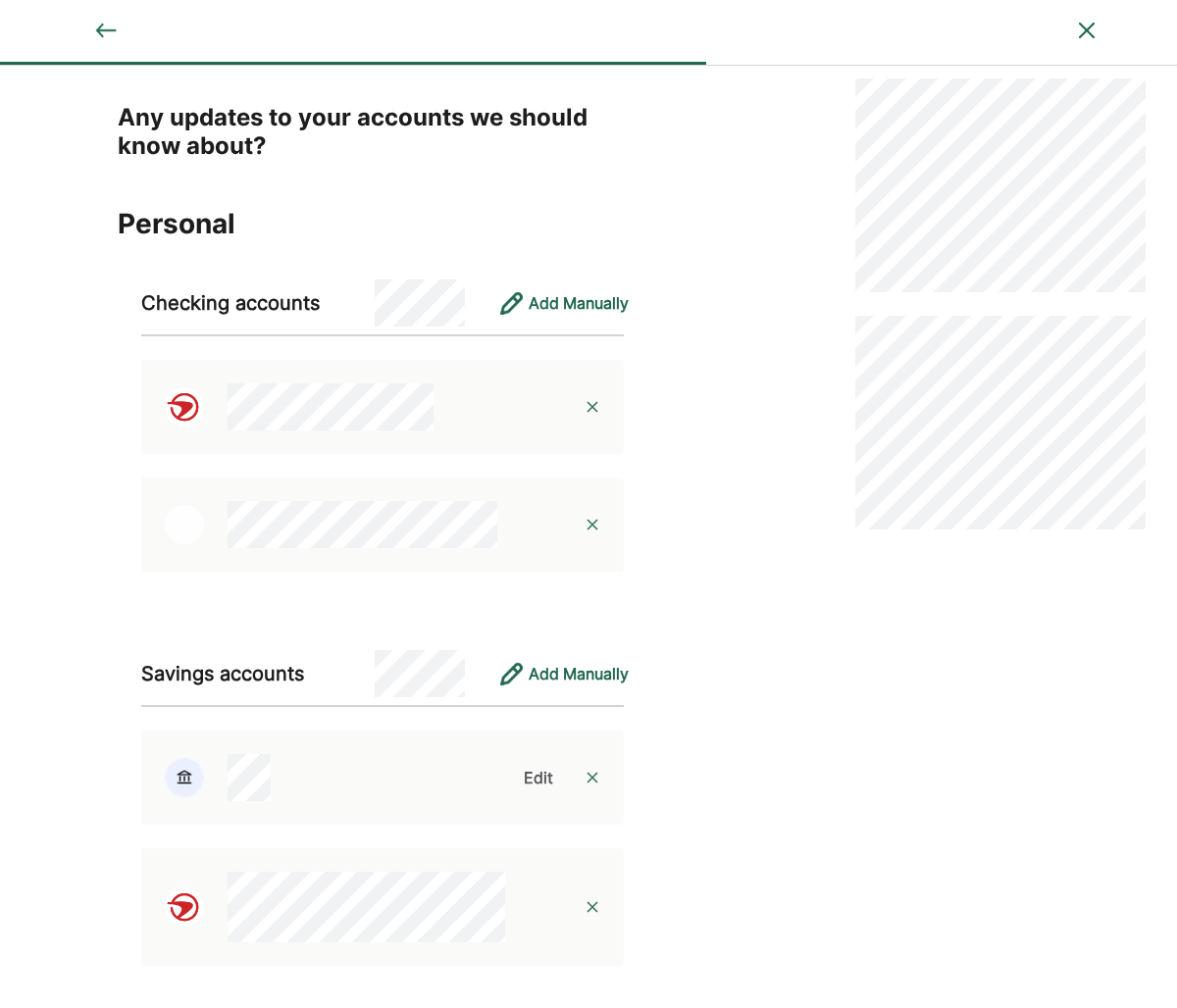
click at [594, 526] on img at bounding box center [593, 525] width 16 height 16
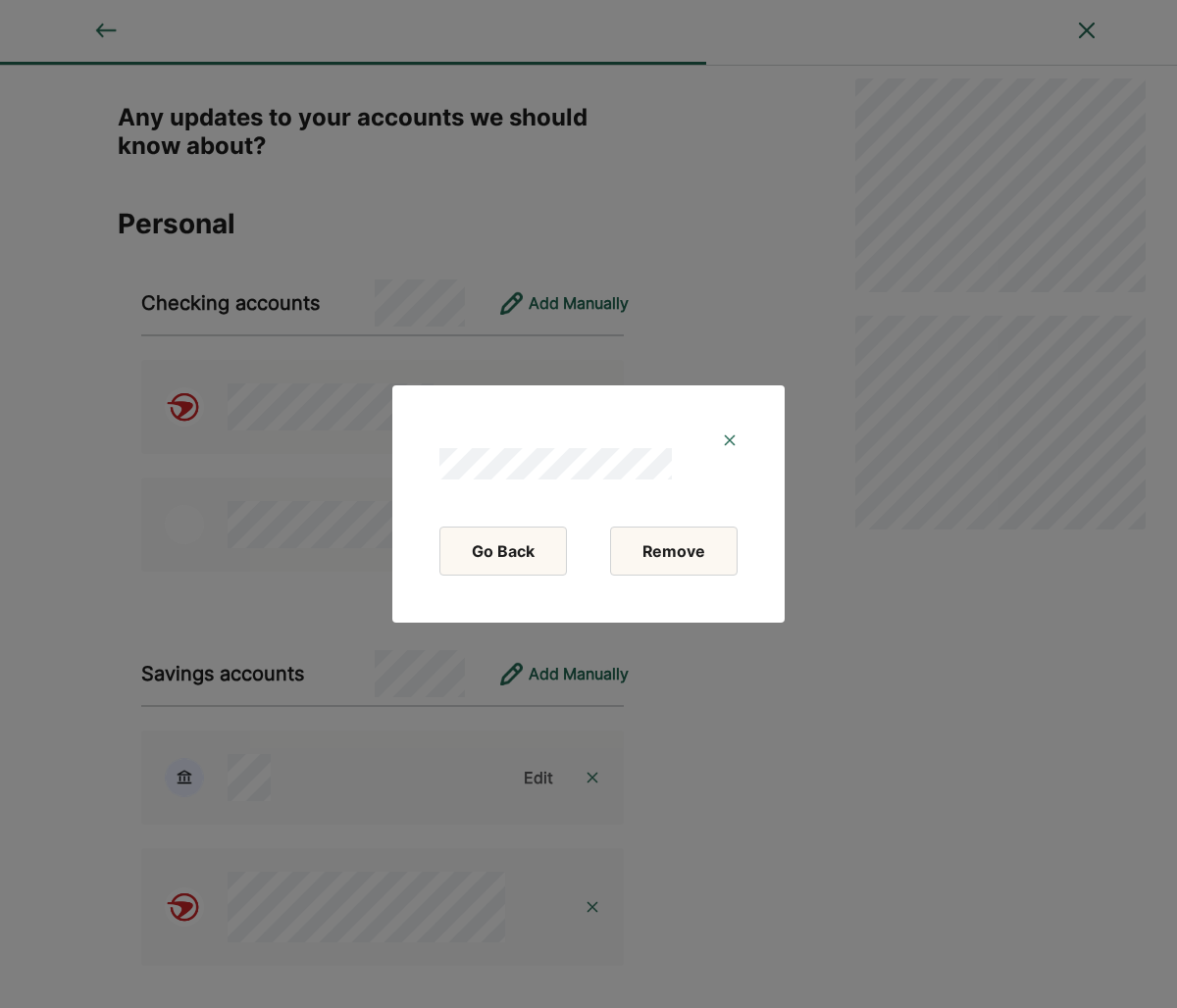
click at [645, 550] on button "Remove" at bounding box center [673, 551] width 127 height 49
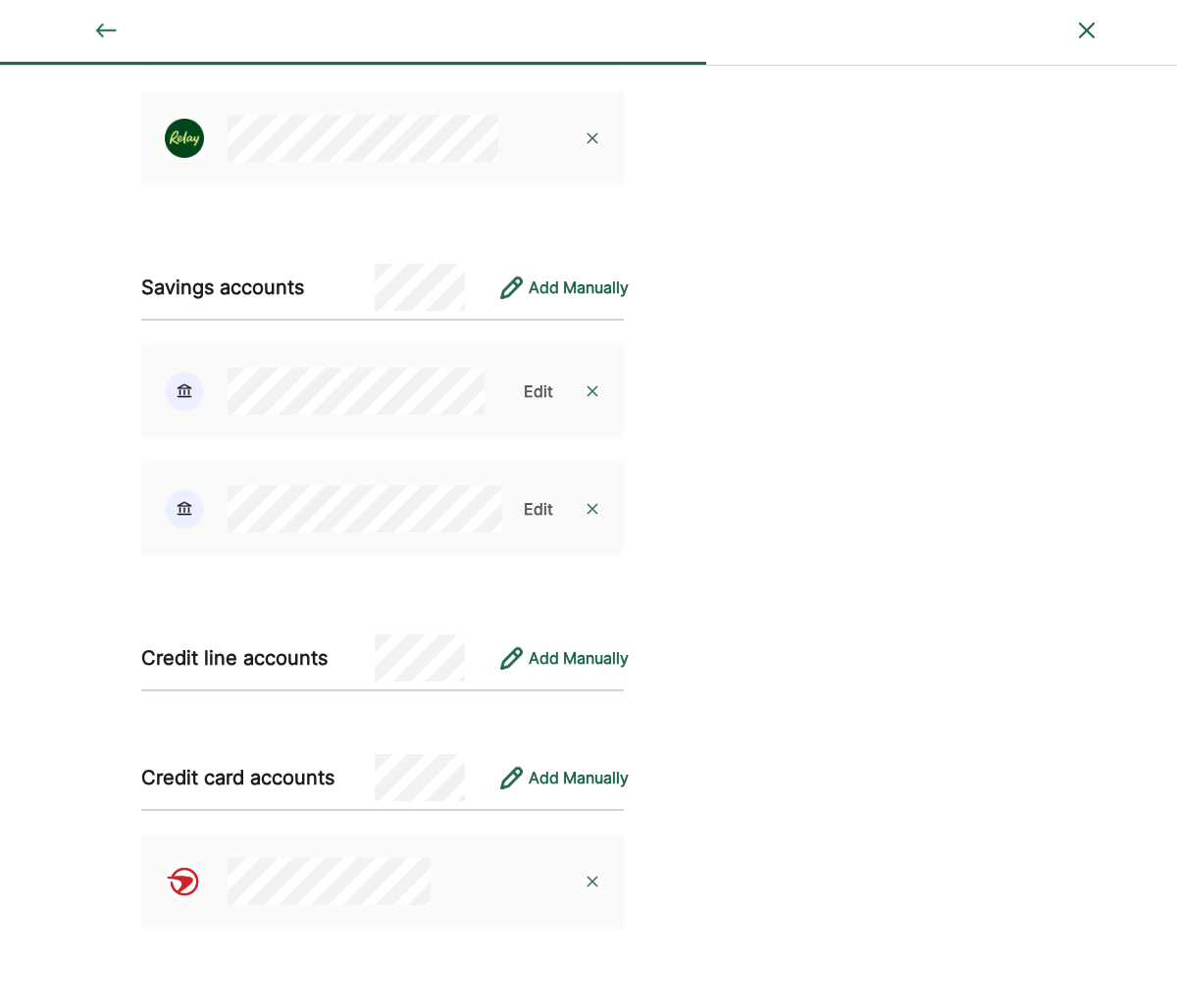
scroll to position [3470, 0]
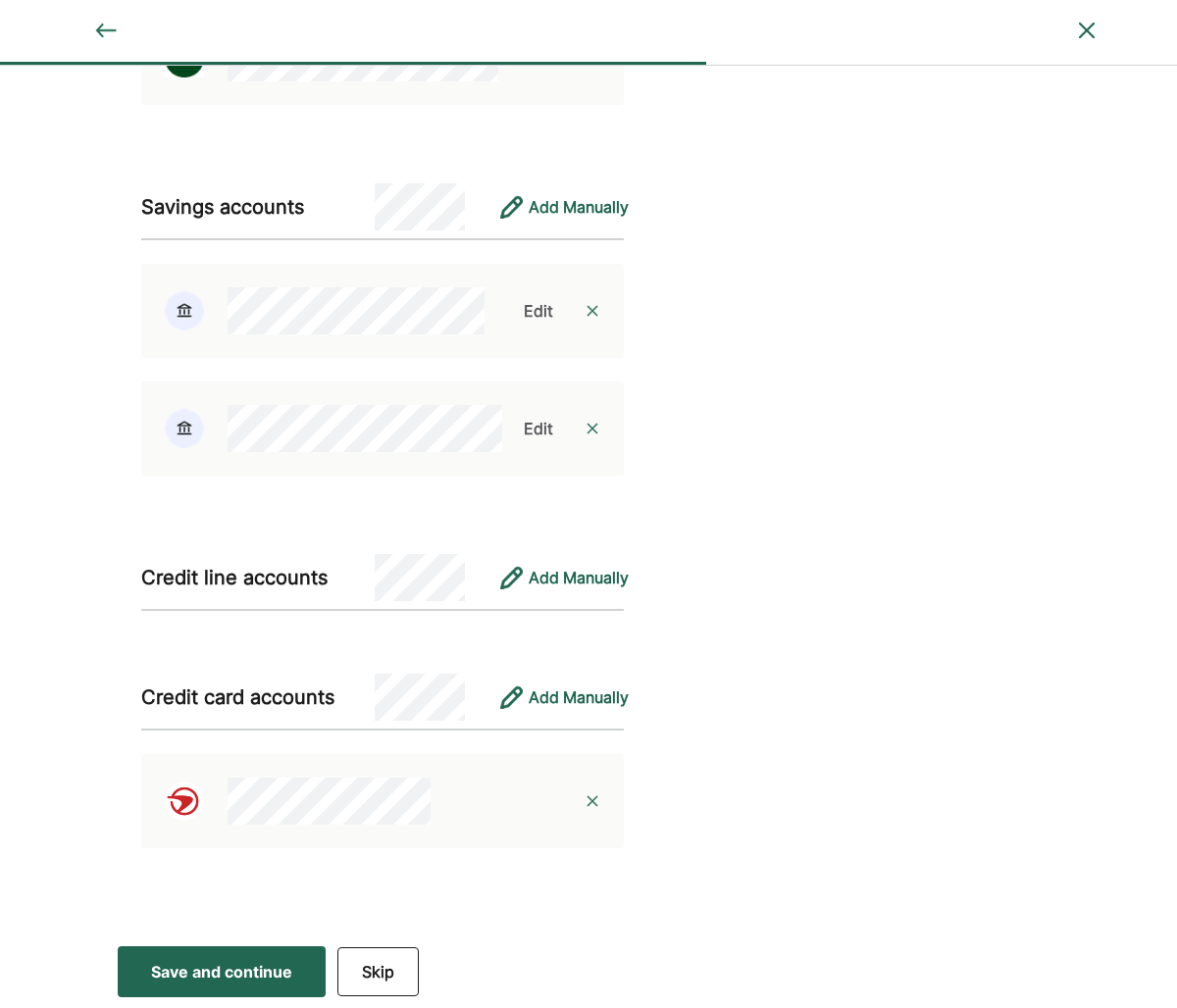
click at [259, 969] on div "Save and continue" at bounding box center [221, 972] width 141 height 24
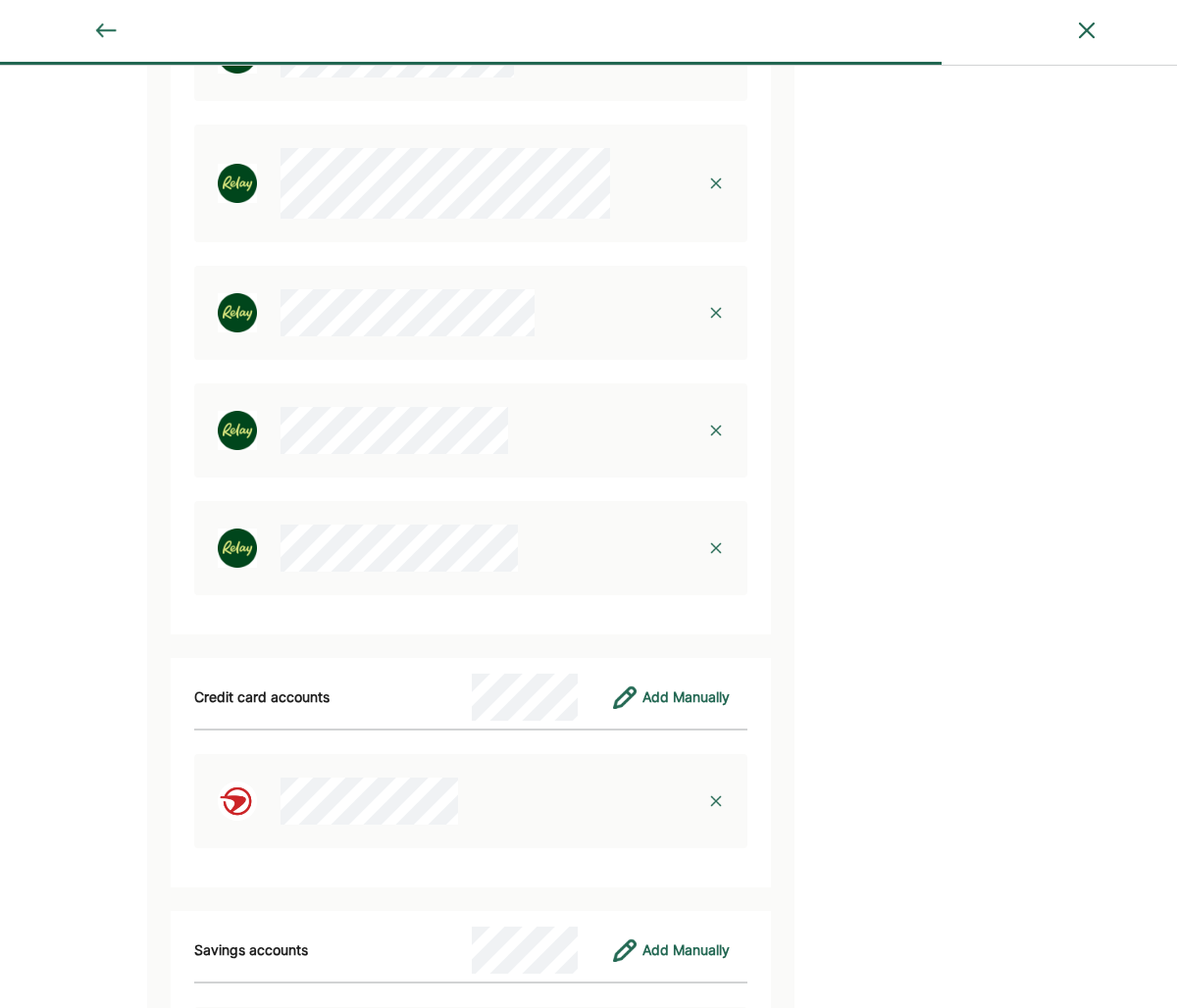
scroll to position [7579, 0]
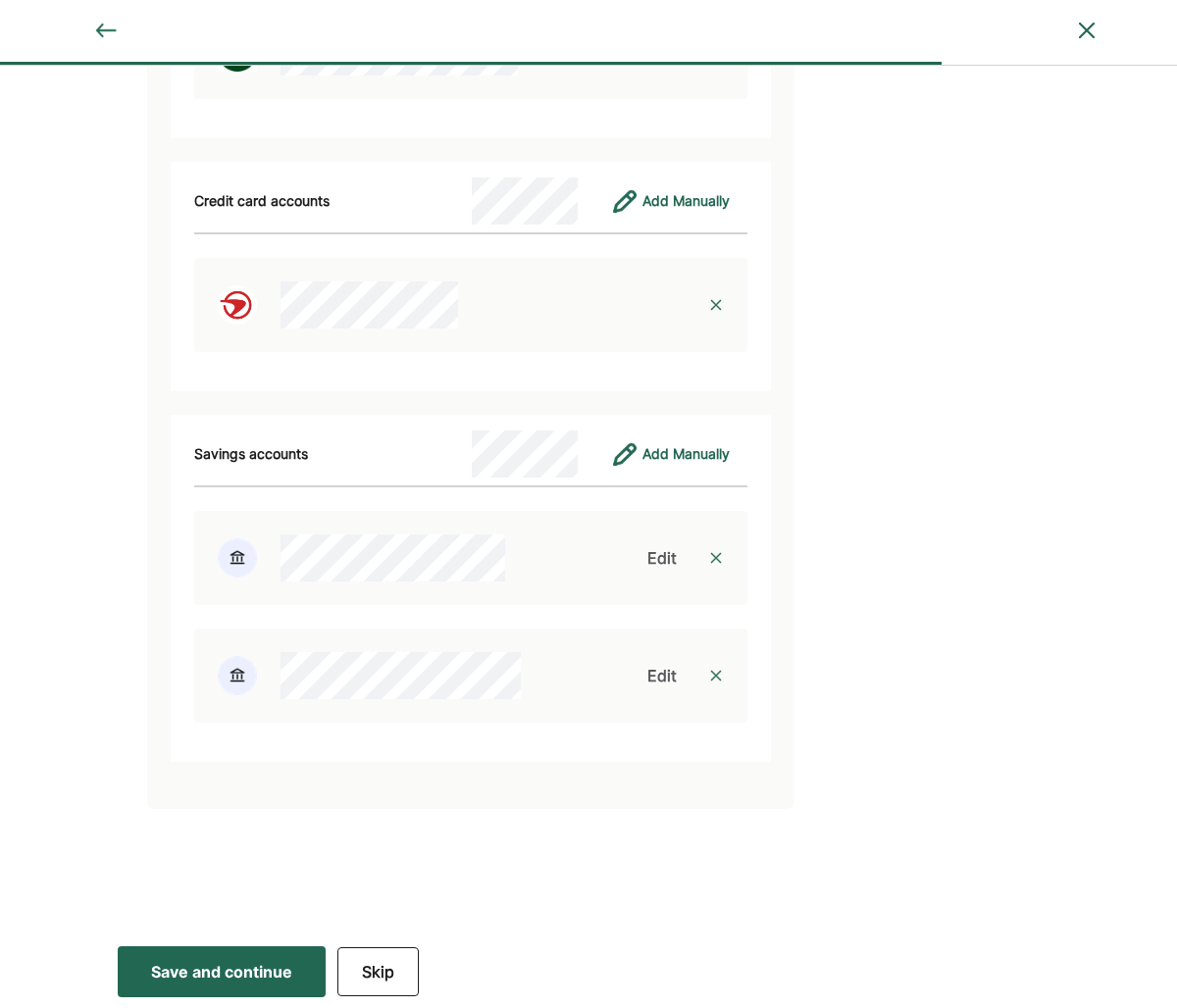
click at [257, 975] on div "Save and continue" at bounding box center [221, 972] width 141 height 24
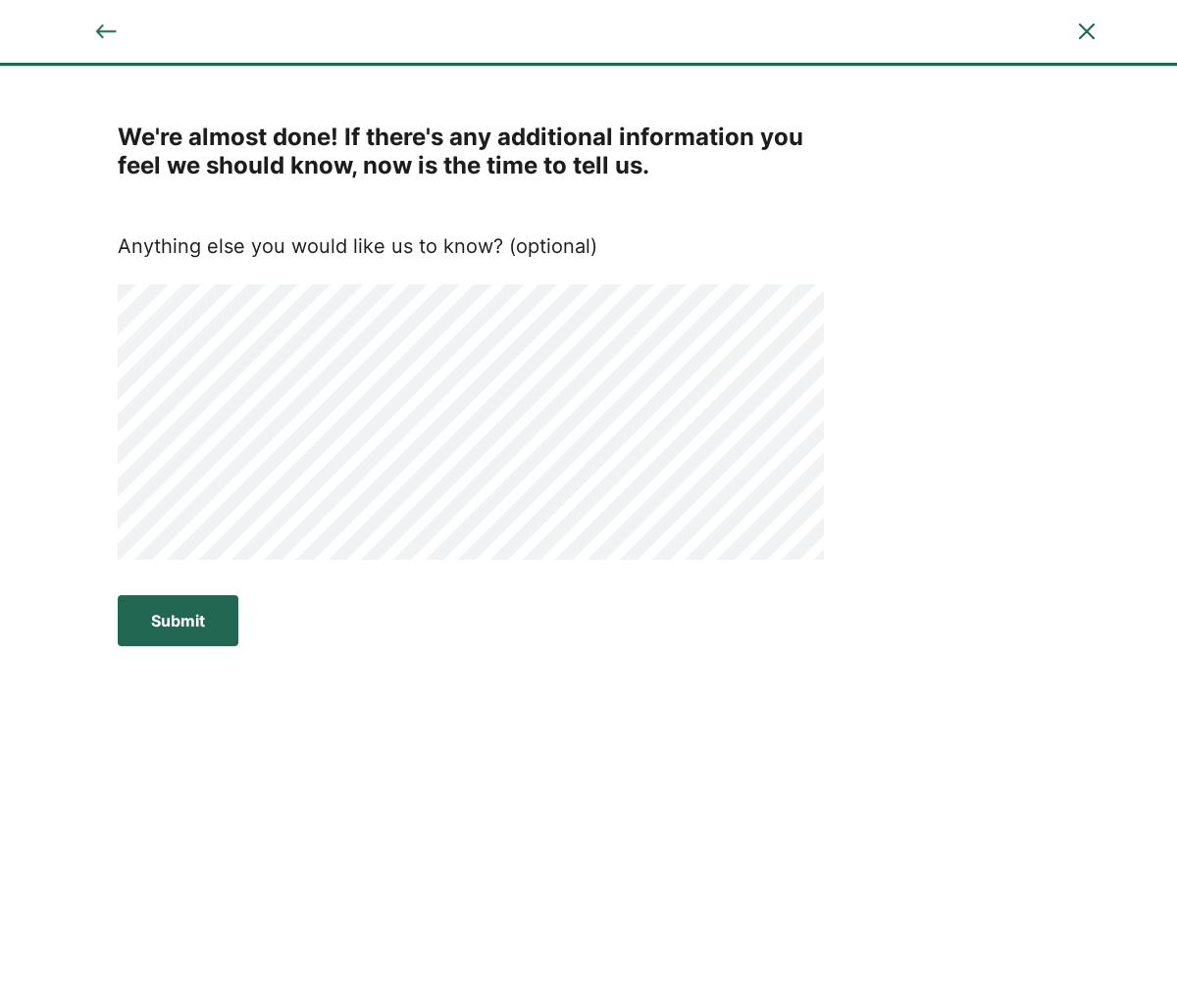
click at [206, 625] on button "Submit Submit Submit" at bounding box center [178, 621] width 120 height 51
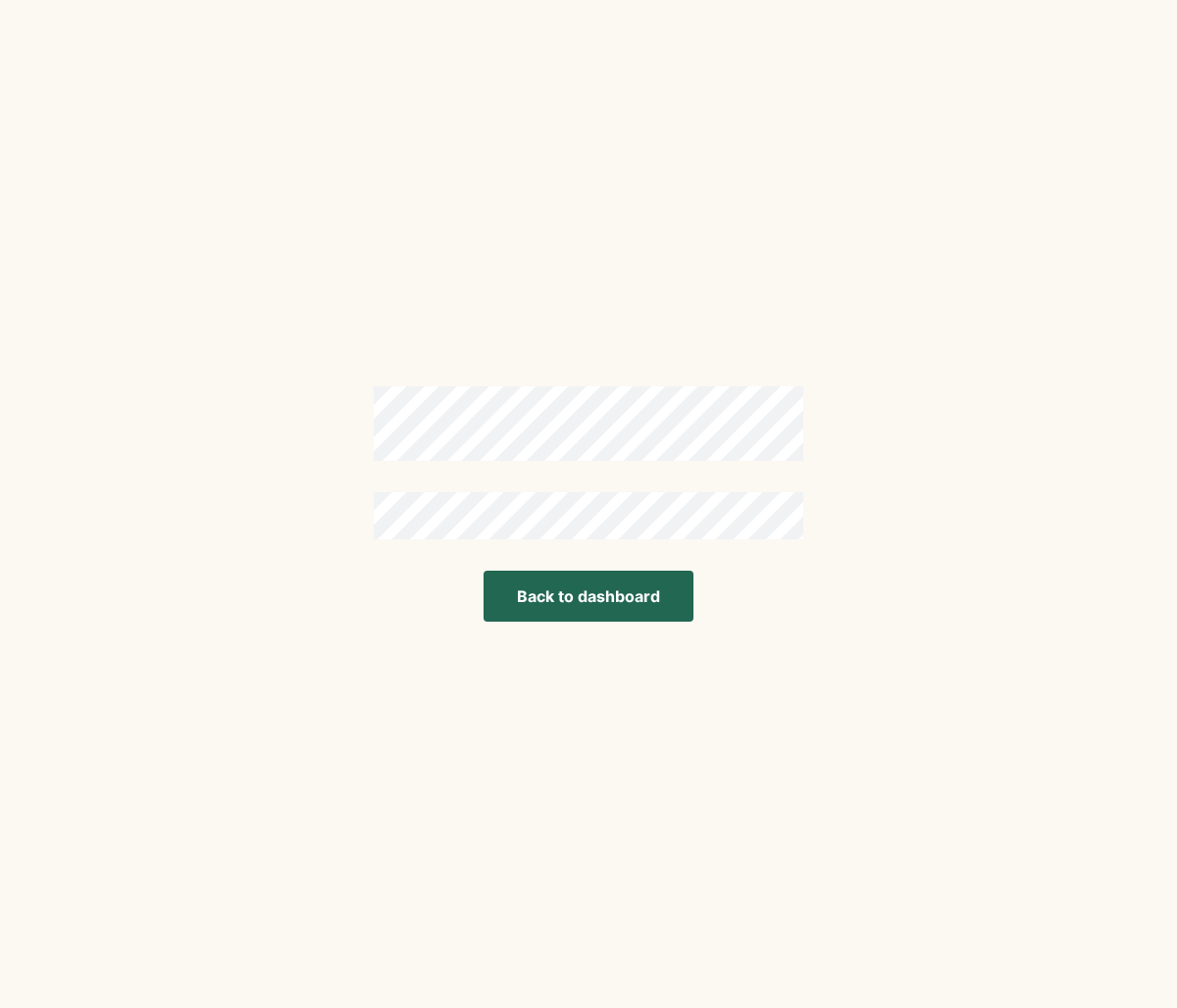
click at [600, 600] on button "Back to dashboard" at bounding box center [588, 597] width 210 height 51
